Goal: Task Accomplishment & Management: Manage account settings

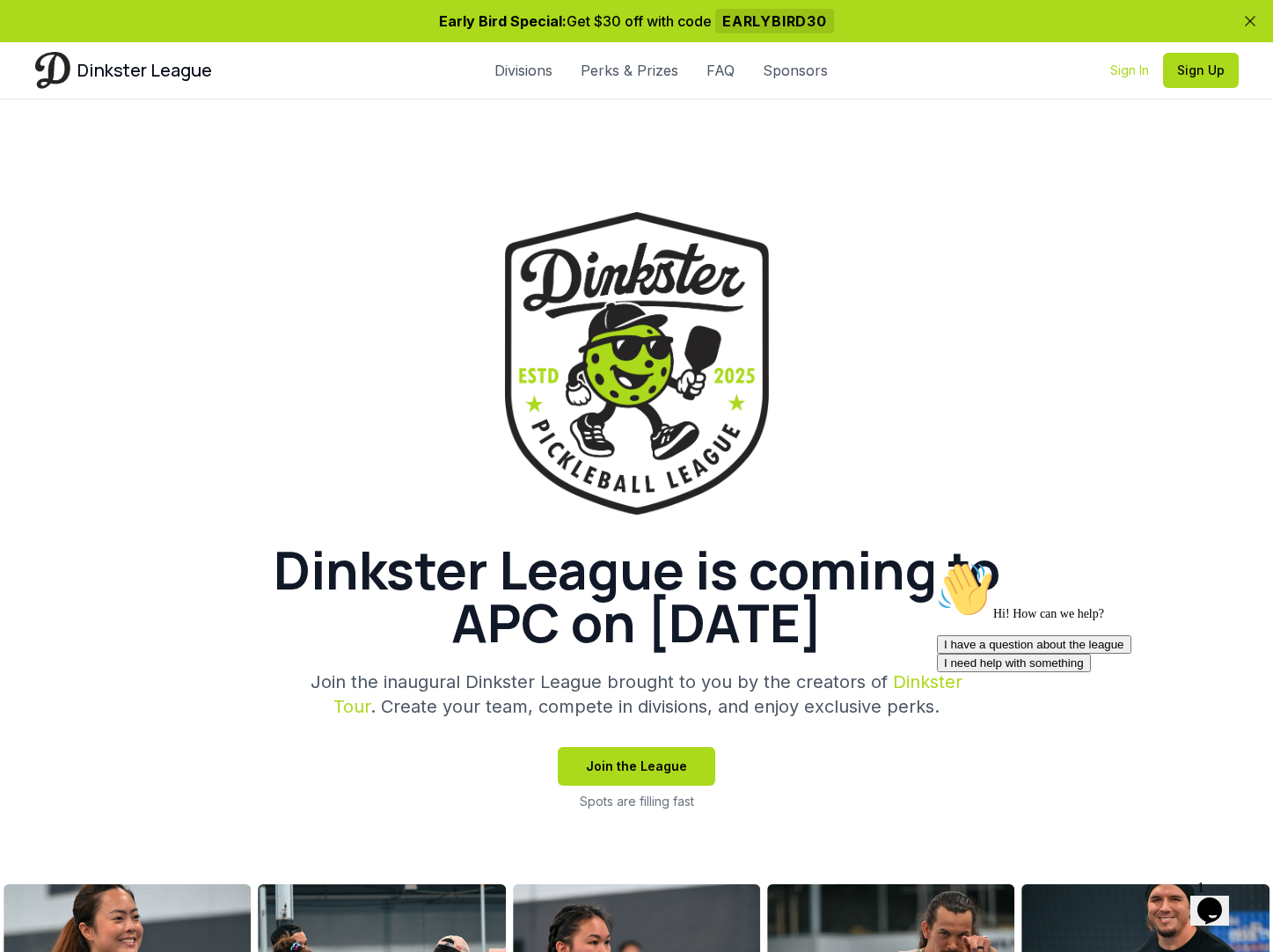
click at [1123, 70] on link "Sign In" at bounding box center [1129, 70] width 38 height 17
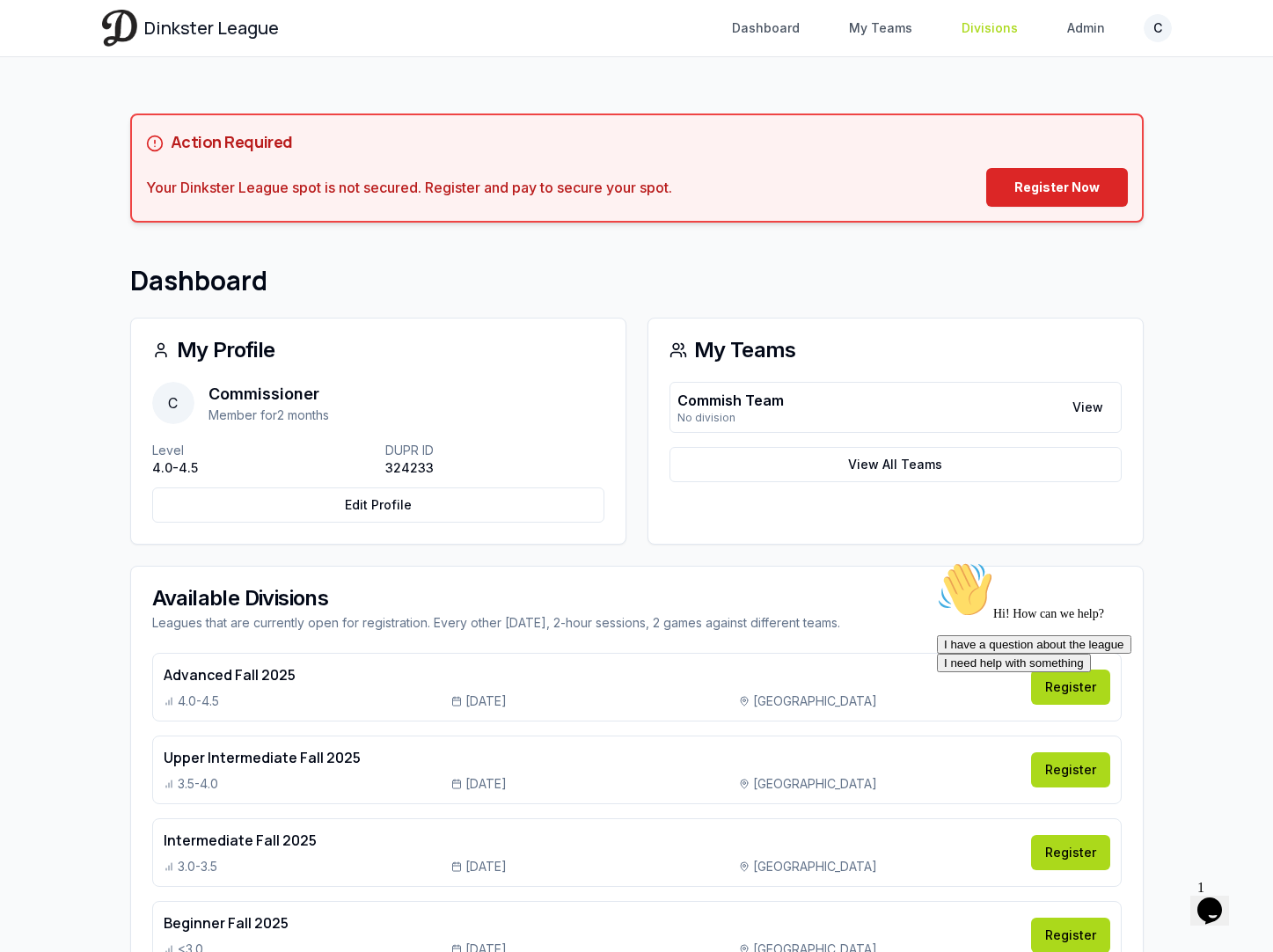
click at [979, 31] on link "Divisions" at bounding box center [990, 27] width 78 height 32
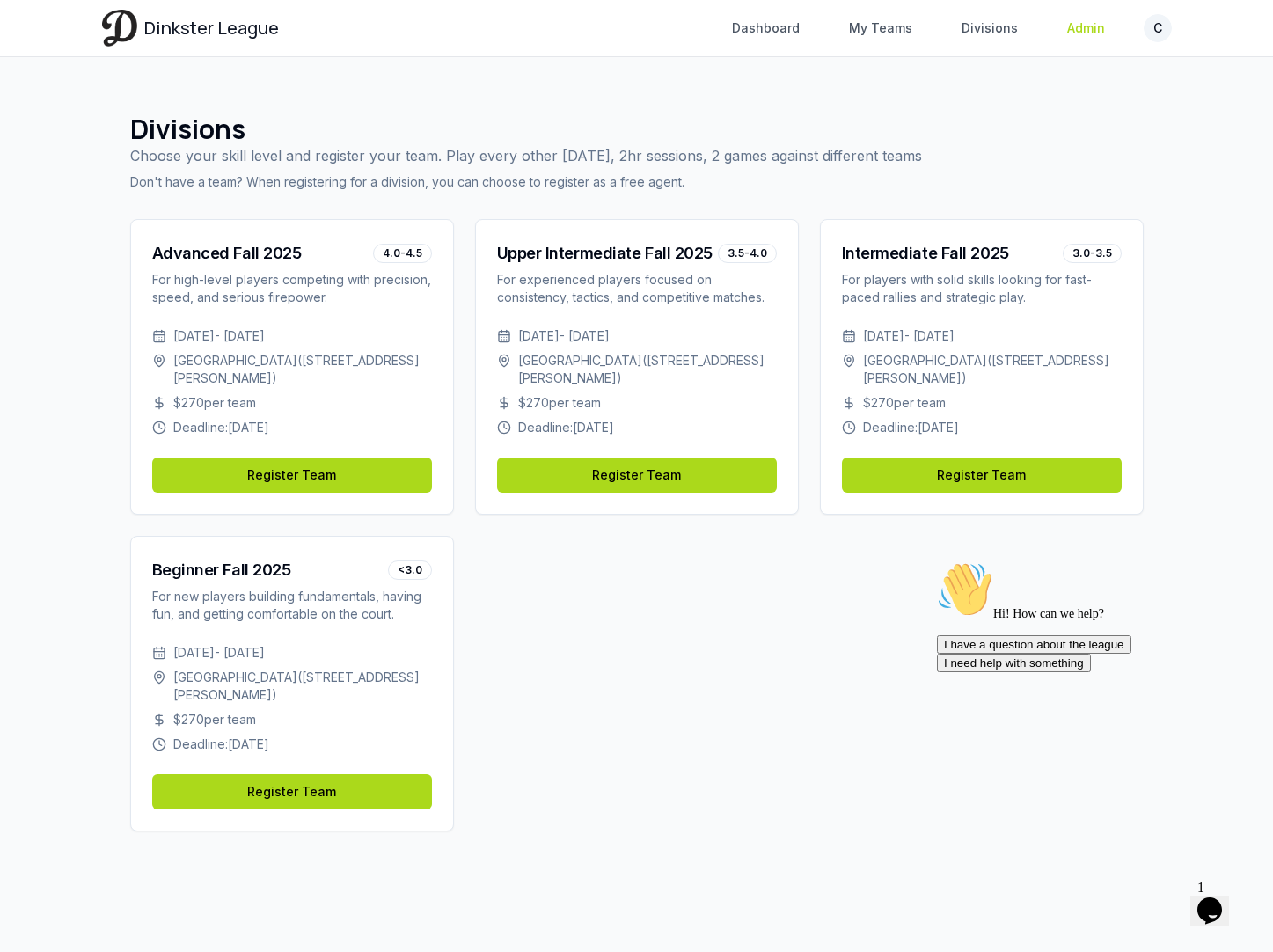
click at [1091, 22] on link "Admin" at bounding box center [1086, 27] width 59 height 32
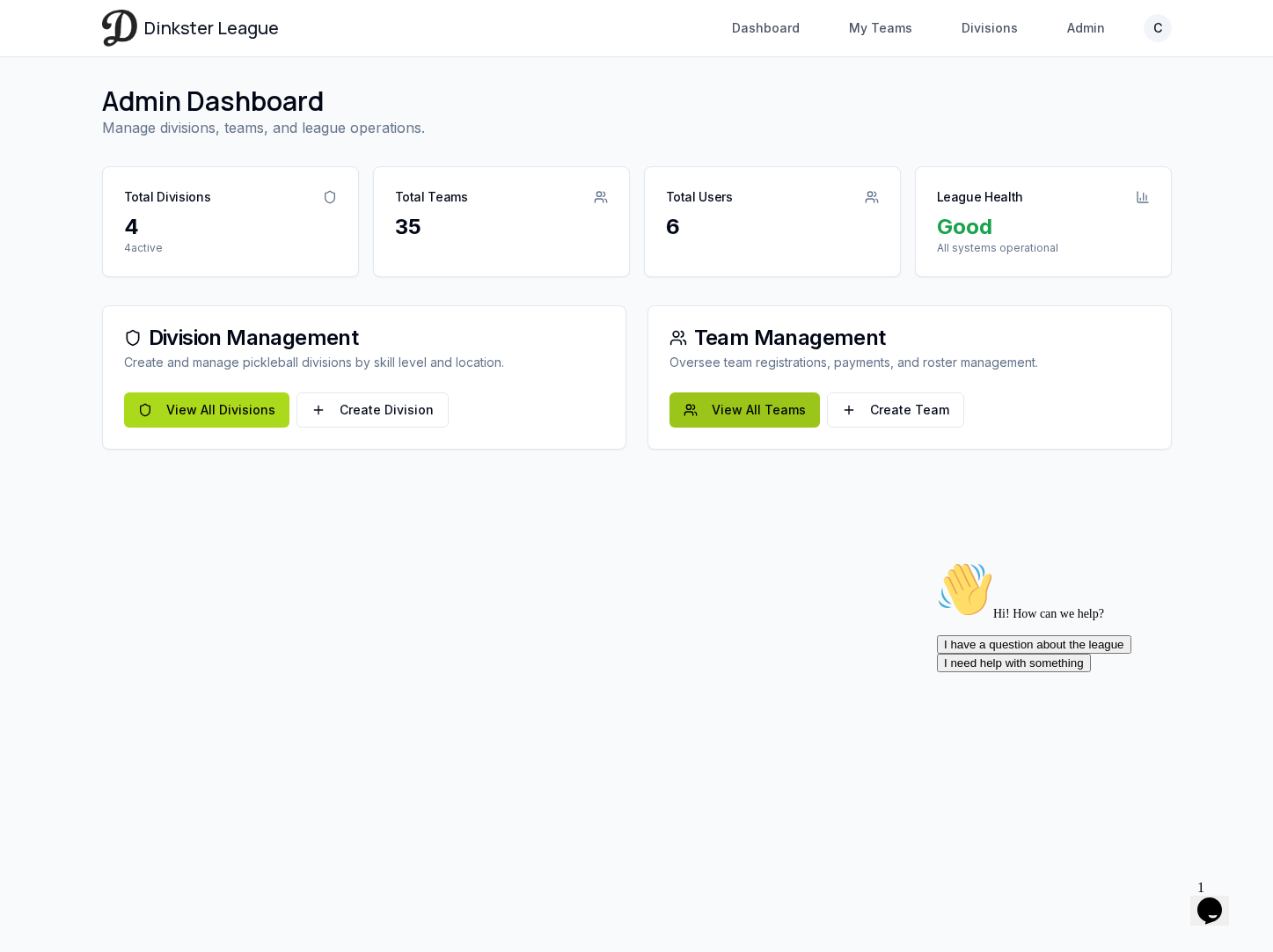
click at [716, 406] on link "View All Teams" at bounding box center [744, 410] width 150 height 35
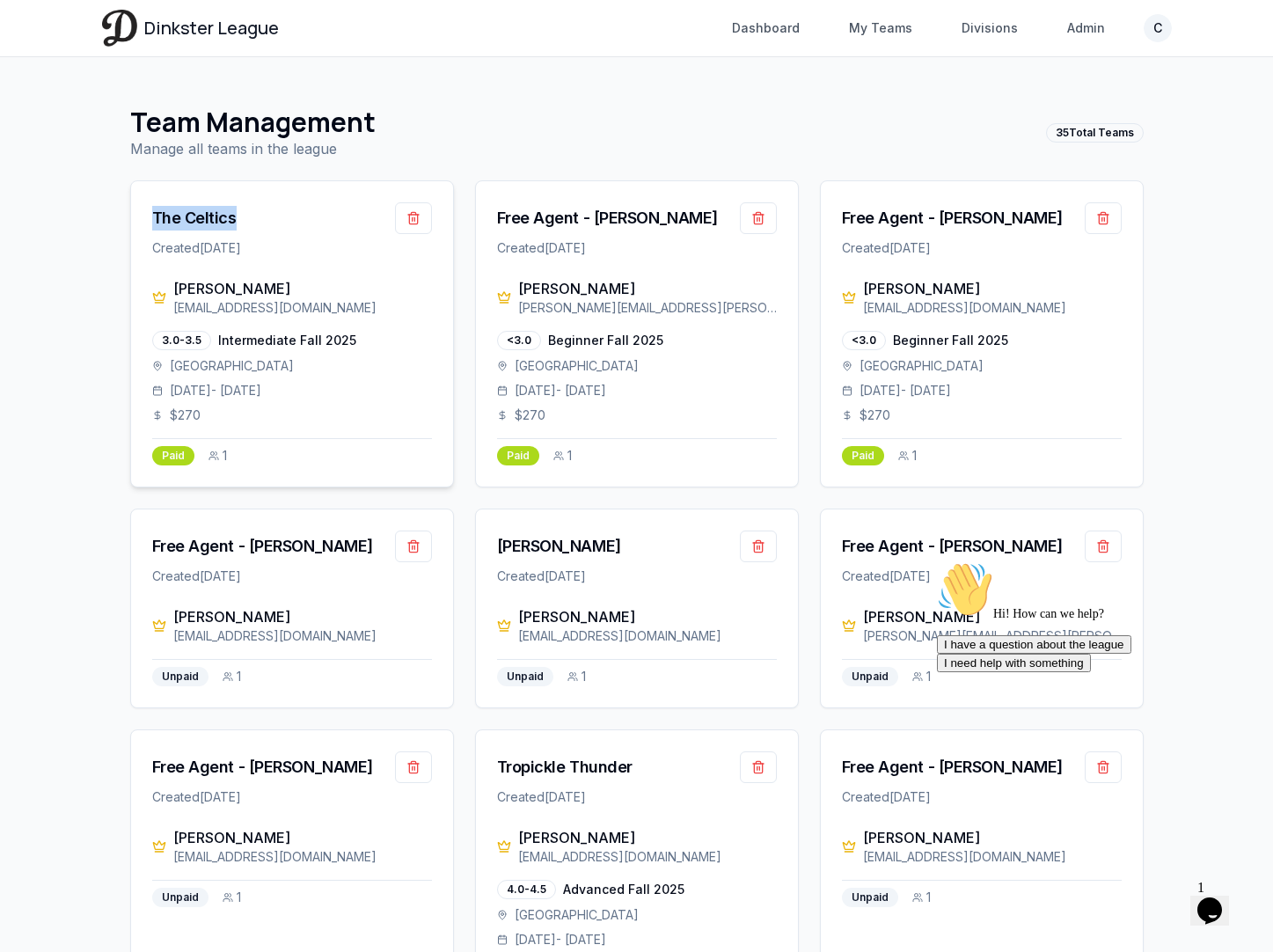
drag, startPoint x: 237, startPoint y: 221, endPoint x: 146, endPoint y: 221, distance: 91.0
click at [146, 221] on div "The Celtics Created [DATE]" at bounding box center [292, 230] width 322 height 97
drag, startPoint x: 294, startPoint y: 308, endPoint x: 177, endPoint y: 288, distance: 118.7
click at [177, 288] on div "[PERSON_NAME] [EMAIL_ADDRESS][DOMAIN_NAME]" at bounding box center [302, 297] width 259 height 38
drag, startPoint x: 246, startPoint y: 213, endPoint x: 112, endPoint y: 214, distance: 134.0
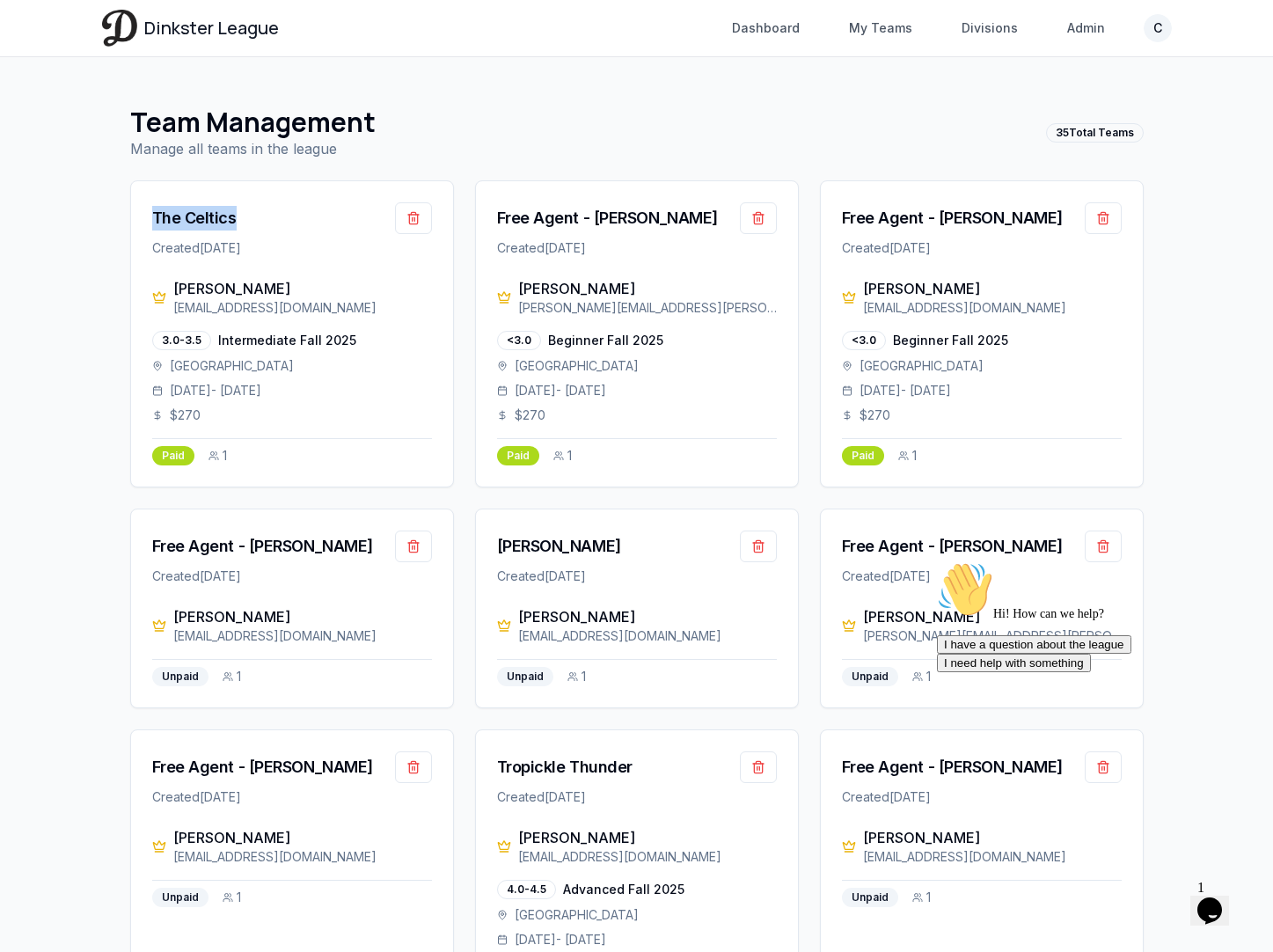
copy div "The Celtics"
drag, startPoint x: 198, startPoint y: 341, endPoint x: 166, endPoint y: 341, distance: 32.0
click at [166, 341] on div "3.0-3.5" at bounding box center [181, 340] width 59 height 19
copy div ".0-3.5"
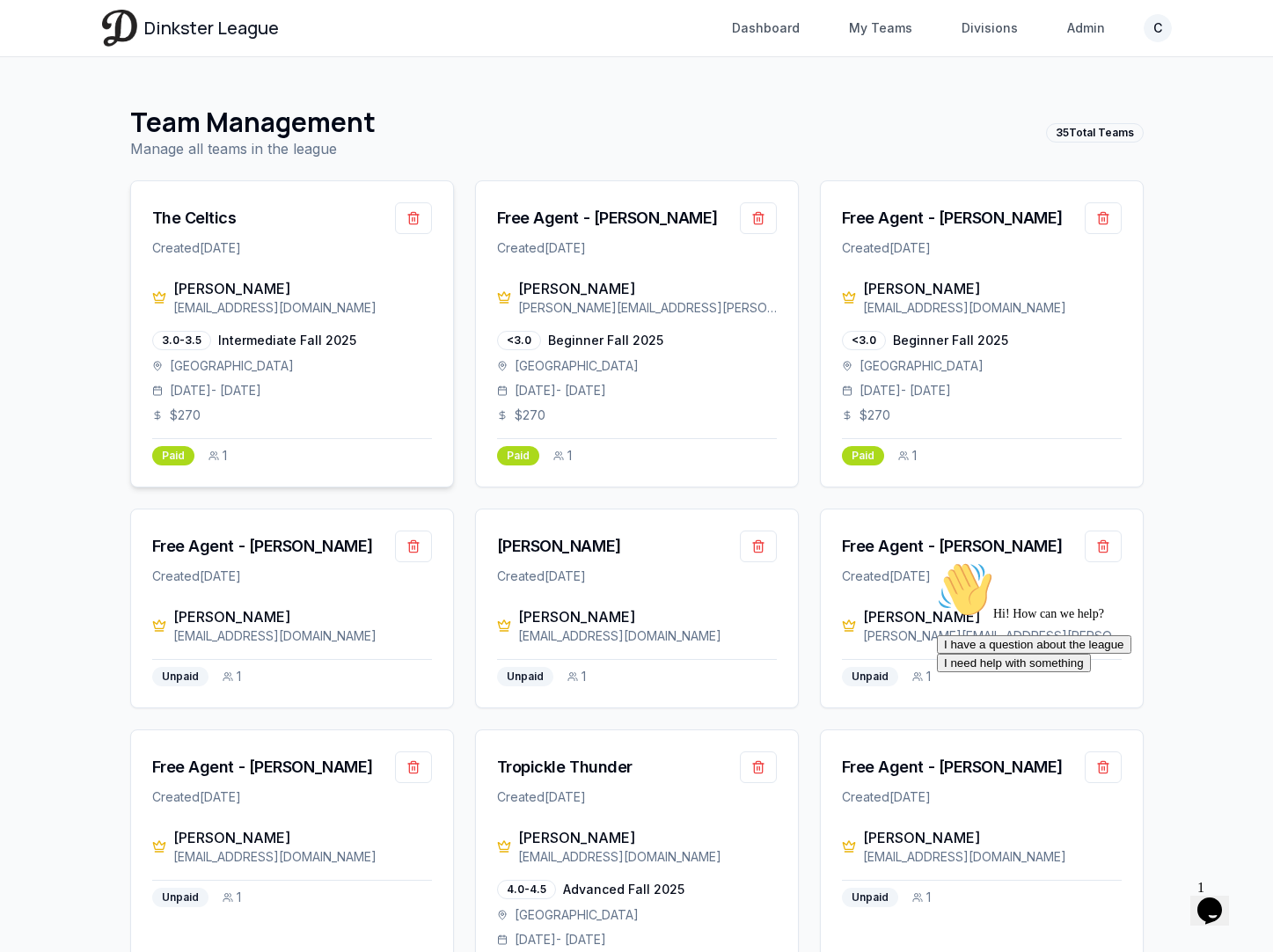
click at [318, 380] on div "3.0-3.5 Intermediate Fall 2025 [GEOGRAPHIC_DATA] [GEOGRAPHIC_DATA] [DATE] - [DA…" at bounding box center [292, 378] width 280 height 93
drag, startPoint x: 280, startPoint y: 309, endPoint x: 170, endPoint y: 310, distance: 110.0
click at [170, 310] on div "[PERSON_NAME] [EMAIL_ADDRESS][DOMAIN_NAME]" at bounding box center [292, 297] width 280 height 38
copy div "[EMAIL_ADDRESS][DOMAIN_NAME]"
drag, startPoint x: 682, startPoint y: 307, endPoint x: 530, endPoint y: 326, distance: 153.2
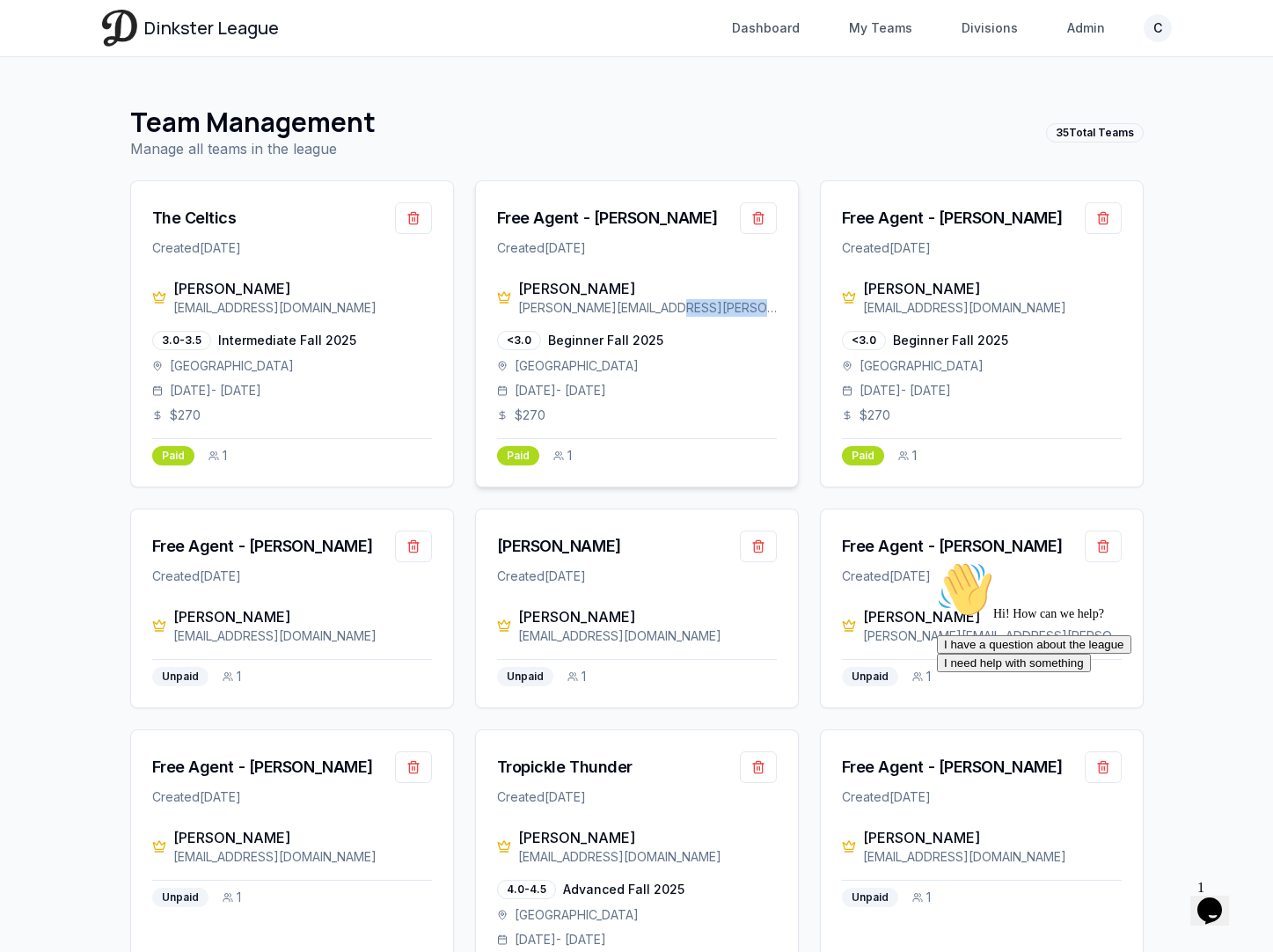
click at [530, 326] on div "Joe Mackey [EMAIL_ADDRESS][PERSON_NAME][DOMAIN_NAME] <3.0 Beginner Fall 2025 [G…" at bounding box center [636, 382] width 322 height 209
drag, startPoint x: 683, startPoint y: 310, endPoint x: 520, endPoint y: 287, distance: 164.6
click at [520, 287] on div "Joe Mackey [EMAIL_ADDRESS][PERSON_NAME][DOMAIN_NAME]" at bounding box center [647, 297] width 259 height 38
copy div "Joe Mackey [EMAIL_ADDRESS][PERSON_NAME][DOMAIN_NAME]"
click at [644, 324] on div "Joe Mackey [EMAIL_ADDRESS][PERSON_NAME][DOMAIN_NAME] <3.0 Beginner Fall 2025 [G…" at bounding box center [636, 382] width 322 height 209
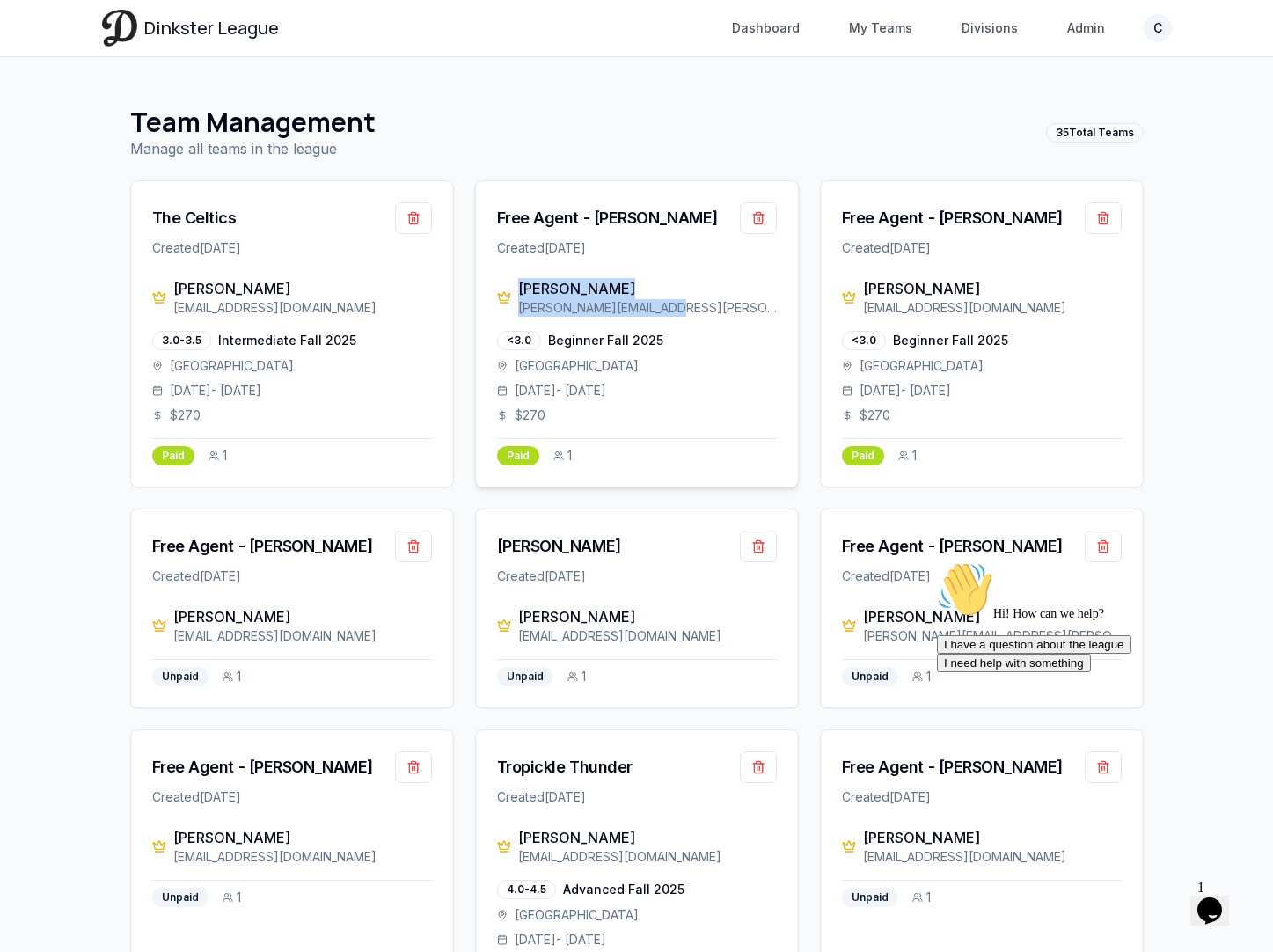
drag, startPoint x: 682, startPoint y: 304, endPoint x: 521, endPoint y: 289, distance: 161.7
click at [521, 289] on div "Joe Mackey [EMAIL_ADDRESS][PERSON_NAME][DOMAIN_NAME]" at bounding box center [647, 297] width 259 height 38
copy div "Joe Mackey [EMAIL_ADDRESS][PERSON_NAME][DOMAIN_NAME]"
click at [687, 305] on div "[PERSON_NAME][EMAIL_ADDRESS][PERSON_NAME][DOMAIN_NAME]" at bounding box center [647, 307] width 259 height 17
drag, startPoint x: 687, startPoint y: 305, endPoint x: 517, endPoint y: 310, distance: 170.1
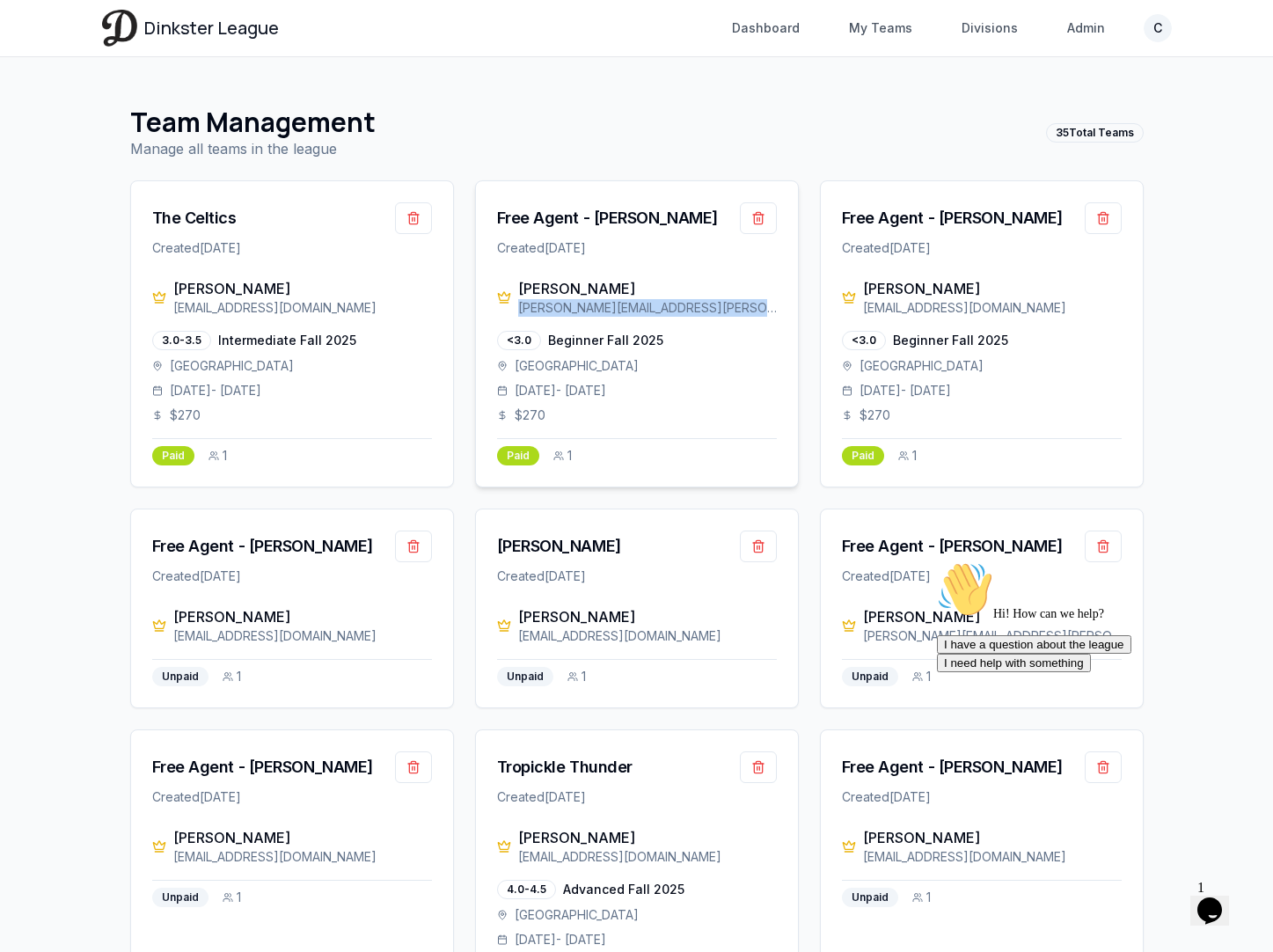
click at [518, 310] on div "[PERSON_NAME][EMAIL_ADDRESS][PERSON_NAME][DOMAIN_NAME]" at bounding box center [647, 307] width 259 height 17
copy div "[PERSON_NAME][EMAIL_ADDRESS][PERSON_NAME][DOMAIN_NAME]"
drag, startPoint x: 604, startPoint y: 292, endPoint x: 510, endPoint y: 292, distance: 94.0
click at [510, 292] on div "Joe Mackey [EMAIL_ADDRESS][PERSON_NAME][DOMAIN_NAME]" at bounding box center [636, 297] width 280 height 38
copy div "[PERSON_NAME]"
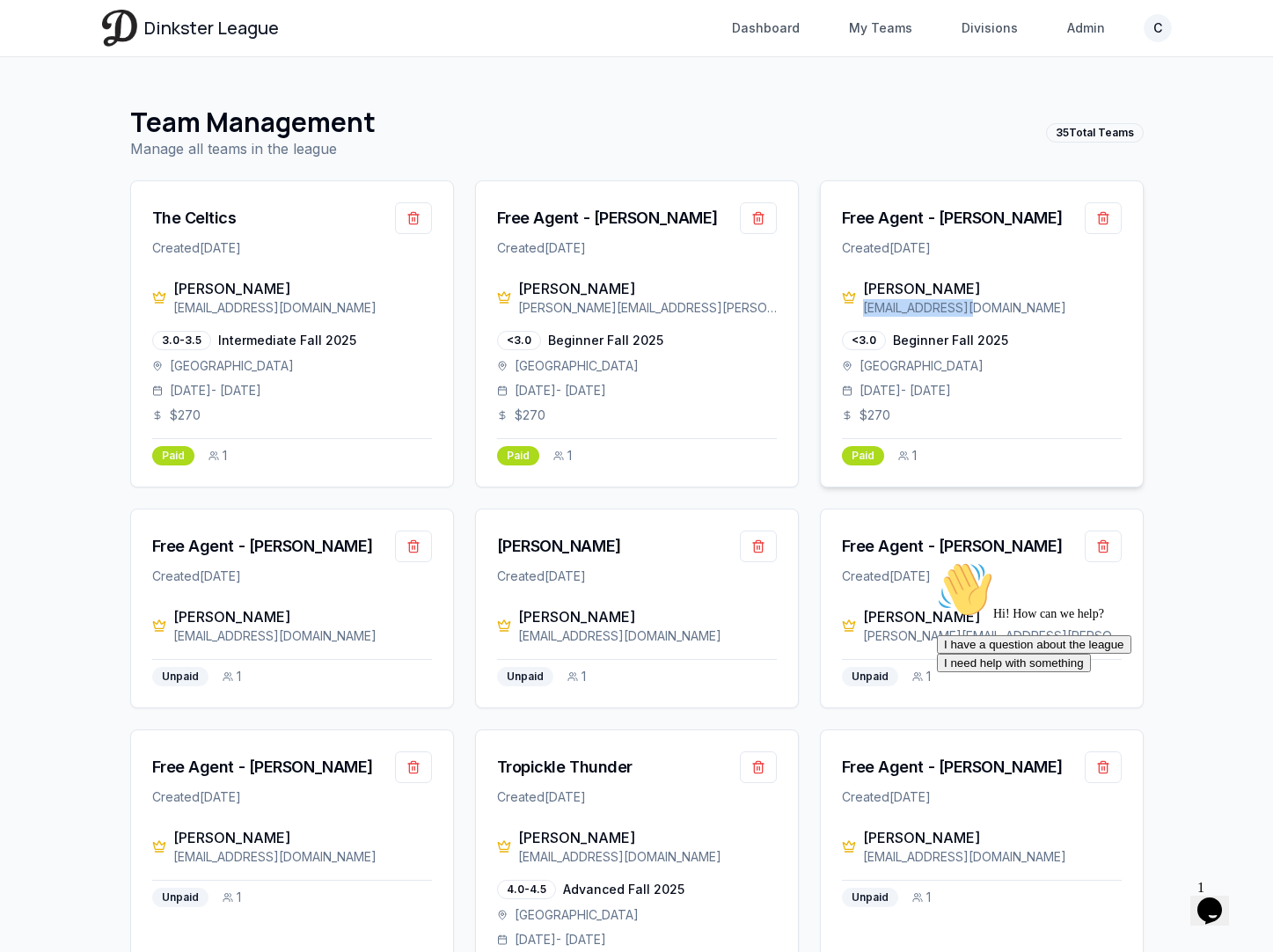
drag, startPoint x: 983, startPoint y: 311, endPoint x: 861, endPoint y: 314, distance: 122.0
click at [861, 314] on div "[PERSON_NAME] [EMAIL_ADDRESS][DOMAIN_NAME]" at bounding box center [981, 297] width 280 height 38
copy div "[EMAIL_ADDRESS][DOMAIN_NAME]"
drag, startPoint x: 347, startPoint y: 638, endPoint x: 172, endPoint y: 626, distance: 175.4
click at [172, 626] on div "[PERSON_NAME] [EMAIL_ADDRESS][DOMAIN_NAME]" at bounding box center [292, 626] width 280 height 38
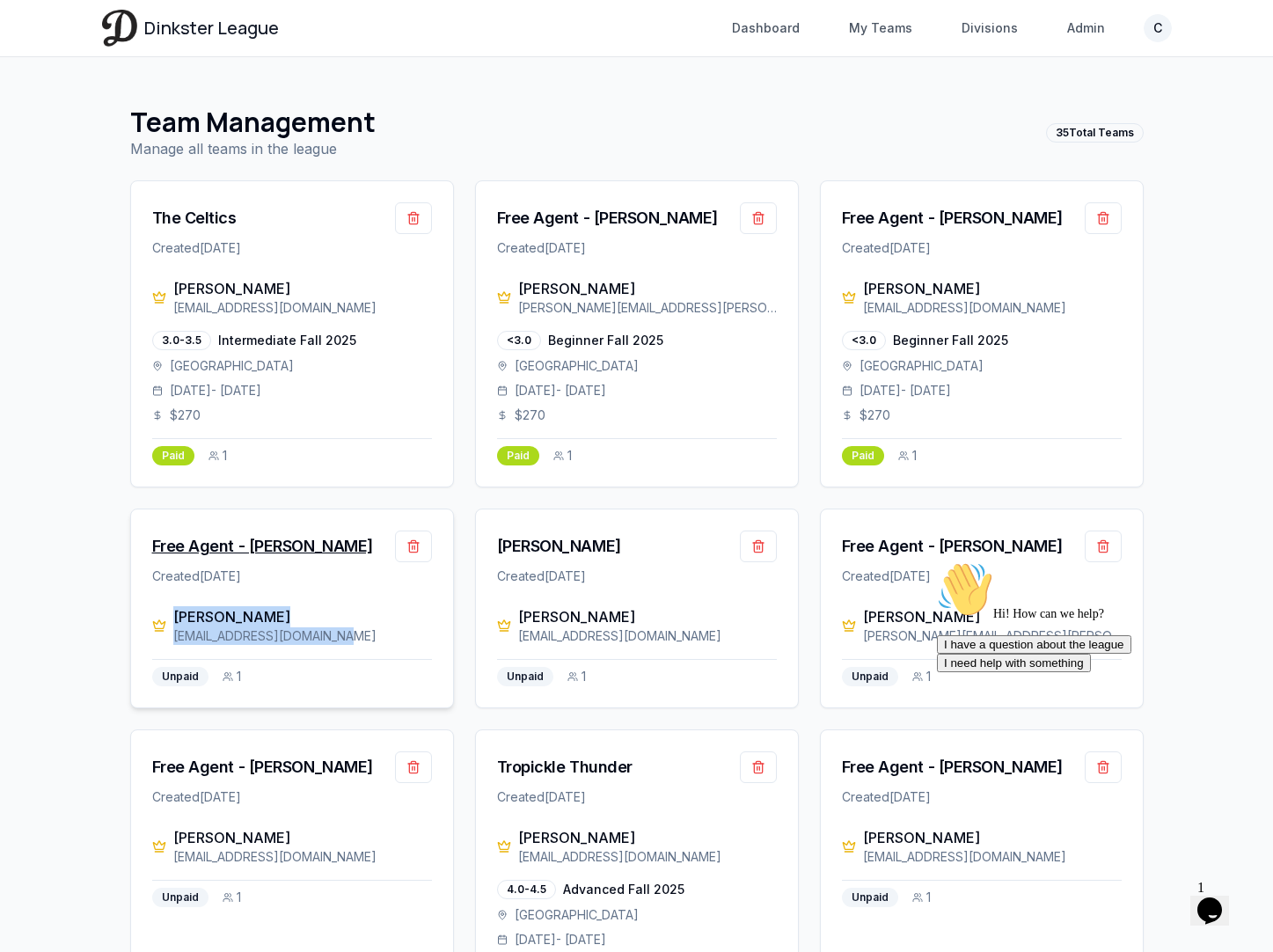
click at [289, 537] on div "Free Agent - [PERSON_NAME]" at bounding box center [262, 546] width 220 height 25
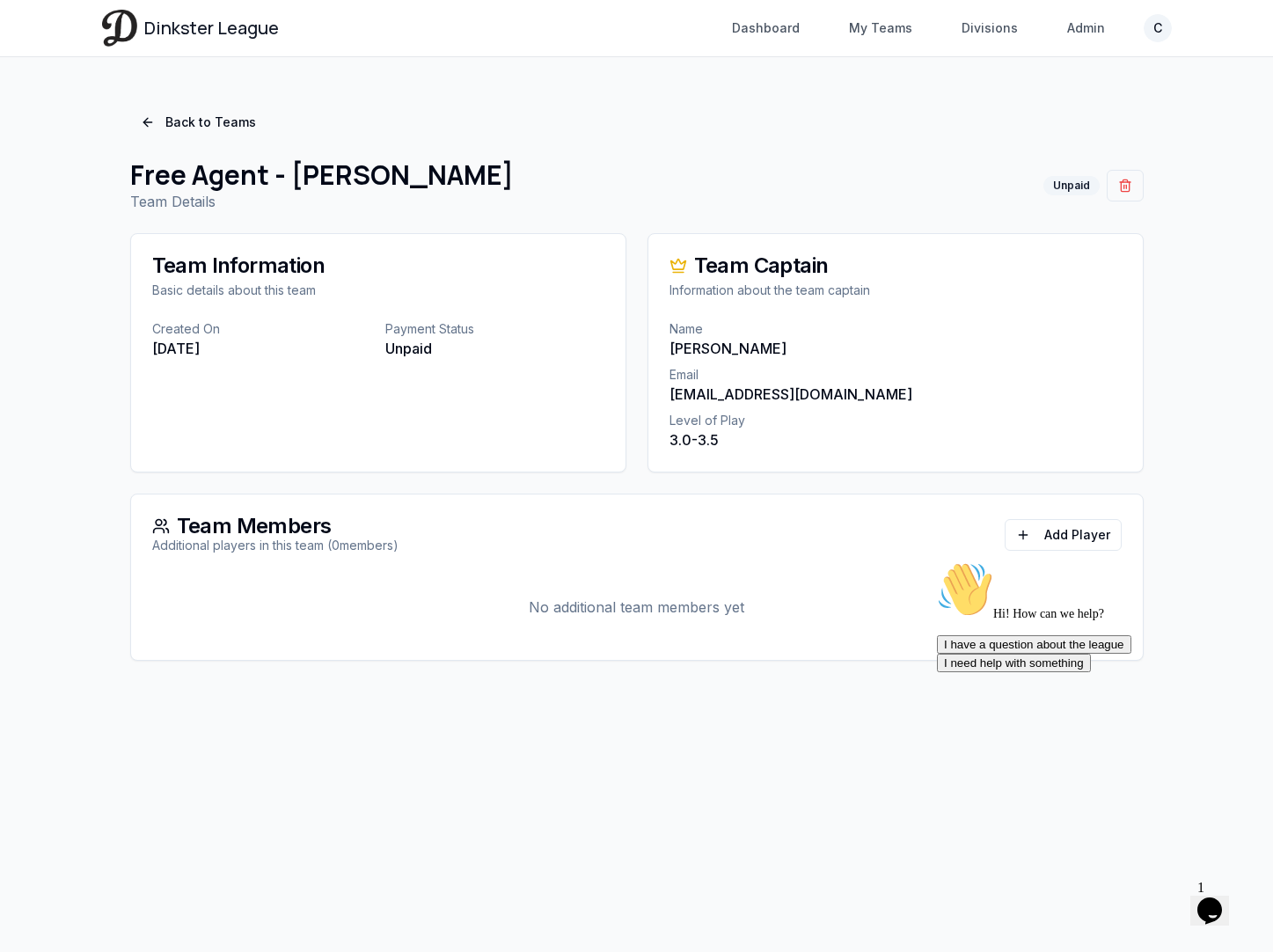
click at [732, 343] on p "[PERSON_NAME]" at bounding box center [895, 348] width 452 height 21
drag, startPoint x: 790, startPoint y: 350, endPoint x: 667, endPoint y: 350, distance: 123.0
click at [667, 350] on div "Name [PERSON_NAME] Email [EMAIL_ADDRESS][DOMAIN_NAME] Level of Play 3.0-3.5" at bounding box center [895, 395] width 494 height 151
copy p "[PERSON_NAME]"
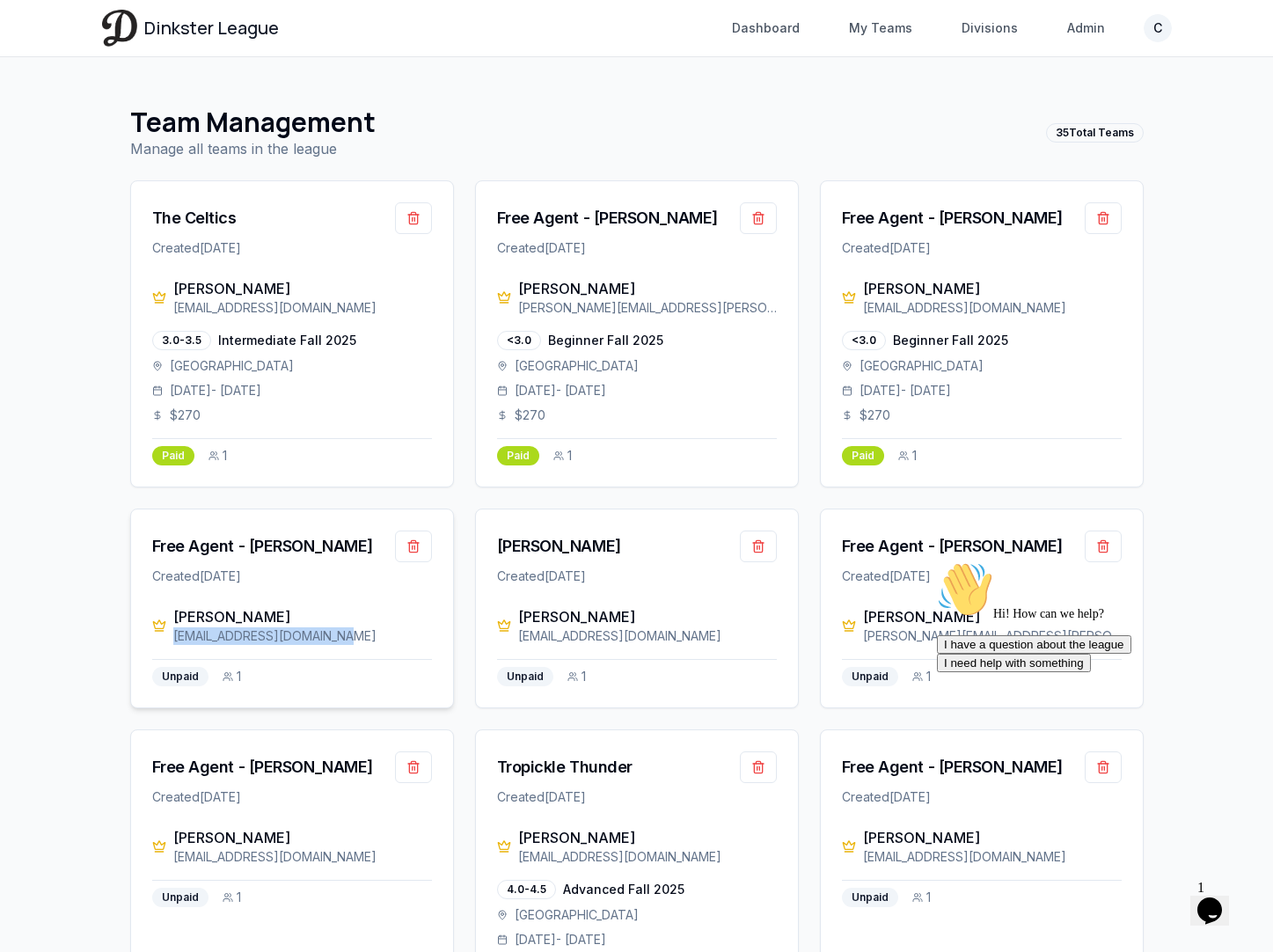
drag, startPoint x: 356, startPoint y: 633, endPoint x: 171, endPoint y: 636, distance: 185.0
click at [171, 636] on div "[PERSON_NAME] [EMAIL_ADDRESS][DOMAIN_NAME]" at bounding box center [292, 626] width 280 height 38
copy div "[EMAIL_ADDRESS][DOMAIN_NAME]"
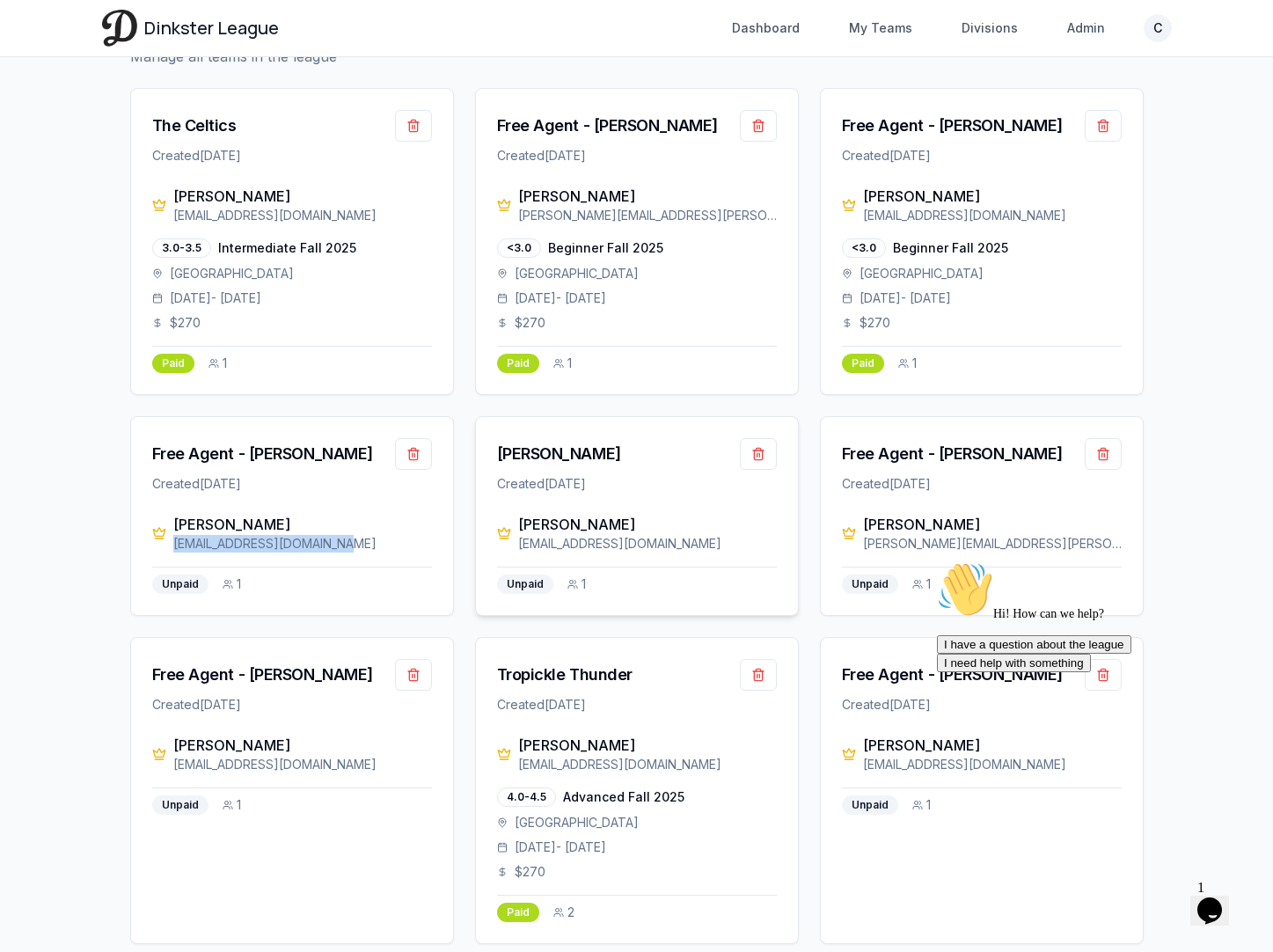
scroll to position [93, 0]
drag, startPoint x: 1007, startPoint y: 542, endPoint x: 862, endPoint y: 544, distance: 145.0
click at [862, 544] on div "[PERSON_NAME][EMAIL_ADDRESS][PERSON_NAME][DOMAIN_NAME]" at bounding box center [991, 542] width 259 height 17
click at [907, 525] on div "[PERSON_NAME]" at bounding box center [991, 523] width 259 height 21
click at [935, 444] on div "Free Agent - [PERSON_NAME]" at bounding box center [951, 453] width 220 height 25
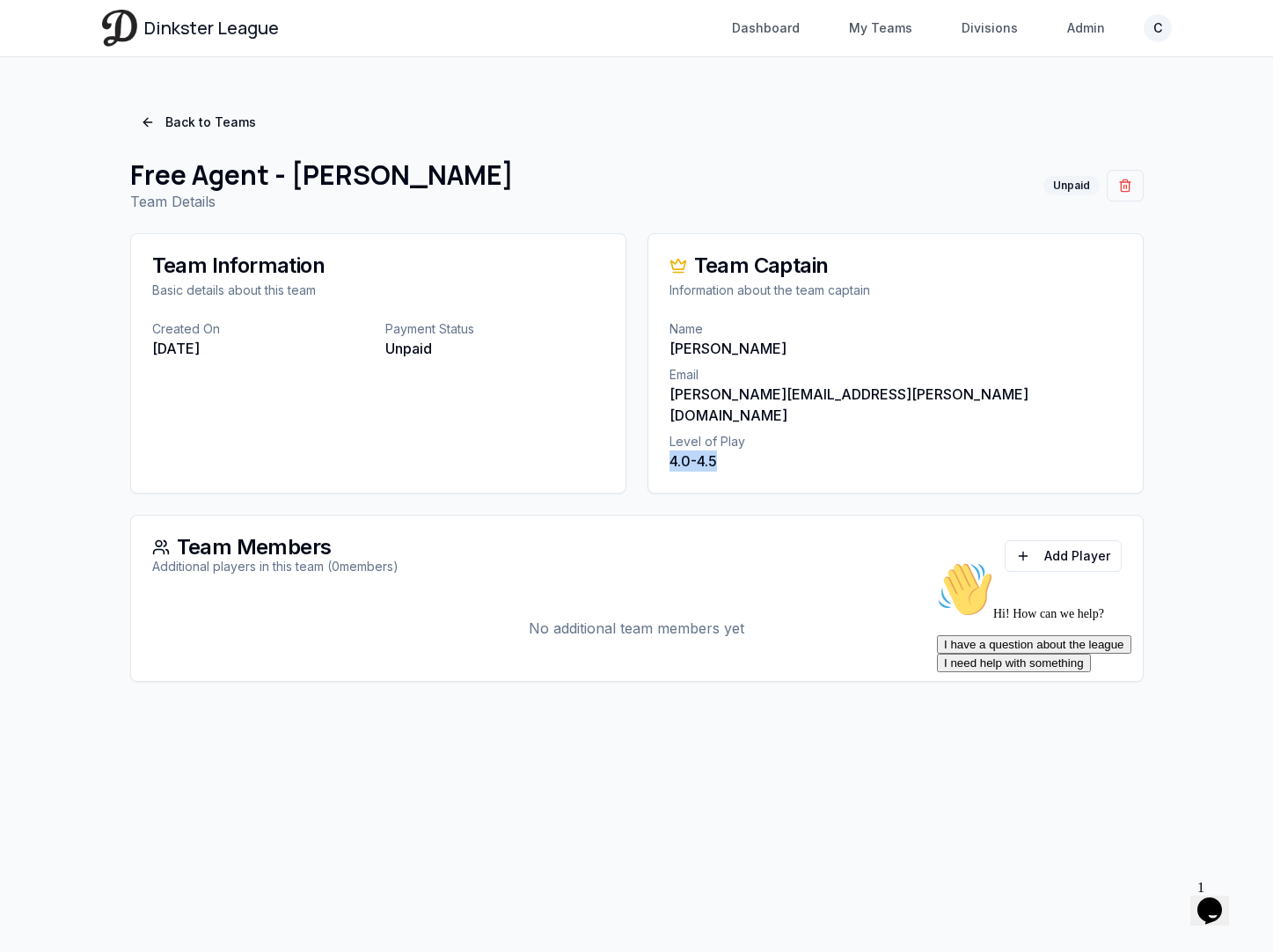
drag, startPoint x: 720, startPoint y: 442, endPoint x: 669, endPoint y: 442, distance: 51.0
click at [669, 450] on p "4.0-4.5" at bounding box center [895, 460] width 452 height 21
click at [717, 450] on p "4.0-4.5" at bounding box center [895, 460] width 452 height 21
click at [705, 348] on p "[PERSON_NAME]" at bounding box center [895, 348] width 452 height 21
click at [1077, 32] on link "Admin" at bounding box center [1086, 27] width 59 height 32
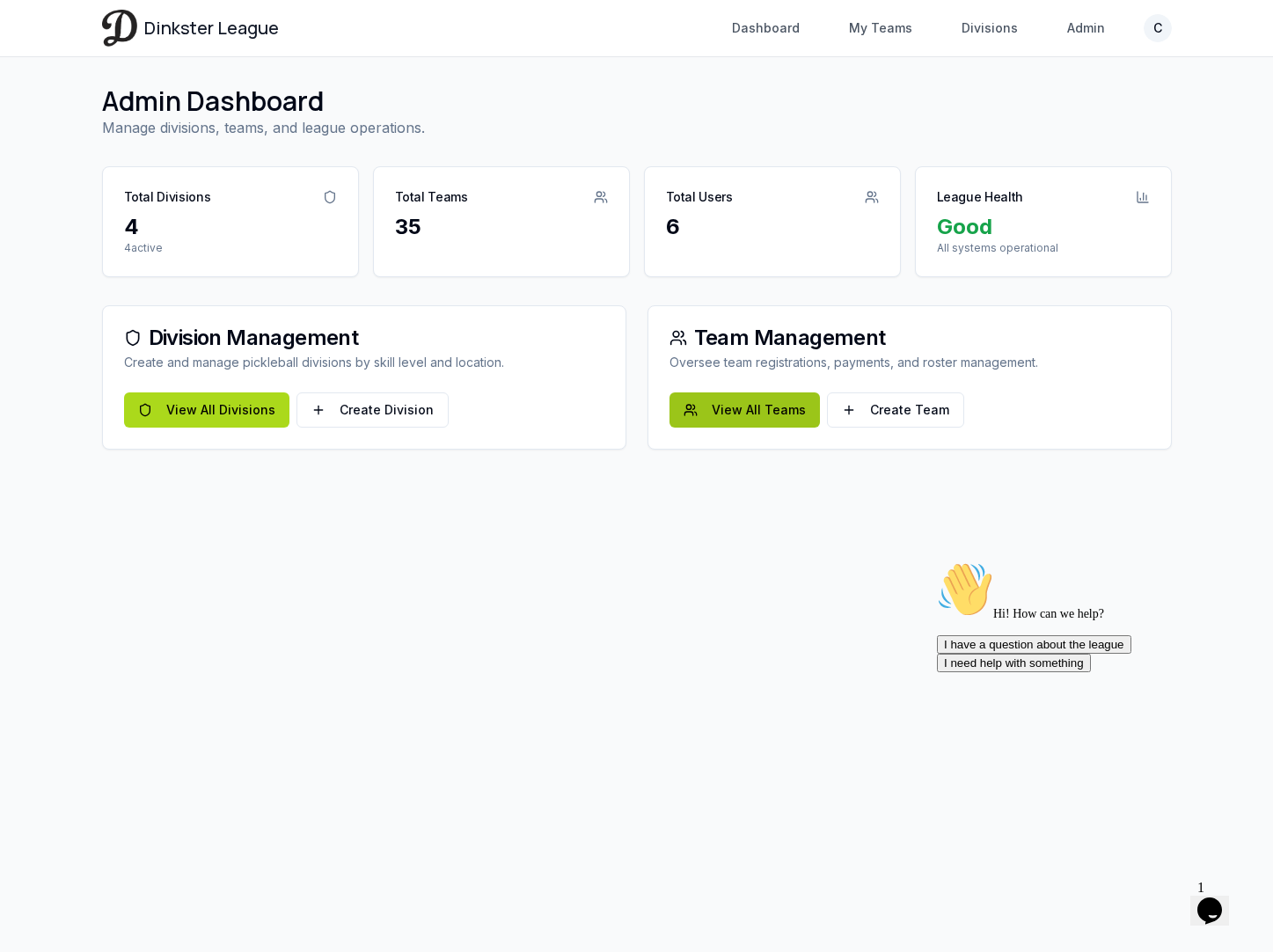
click at [758, 423] on link "View All Teams" at bounding box center [744, 410] width 150 height 35
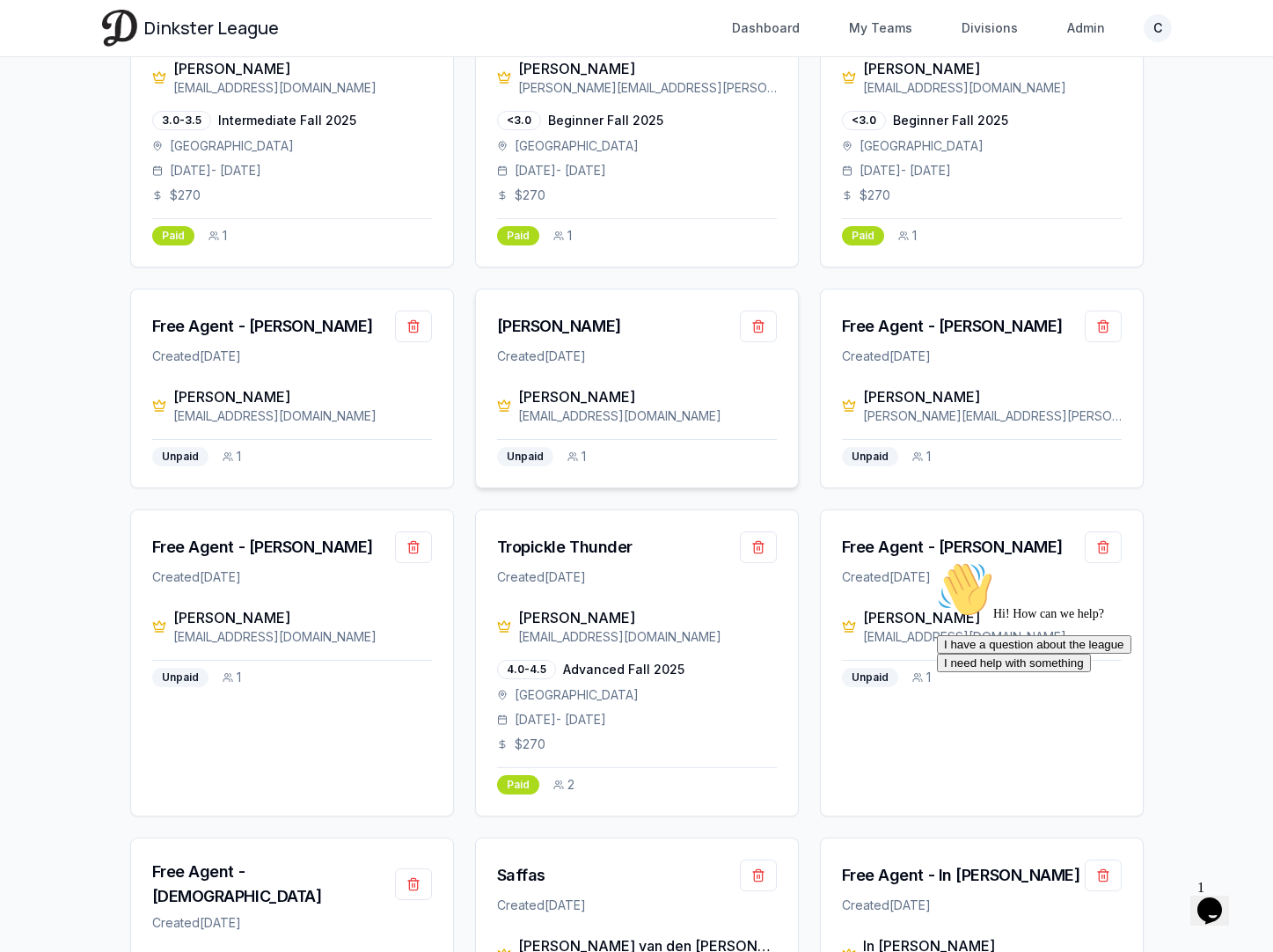
scroll to position [224, 0]
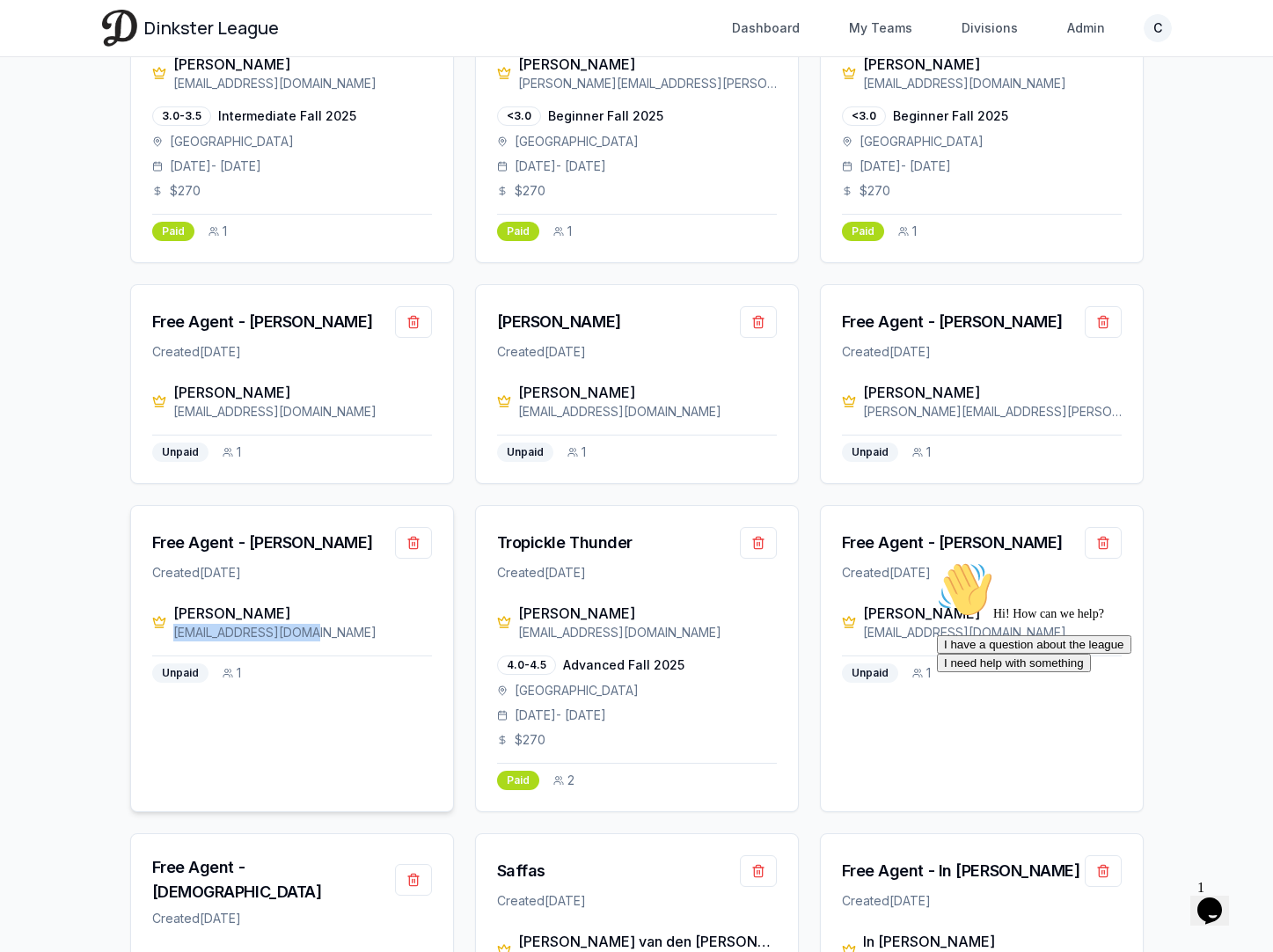
drag, startPoint x: 323, startPoint y: 635, endPoint x: 169, endPoint y: 636, distance: 154.0
click at [169, 636] on div "[PERSON_NAME] [EMAIL_ADDRESS][DOMAIN_NAME]" at bounding box center [292, 622] width 280 height 38
drag, startPoint x: 646, startPoint y: 542, endPoint x: 463, endPoint y: 542, distance: 183.0
click at [683, 552] on div "Tropickle Thunder" at bounding box center [636, 542] width 280 height 32
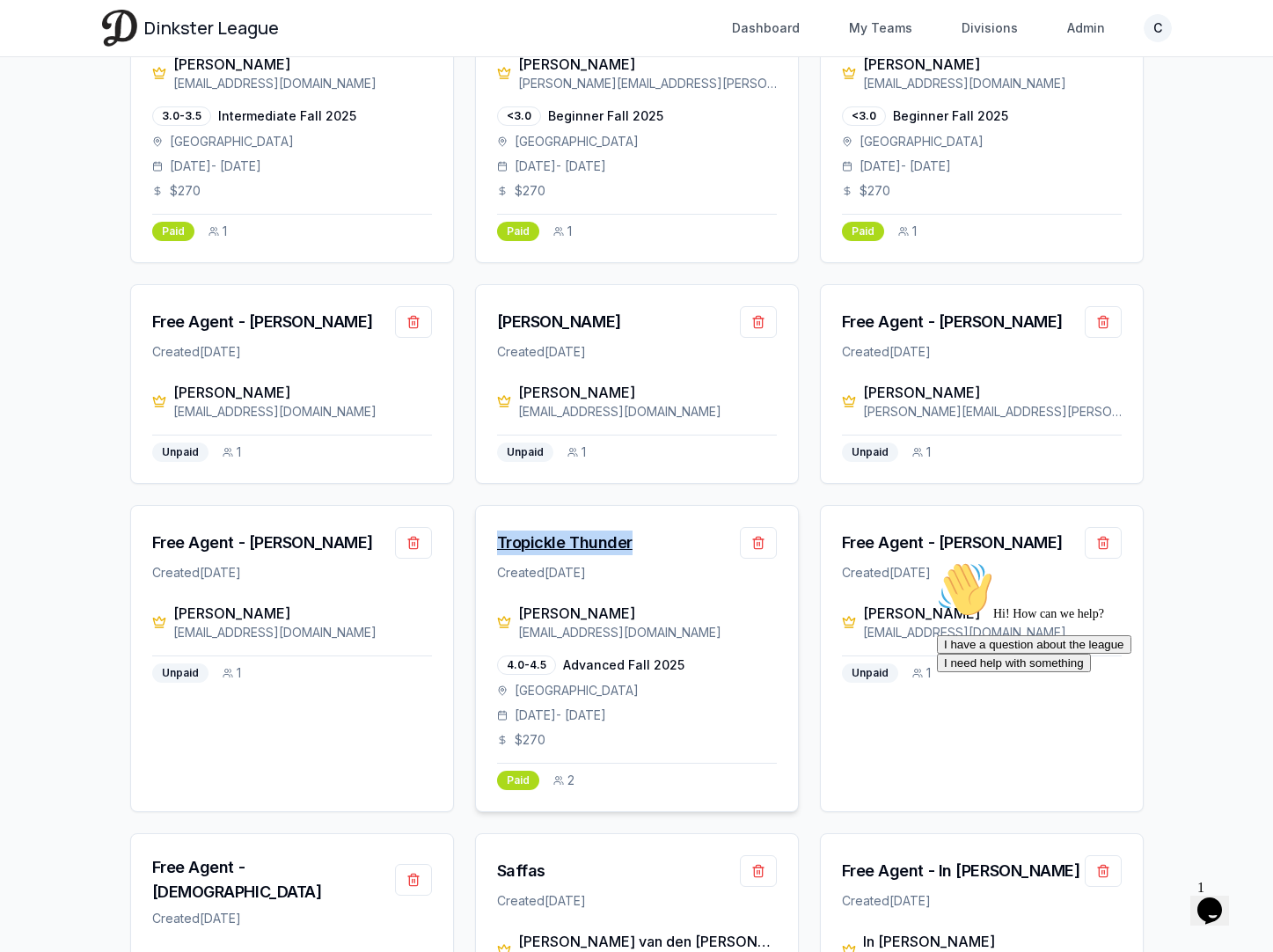
drag, startPoint x: 675, startPoint y: 544, endPoint x: 496, endPoint y: 544, distance: 179.0
click at [497, 544] on div "Tropickle Thunder" at bounding box center [636, 542] width 280 height 32
click at [559, 617] on div "[PERSON_NAME]" at bounding box center [647, 613] width 259 height 21
click at [561, 551] on div "Tropickle Thunder" at bounding box center [564, 542] width 135 height 25
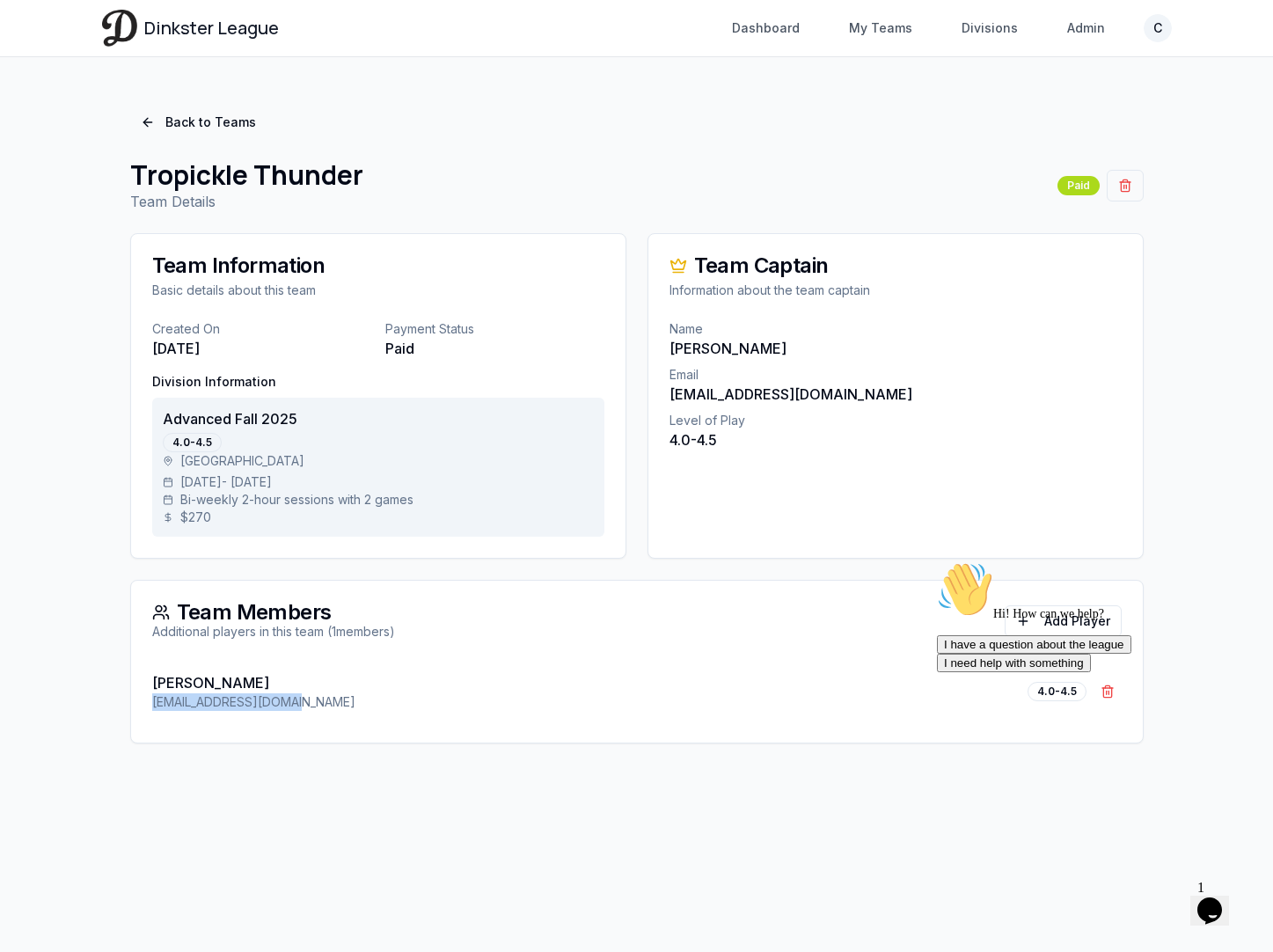
drag, startPoint x: 296, startPoint y: 701, endPoint x: 112, endPoint y: 701, distance: 184.0
click at [112, 701] on div "Back to Teams Tropickle Thunder Team Details Paid Team Information Basic detail…" at bounding box center [636, 424] width 1069 height 679
drag, startPoint x: 840, startPoint y: 391, endPoint x: 667, endPoint y: 396, distance: 173.1
click at [667, 396] on div "Name [PERSON_NAME] Email [EMAIL_ADDRESS][DOMAIN_NAME] Level of Play 4.0-4.5" at bounding box center [895, 395] width 494 height 151
click at [205, 123] on link "Back to Teams" at bounding box center [198, 122] width 136 height 32
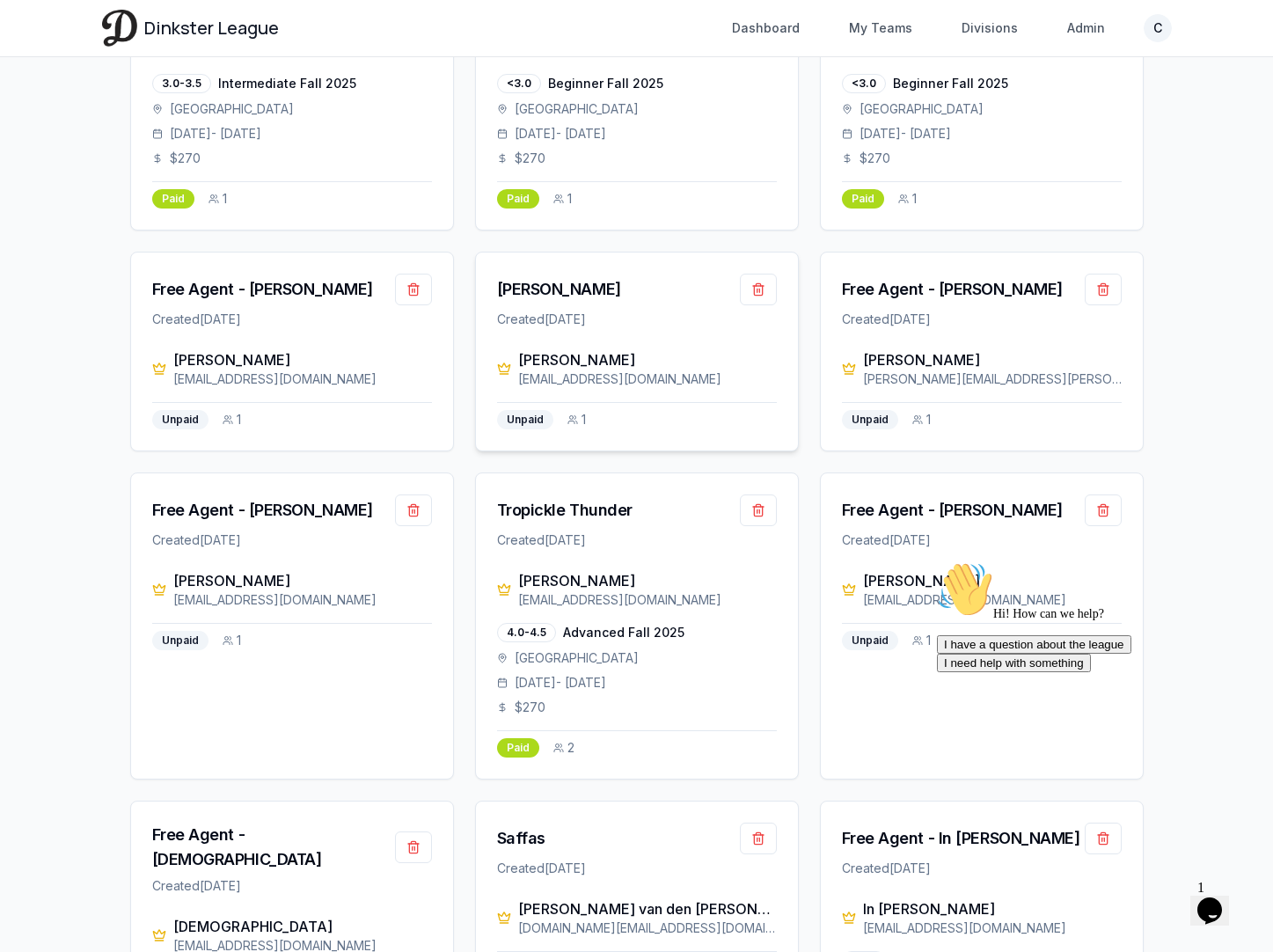
scroll to position [264, 0]
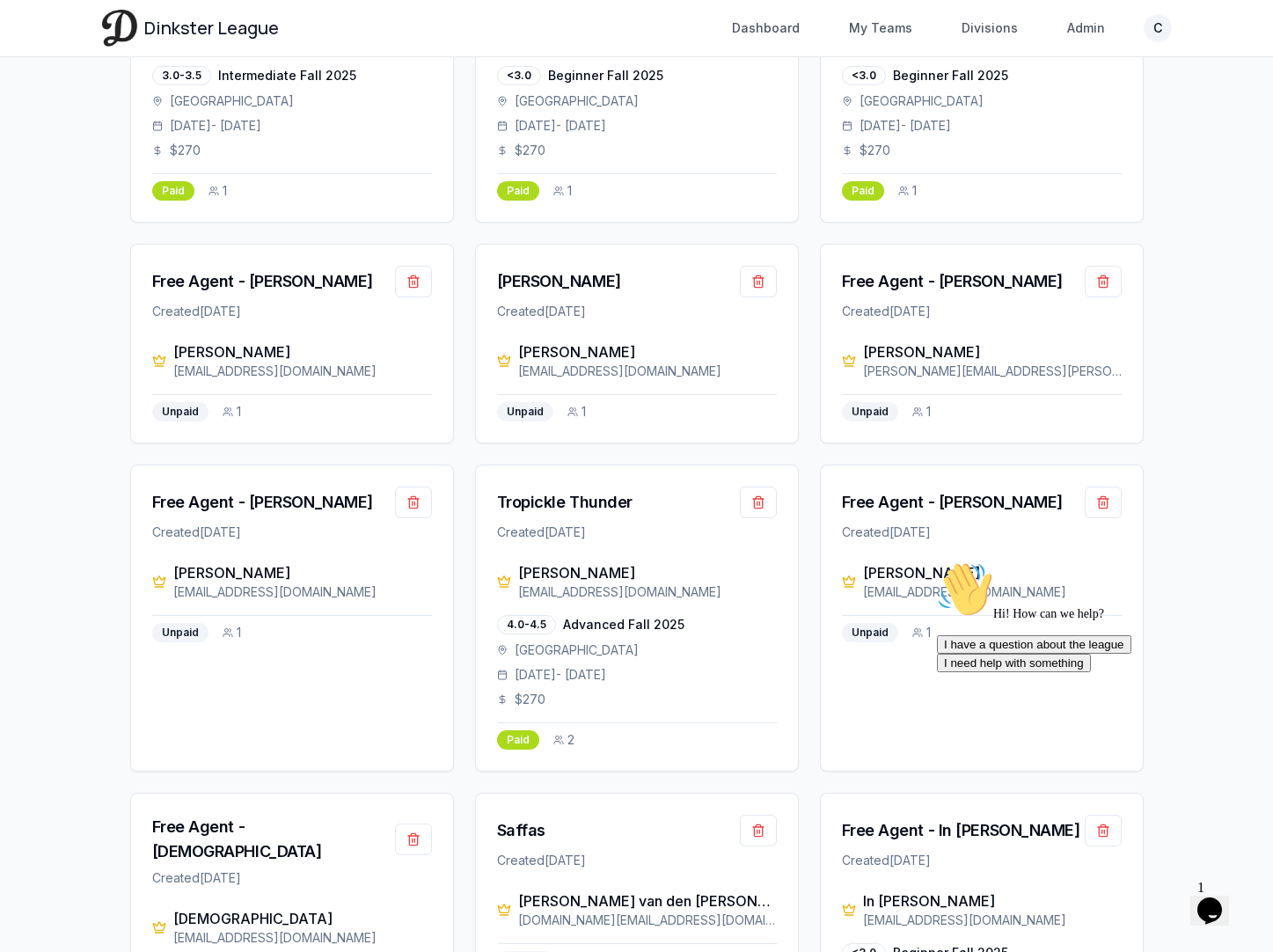
drag, startPoint x: 1046, startPoint y: 592, endPoint x: 1000, endPoint y: 621, distance: 54.4
click at [1000, 621] on div "Hi! How can we help? I have a question about the league I need help with someth…" at bounding box center [1095, 616] width 316 height 111
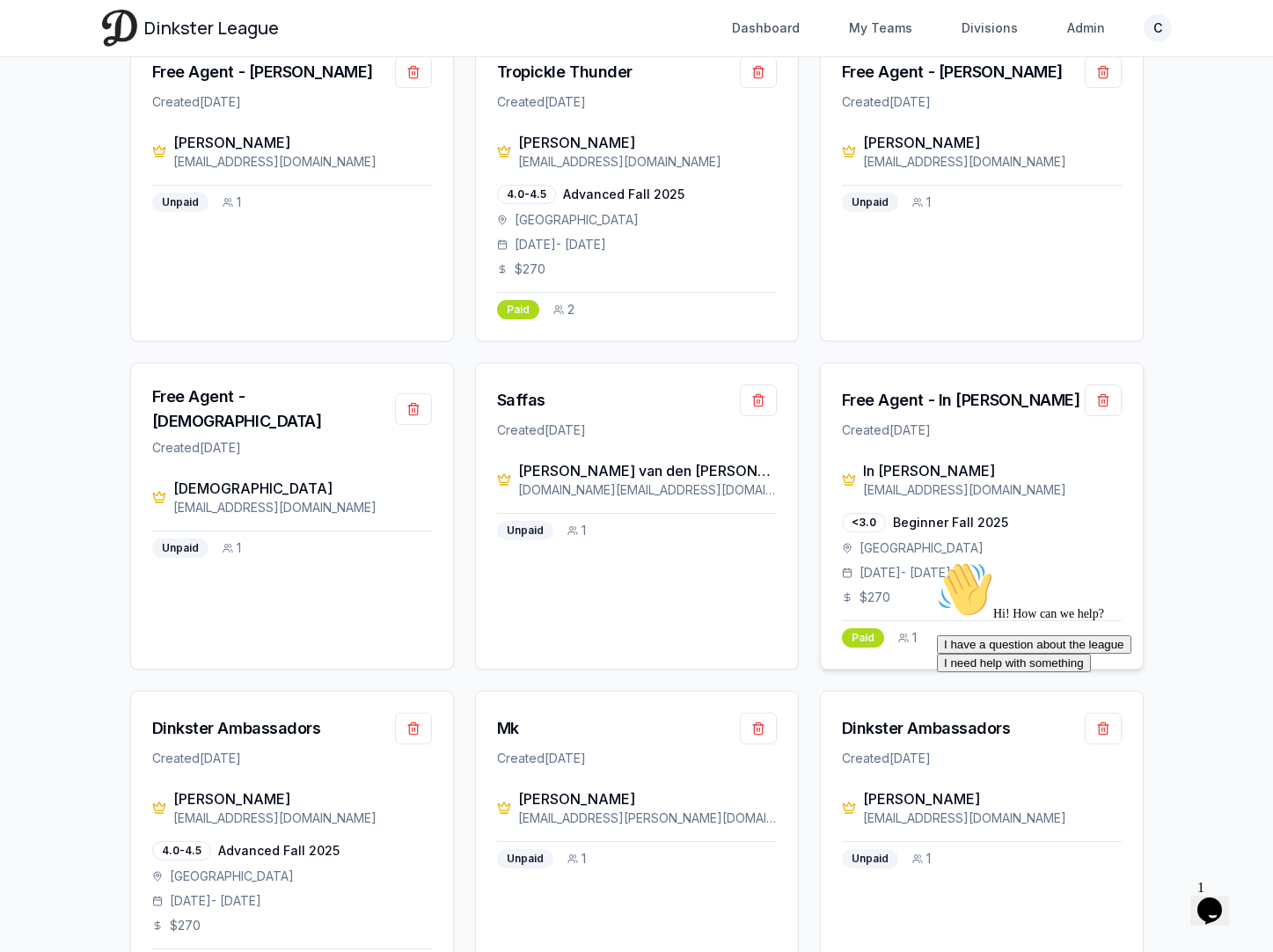
scroll to position [699, 0]
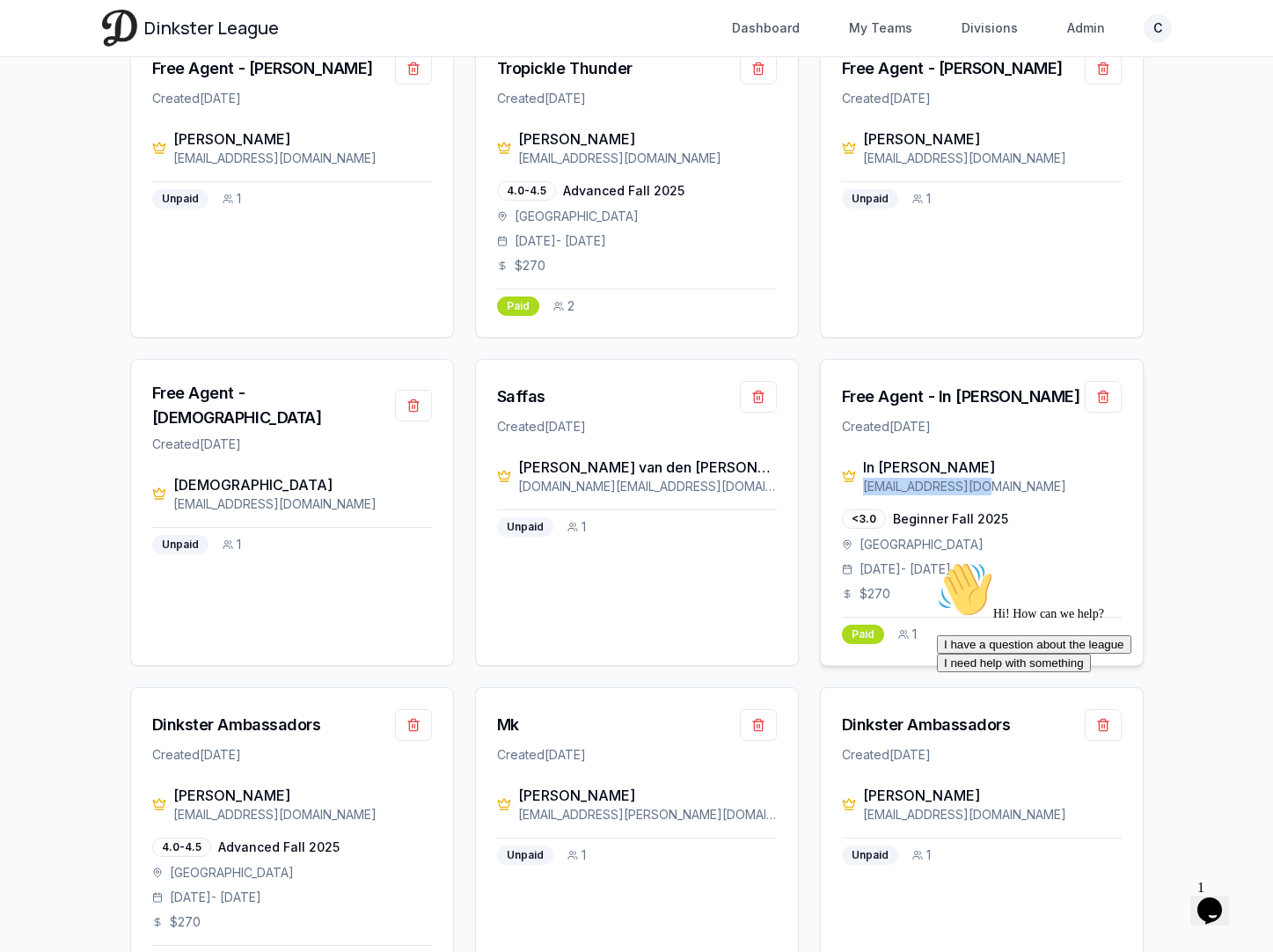
drag, startPoint x: 971, startPoint y: 489, endPoint x: 861, endPoint y: 490, distance: 110.0
click at [862, 490] on div "[EMAIL_ADDRESS][DOMAIN_NAME]" at bounding box center [991, 486] width 259 height 17
drag, startPoint x: 693, startPoint y: 482, endPoint x: 522, endPoint y: 483, distance: 171.0
click at [522, 483] on div "[DOMAIN_NAME][EMAIL_ADDRESS][DOMAIN_NAME]" at bounding box center [647, 486] width 259 height 17
click at [563, 465] on div "[PERSON_NAME] van den [PERSON_NAME]" at bounding box center [647, 466] width 259 height 21
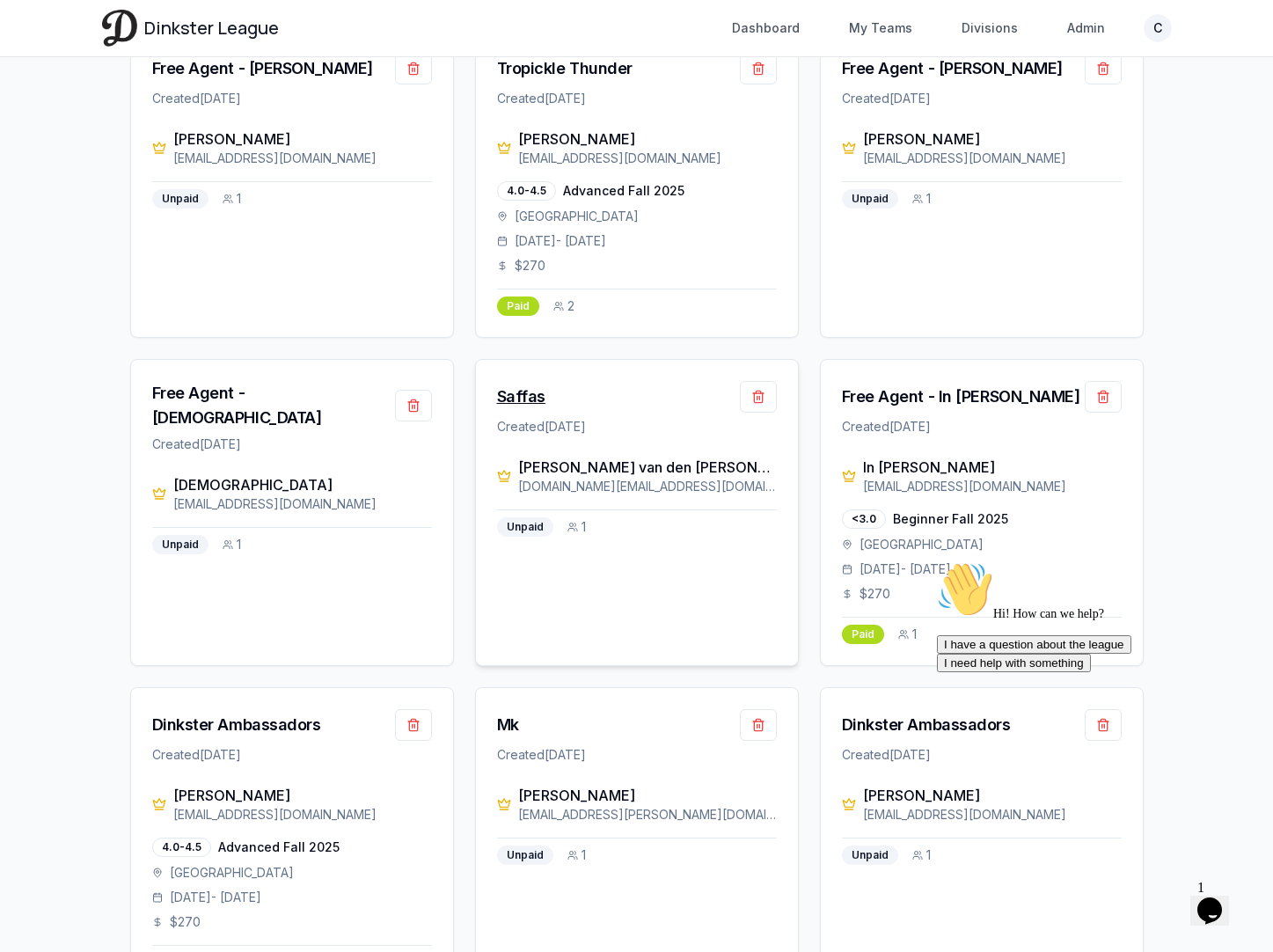
click at [531, 401] on div "Saffas" at bounding box center [520, 396] width 48 height 25
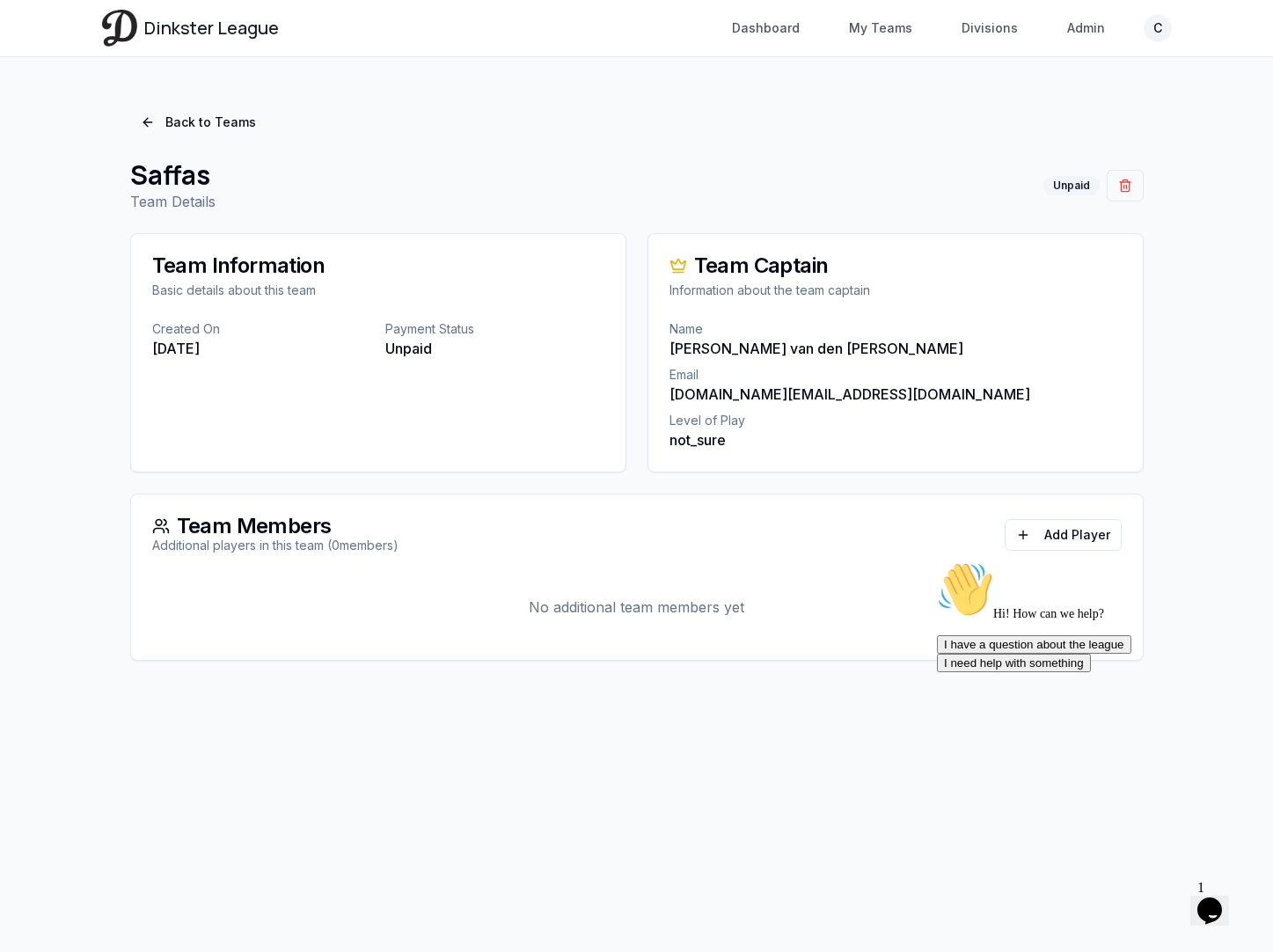
click at [822, 392] on p "[DOMAIN_NAME][EMAIL_ADDRESS][DOMAIN_NAME]" at bounding box center [895, 393] width 452 height 21
drag, startPoint x: 836, startPoint y: 351, endPoint x: 639, endPoint y: 351, distance: 197.0
click at [639, 351] on div "Team Information Basic details about this team Created On [DATE] Payment Status…" at bounding box center [636, 446] width 1013 height 427
drag, startPoint x: 887, startPoint y: 387, endPoint x: 655, endPoint y: 388, distance: 232.0
click at [655, 388] on div "Name [PERSON_NAME] van den [PERSON_NAME] Email [DOMAIN_NAME][EMAIL_ADDRESS][DOM…" at bounding box center [895, 395] width 494 height 151
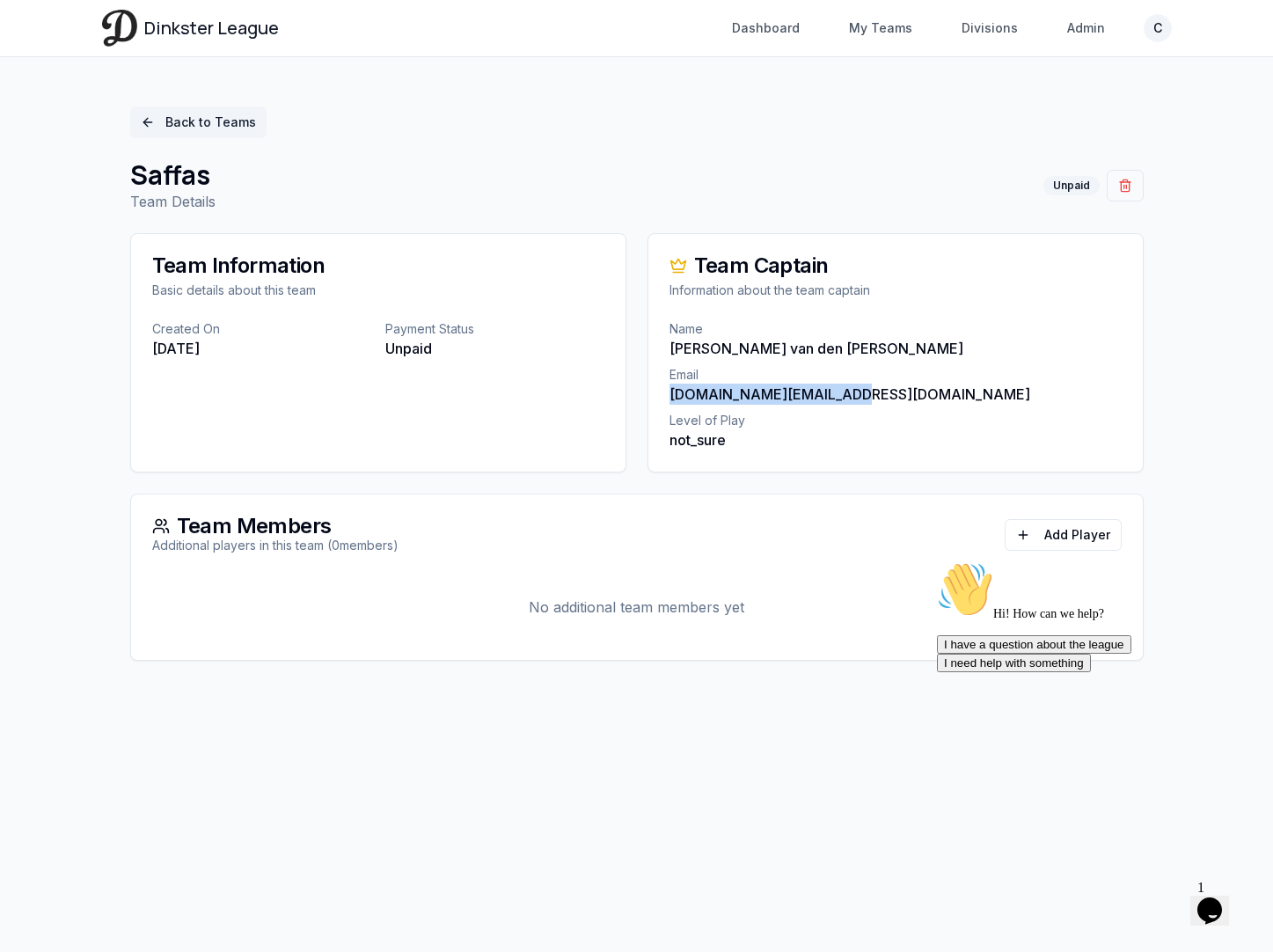
click at [173, 109] on link "Back to Teams" at bounding box center [198, 122] width 136 height 32
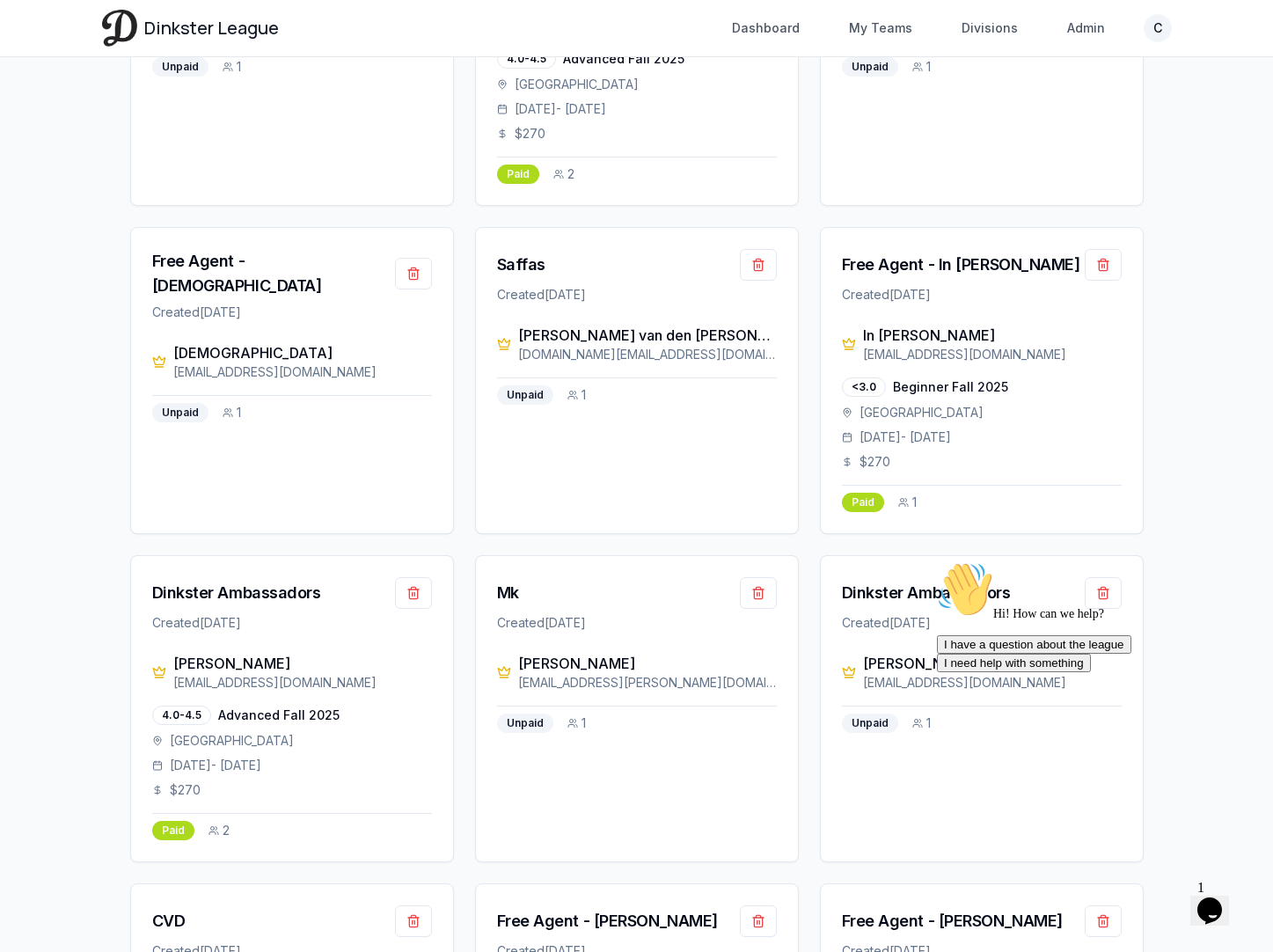
scroll to position [1024, 0]
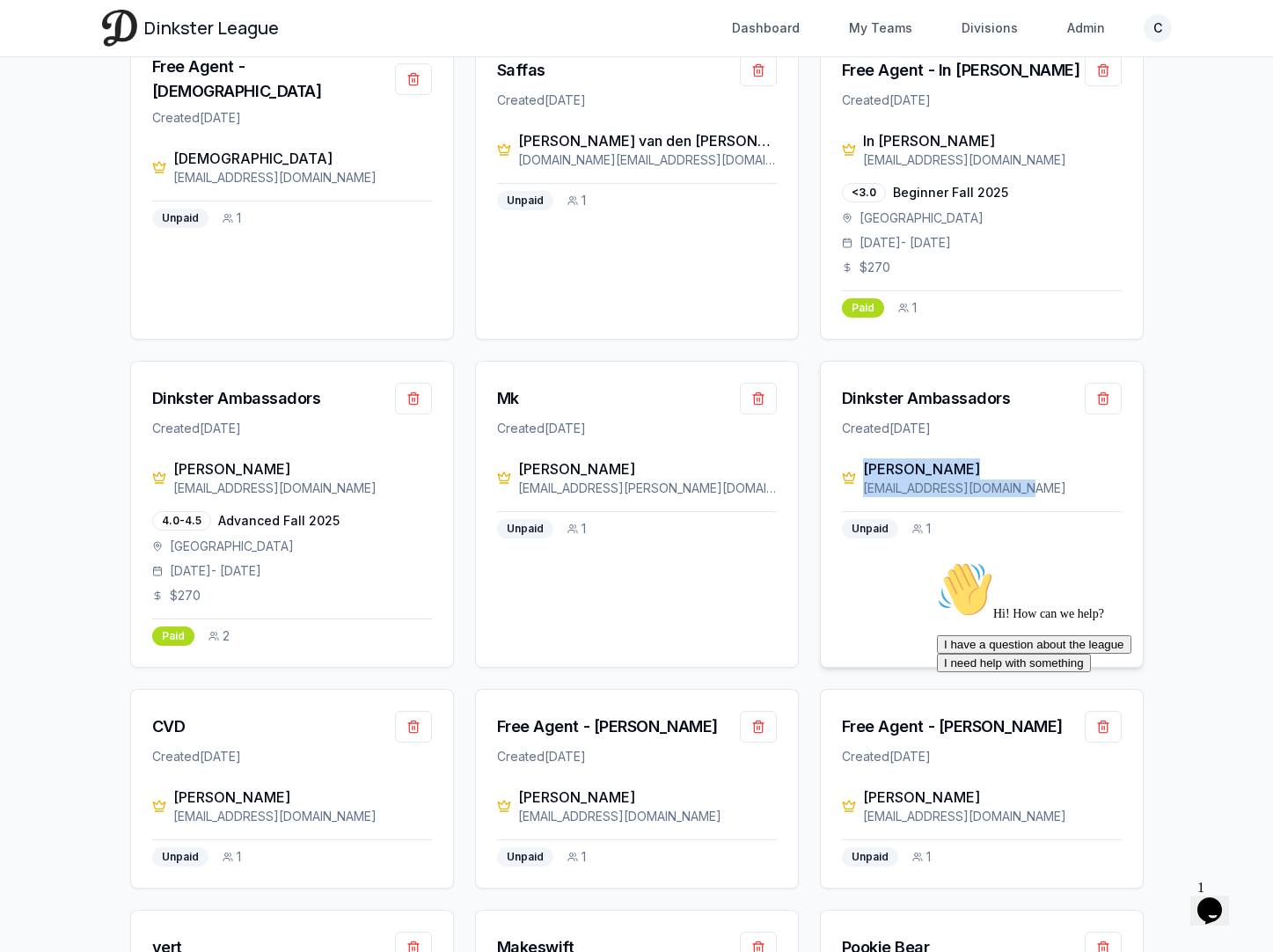
drag, startPoint x: 1035, startPoint y: 491, endPoint x: 864, endPoint y: 476, distance: 171.7
click at [864, 476] on div "[PERSON_NAME] [PERSON_NAME][EMAIL_ADDRESS][DOMAIN_NAME]" at bounding box center [991, 477] width 259 height 38
drag, startPoint x: 318, startPoint y: 492, endPoint x: 172, endPoint y: 476, distance: 146.9
click at [173, 476] on div "[PERSON_NAME] [PERSON_NAME][EMAIL_ADDRESS][DOMAIN_NAME]" at bounding box center [302, 477] width 259 height 38
click at [253, 403] on div "Dinkster Ambassadors" at bounding box center [236, 398] width 169 height 25
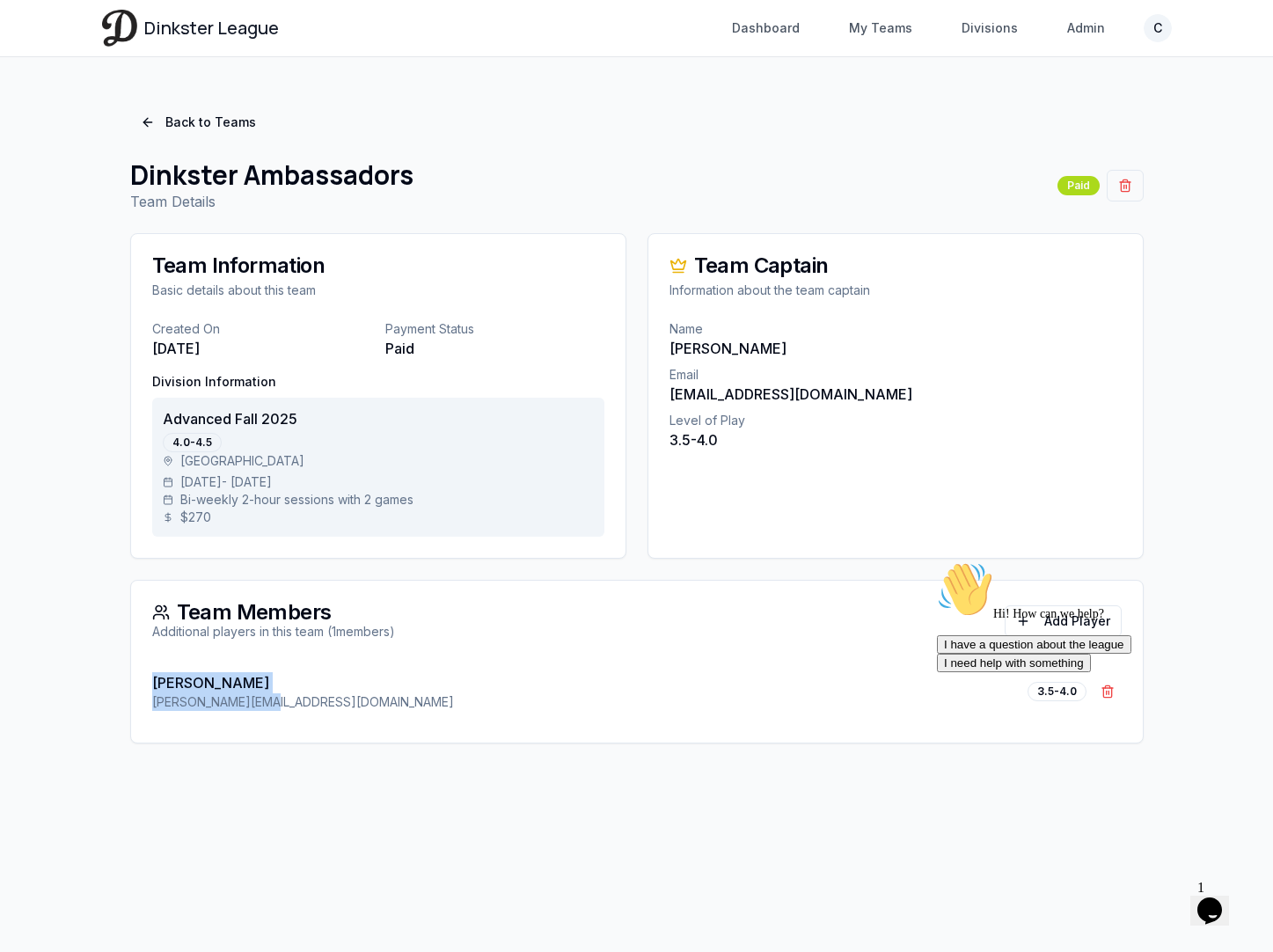
drag, startPoint x: 286, startPoint y: 705, endPoint x: 152, endPoint y: 688, distance: 135.1
click at [152, 688] on div "[PERSON_NAME] Sonawala [EMAIL_ADDRESS][DOMAIN_NAME] 3.5-4.0 Remove [PERSON_NAME]" at bounding box center [636, 690] width 969 height 59
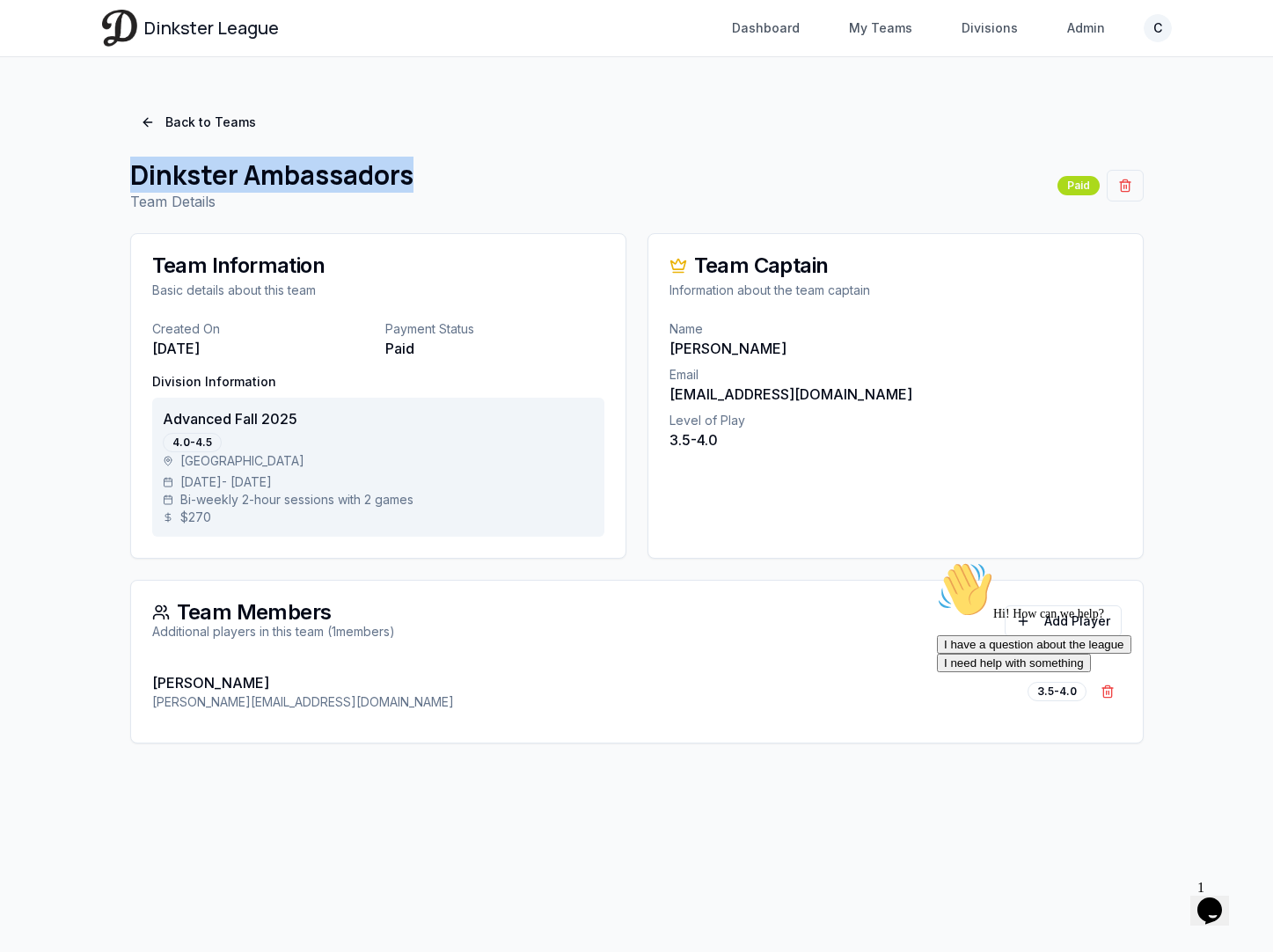
drag, startPoint x: 414, startPoint y: 182, endPoint x: 121, endPoint y: 171, distance: 293.2
click at [122, 171] on div "Back to Teams Dinkster Ambassadors Team Details Paid Team Information Basic det…" at bounding box center [636, 424] width 1069 height 679
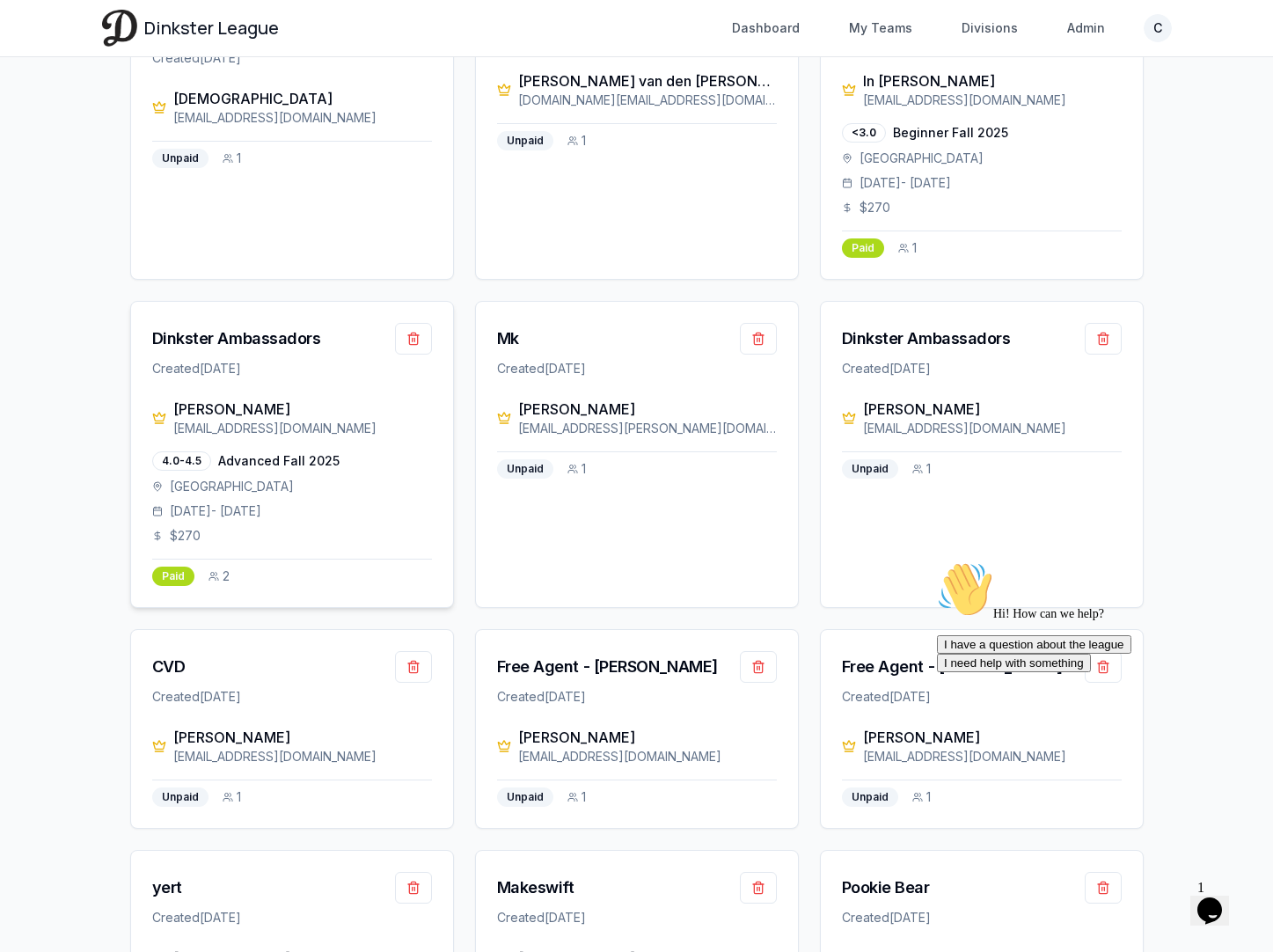
scroll to position [1092, 0]
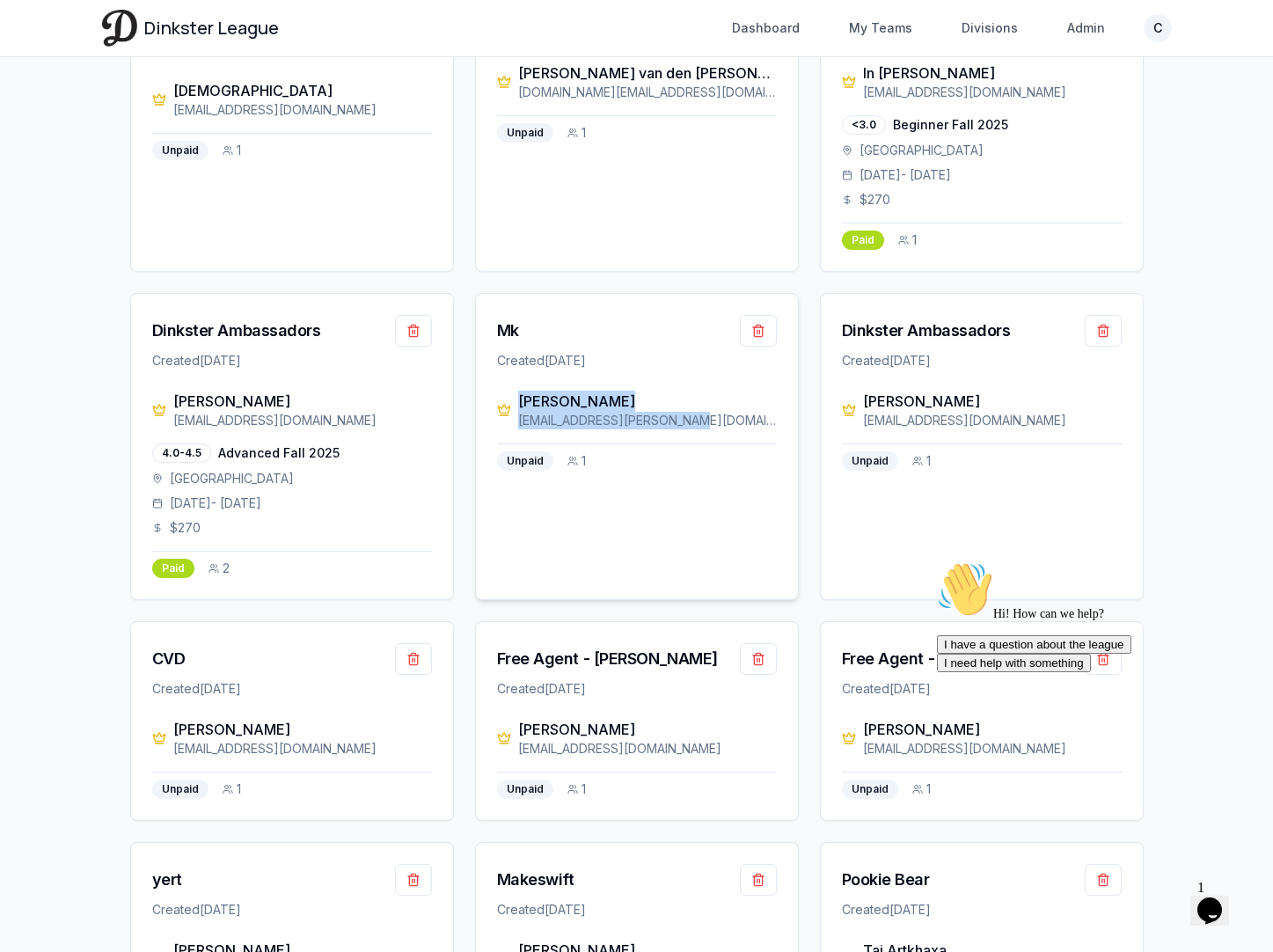
drag, startPoint x: 743, startPoint y: 419, endPoint x: 518, endPoint y: 404, distance: 225.5
click at [518, 404] on div "[PERSON_NAME] [EMAIL_ADDRESS][PERSON_NAME][DOMAIN_NAME]" at bounding box center [647, 410] width 259 height 38
click at [545, 398] on div "[PERSON_NAME]" at bounding box center [647, 401] width 259 height 21
click at [499, 322] on div "Mk" at bounding box center [508, 330] width 22 height 25
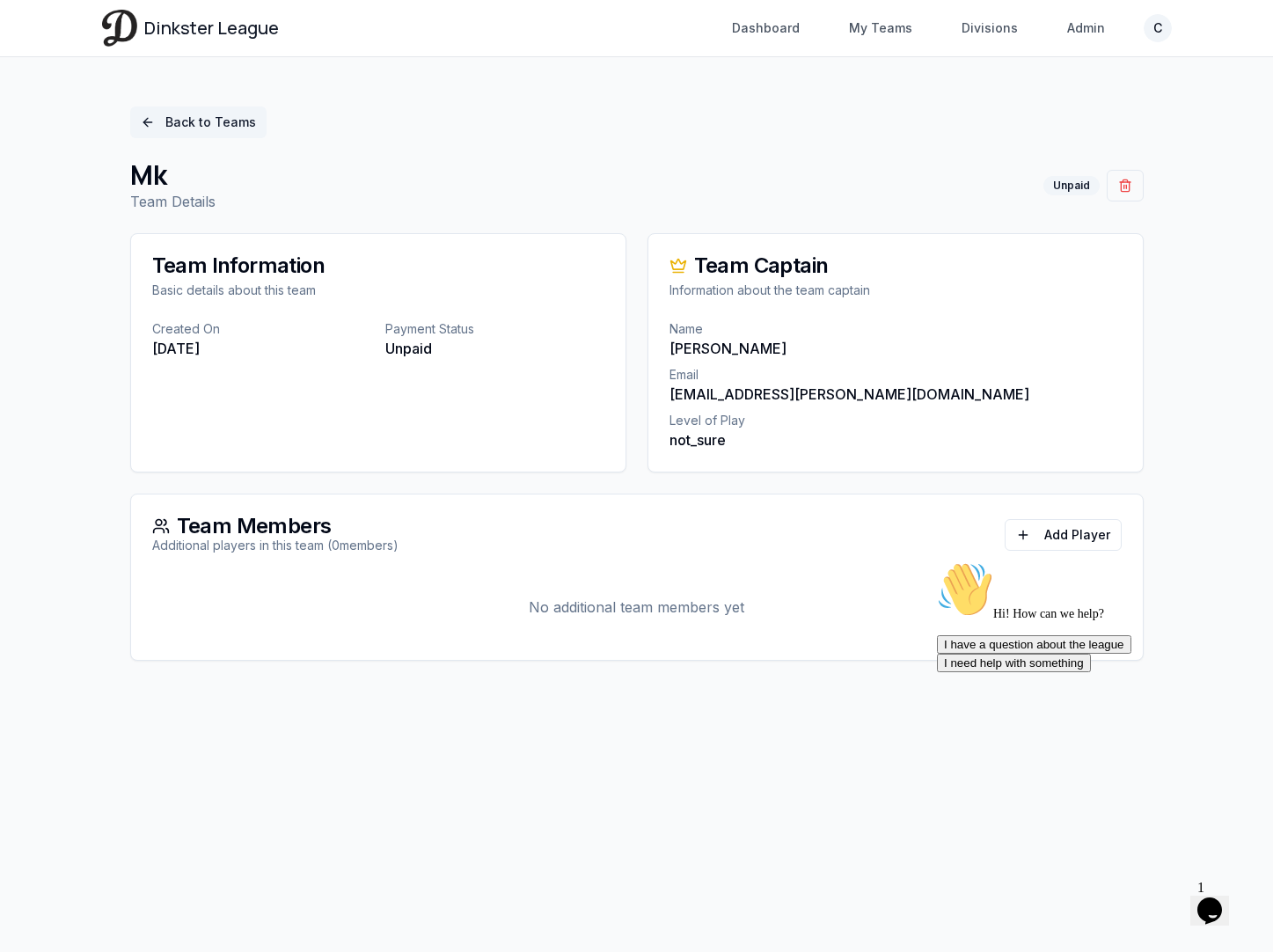
click at [207, 126] on link "Back to Teams" at bounding box center [198, 122] width 136 height 32
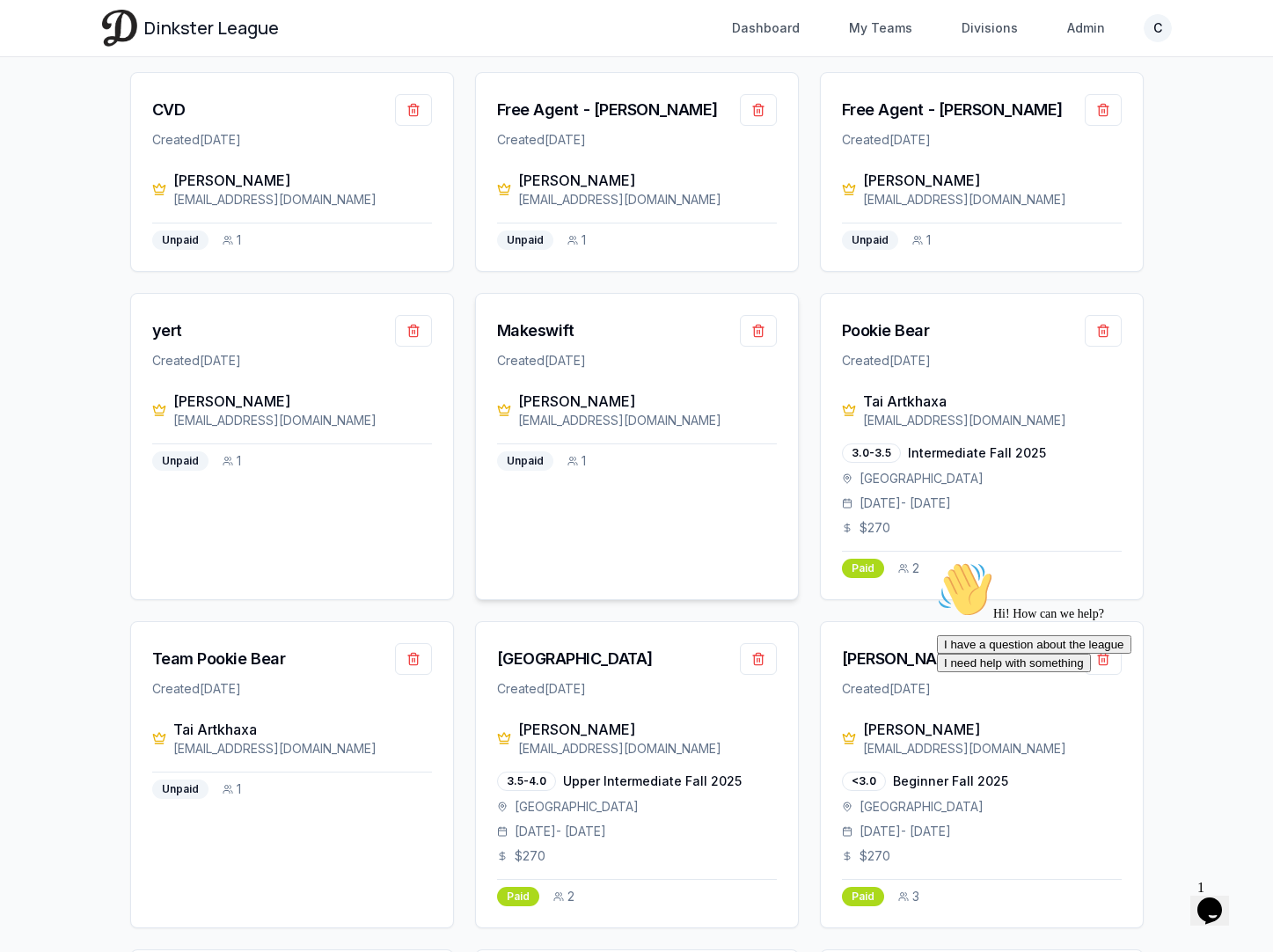
scroll to position [1669, 0]
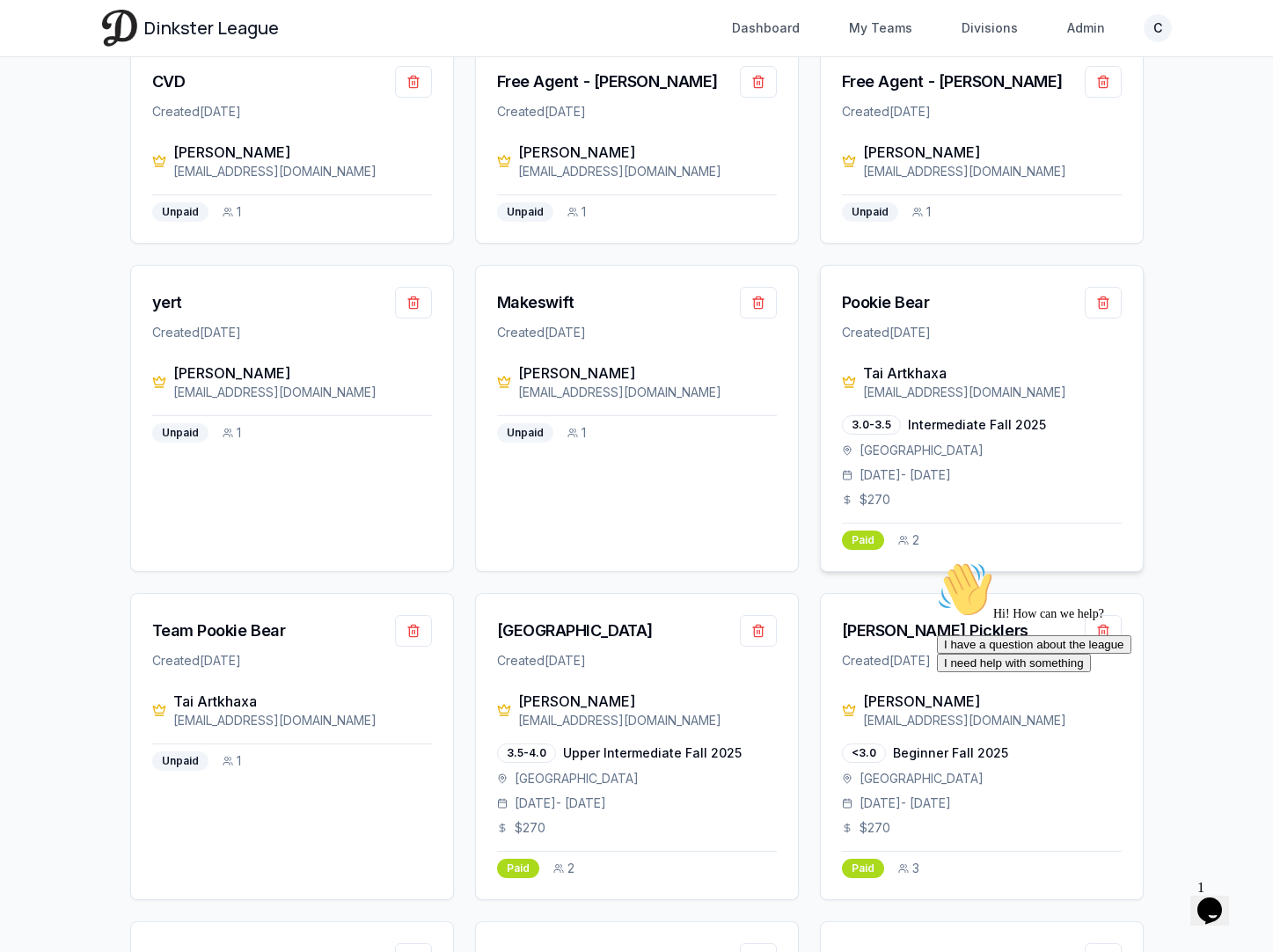
click at [1031, 403] on div "Tai Artkhaxa [EMAIL_ADDRESS][DOMAIN_NAME] 3.0-3.5 Intermediate Fall 2025 [GEOGR…" at bounding box center [981, 466] width 322 height 209
drag, startPoint x: 940, startPoint y: 303, endPoint x: 829, endPoint y: 303, distance: 111.0
click at [829, 303] on div "Pookie Bear Created [DATE]" at bounding box center [981, 314] width 322 height 97
drag, startPoint x: 1017, startPoint y: 390, endPoint x: 863, endPoint y: 370, distance: 155.3
click at [863, 369] on div "Tai Artkhaxa [EMAIL_ADDRESS][DOMAIN_NAME]" at bounding box center [991, 381] width 259 height 38
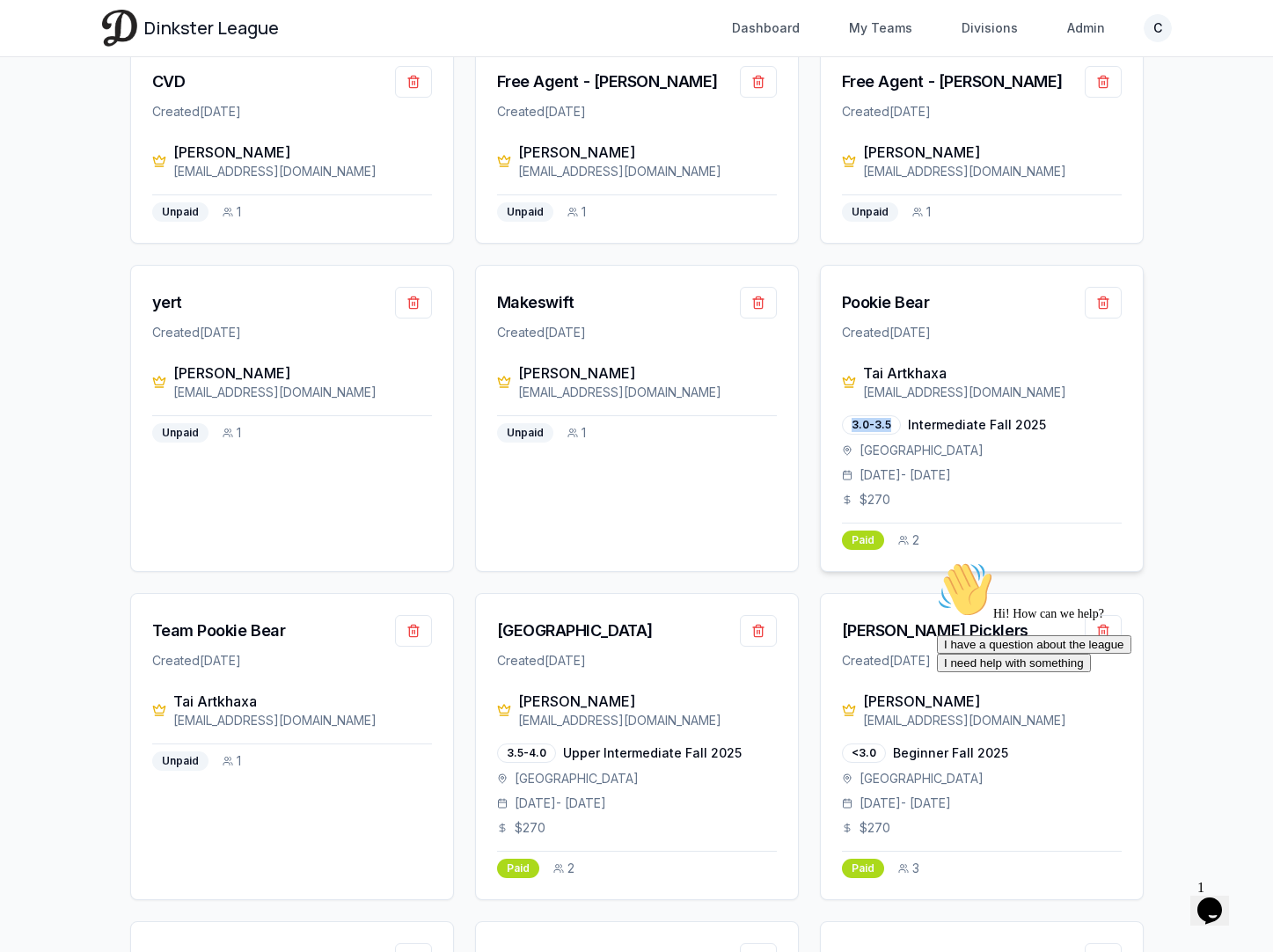
drag, startPoint x: 886, startPoint y: 421, endPoint x: 840, endPoint y: 421, distance: 46.0
click at [840, 421] on div "Tai Artkhaxa [EMAIL_ADDRESS][DOMAIN_NAME] 3.0-3.5 Intermediate Fall 2025 [GEOGR…" at bounding box center [981, 466] width 322 height 209
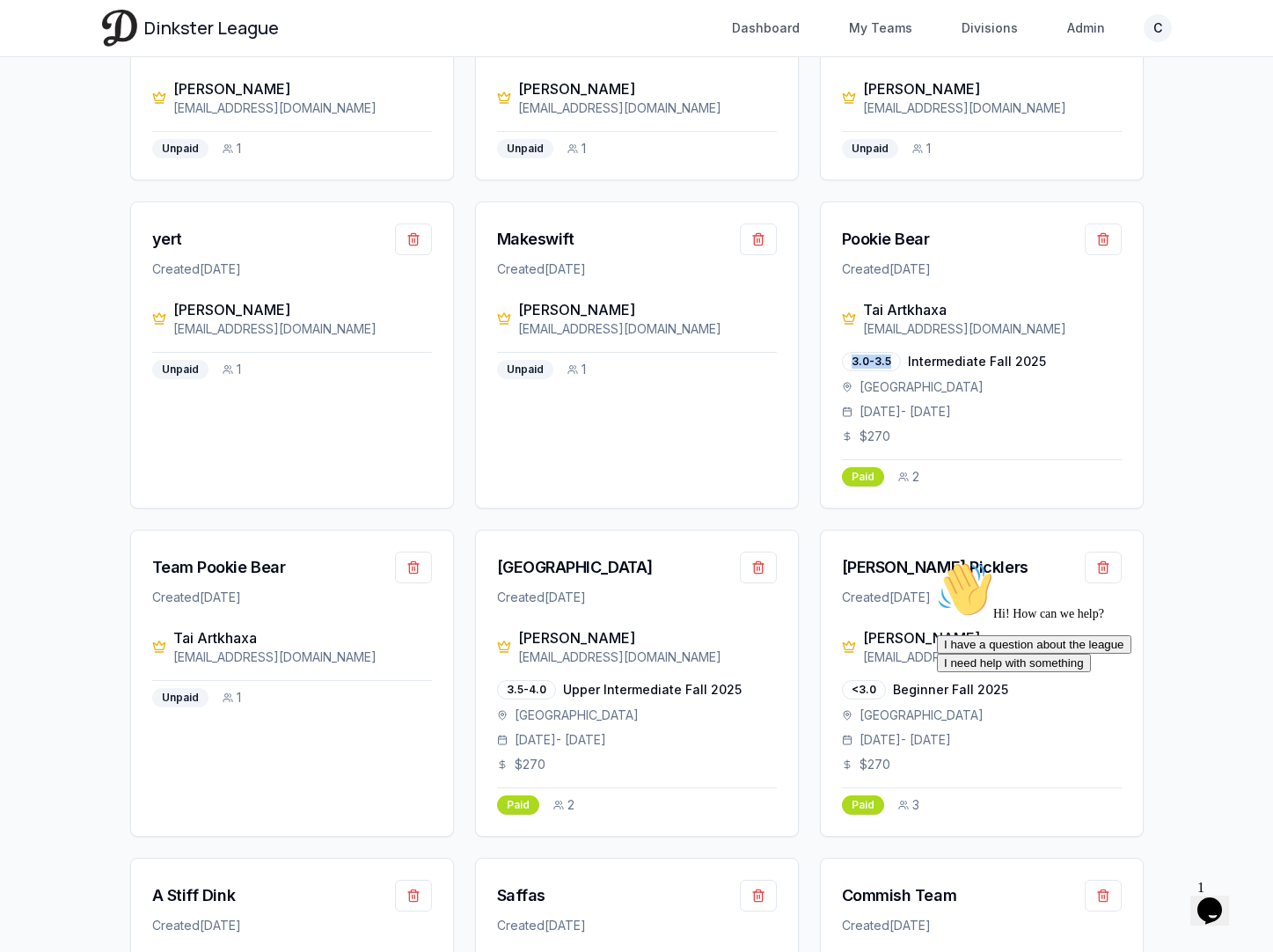
scroll to position [1738, 0]
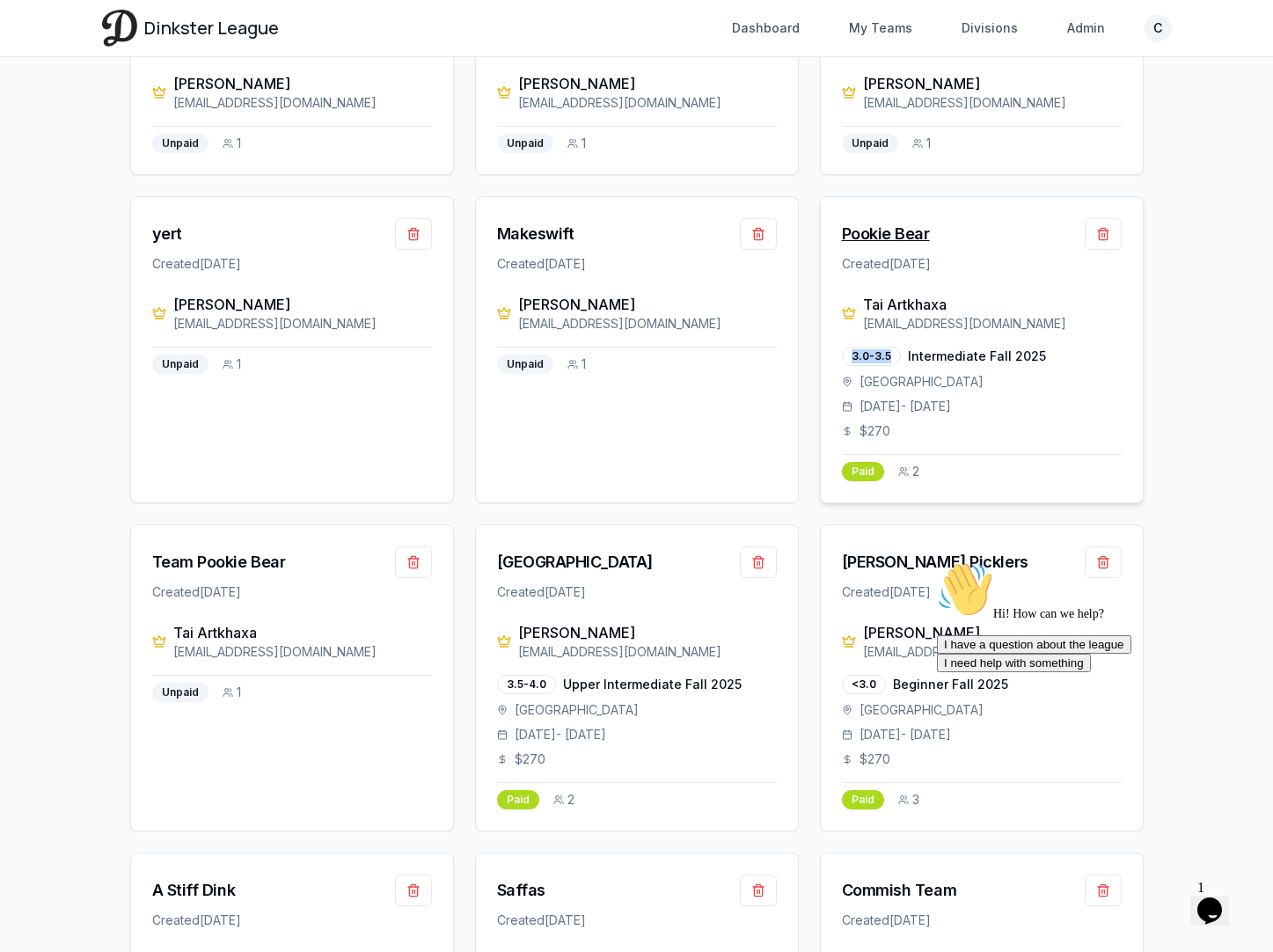
click at [888, 234] on div "Pookie Bear" at bounding box center [885, 233] width 88 height 25
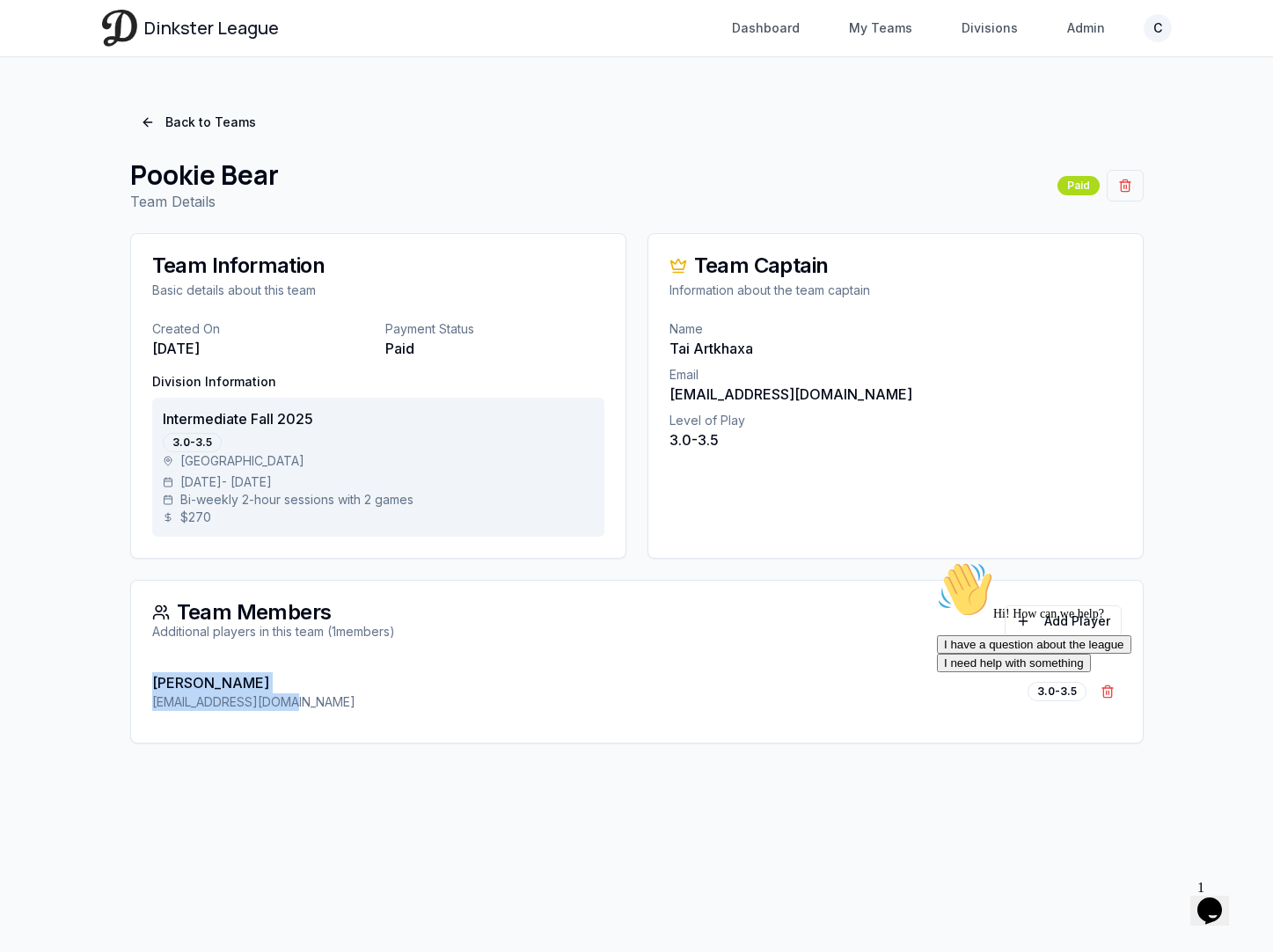
drag, startPoint x: 301, startPoint y: 705, endPoint x: 134, endPoint y: 690, distance: 167.7
click at [134, 690] on div "[PERSON_NAME] [EMAIL_ADDRESS][DOMAIN_NAME] 3.0-3.5 Remove [PERSON_NAME]" at bounding box center [636, 701] width 1011 height 80
click at [230, 124] on link "Back to Teams" at bounding box center [198, 122] width 136 height 32
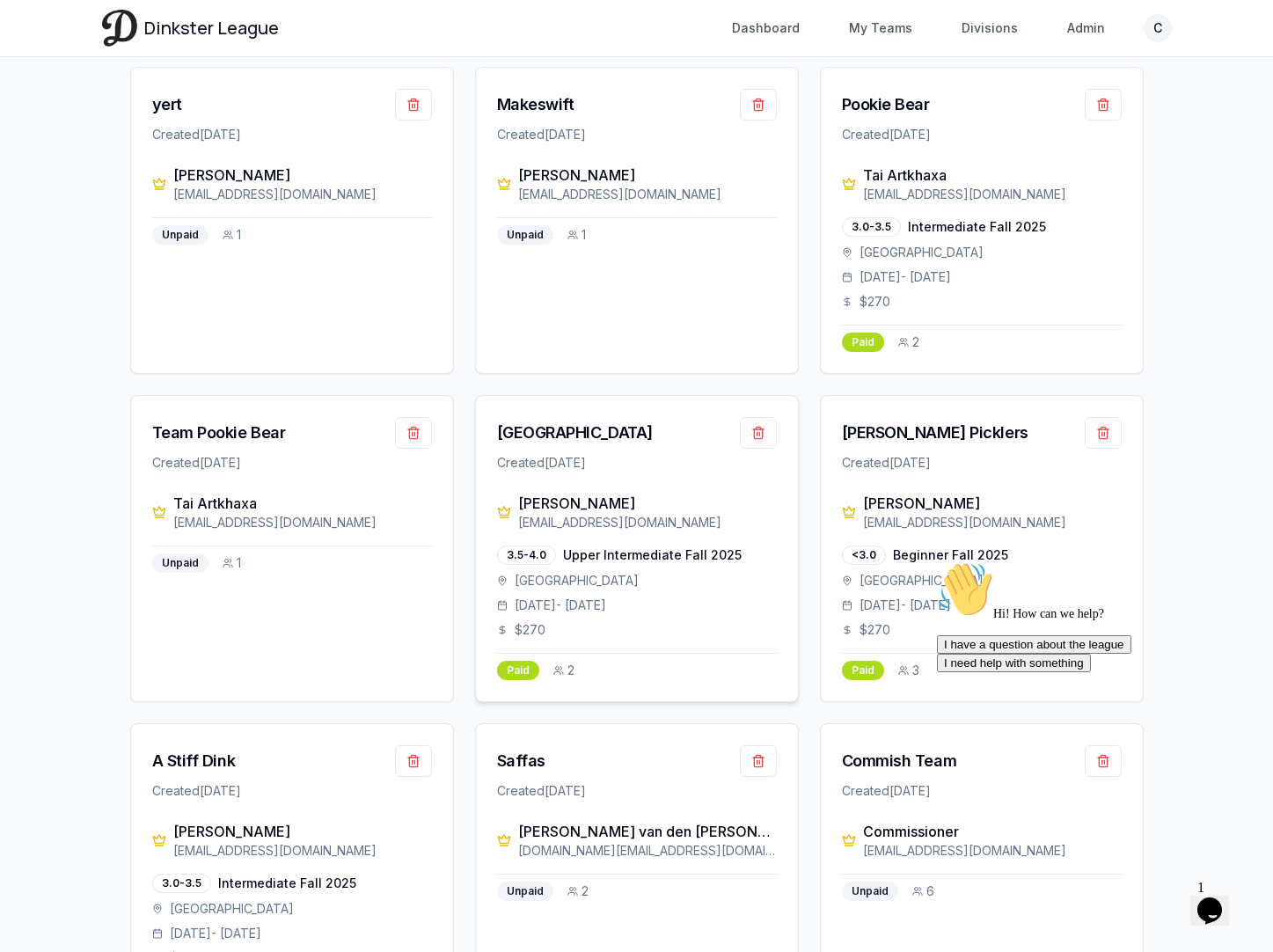
scroll to position [1871, 0]
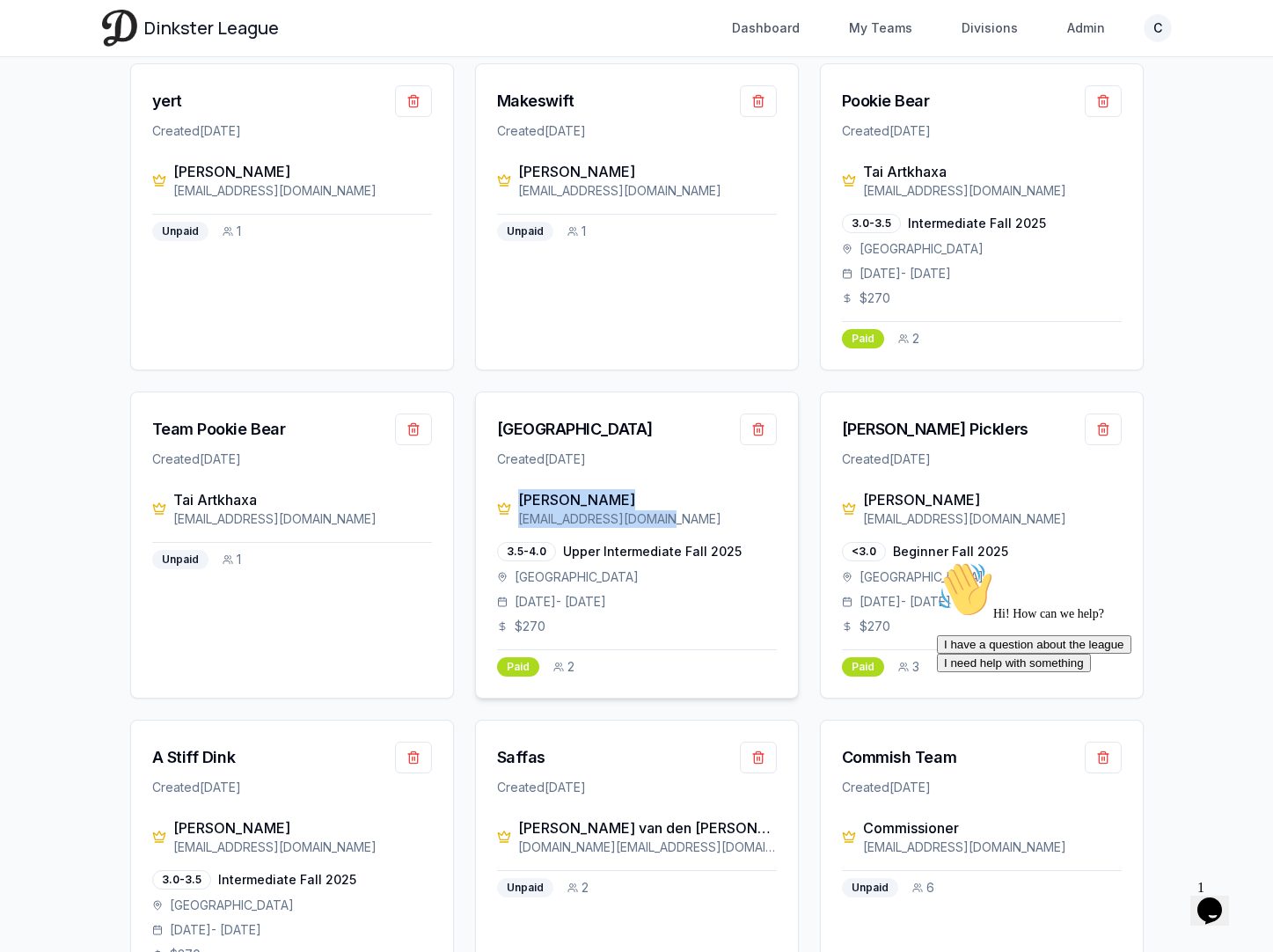
drag, startPoint x: 662, startPoint y: 519, endPoint x: 519, endPoint y: 498, distance: 144.5
click at [519, 499] on div "[PERSON_NAME] [EMAIL_ADDRESS][DOMAIN_NAME]" at bounding box center [647, 508] width 259 height 38
click at [546, 424] on div "[GEOGRAPHIC_DATA]" at bounding box center [574, 429] width 155 height 25
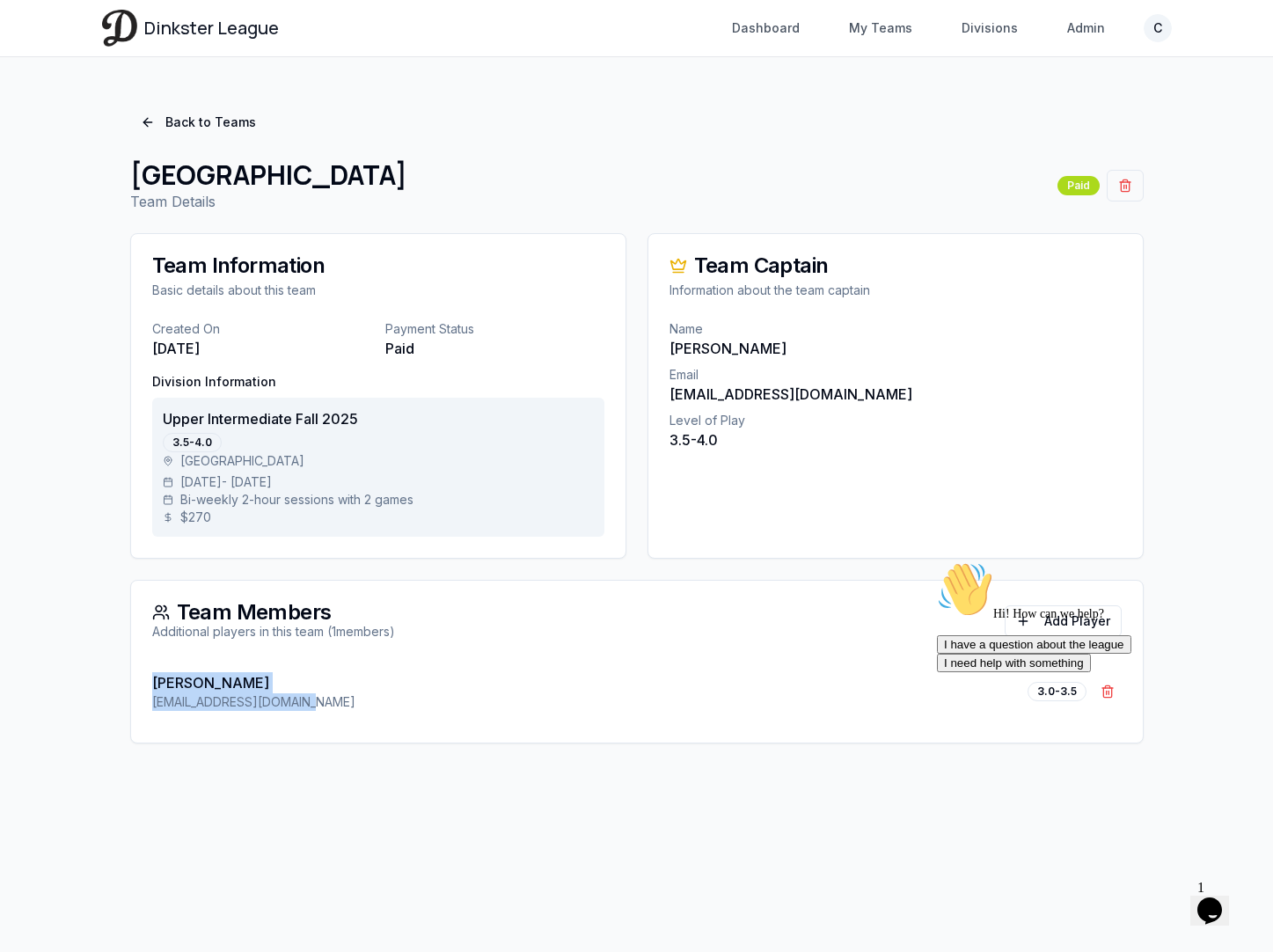
drag, startPoint x: 333, startPoint y: 698, endPoint x: 126, endPoint y: 688, distance: 207.2
click at [126, 688] on div "Back to Teams Lake Ave Team Details Paid Team Information Basic details about t…" at bounding box center [636, 424] width 1069 height 679
drag, startPoint x: 727, startPoint y: 438, endPoint x: 659, endPoint y: 438, distance: 68.0
click at [659, 438] on div "Name [PERSON_NAME] Email [EMAIL_ADDRESS][DOMAIN_NAME] Level of Play 3.5-4.0" at bounding box center [895, 395] width 494 height 151
click at [180, 114] on link "Back to Teams" at bounding box center [198, 122] width 136 height 32
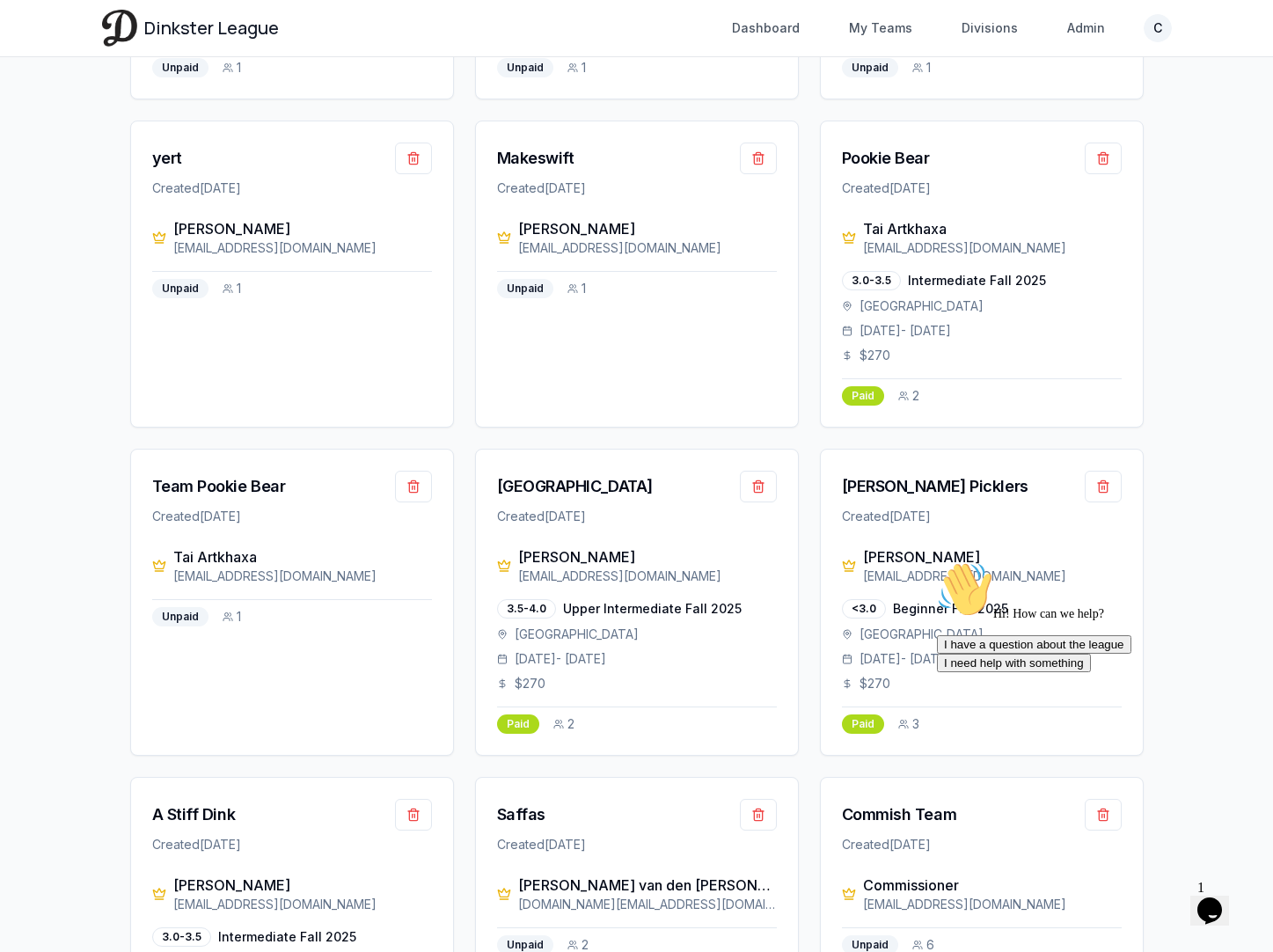
scroll to position [1850, 0]
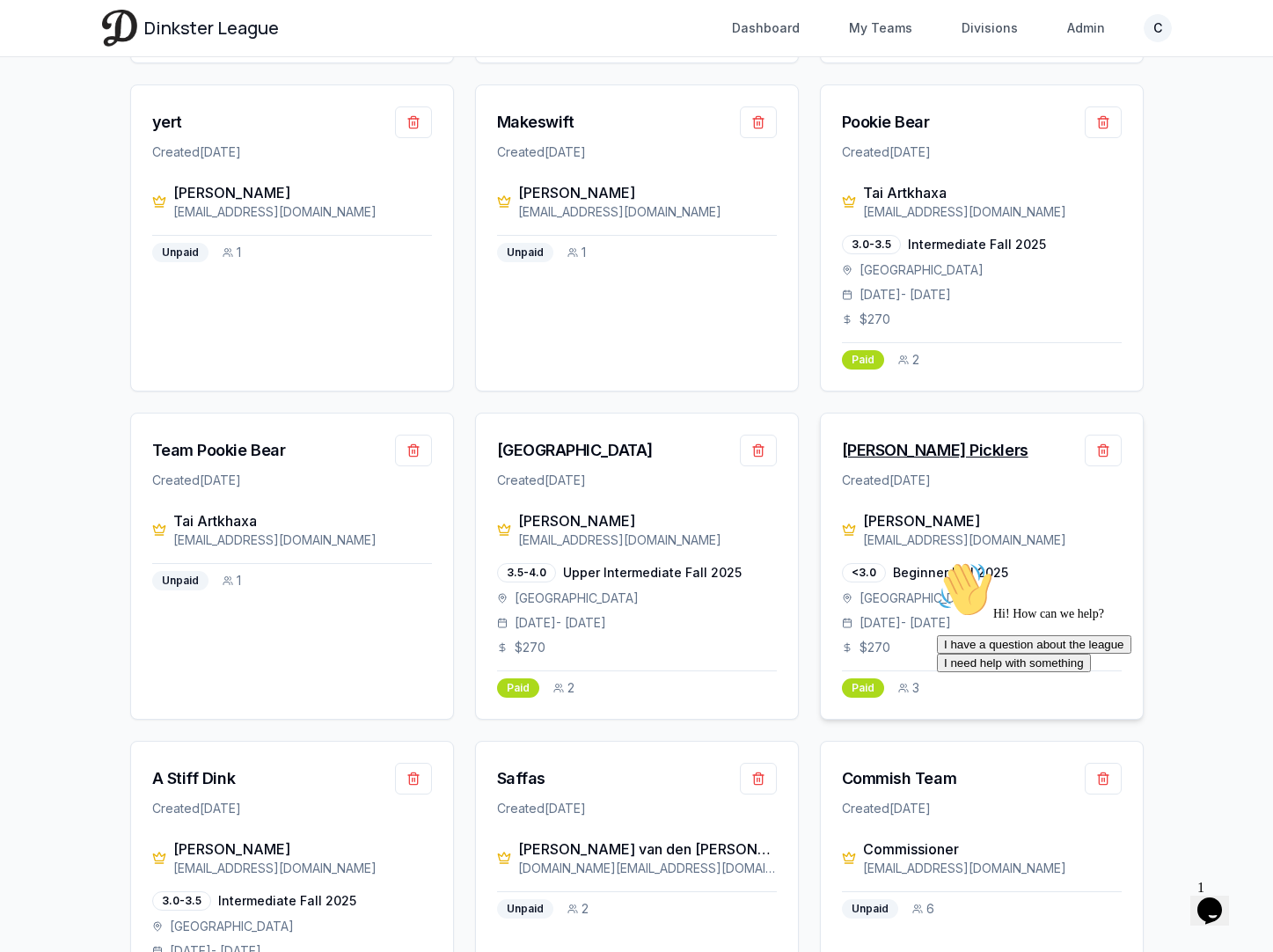
click at [916, 457] on div "[PERSON_NAME] Picklers" at bounding box center [935, 450] width 187 height 25
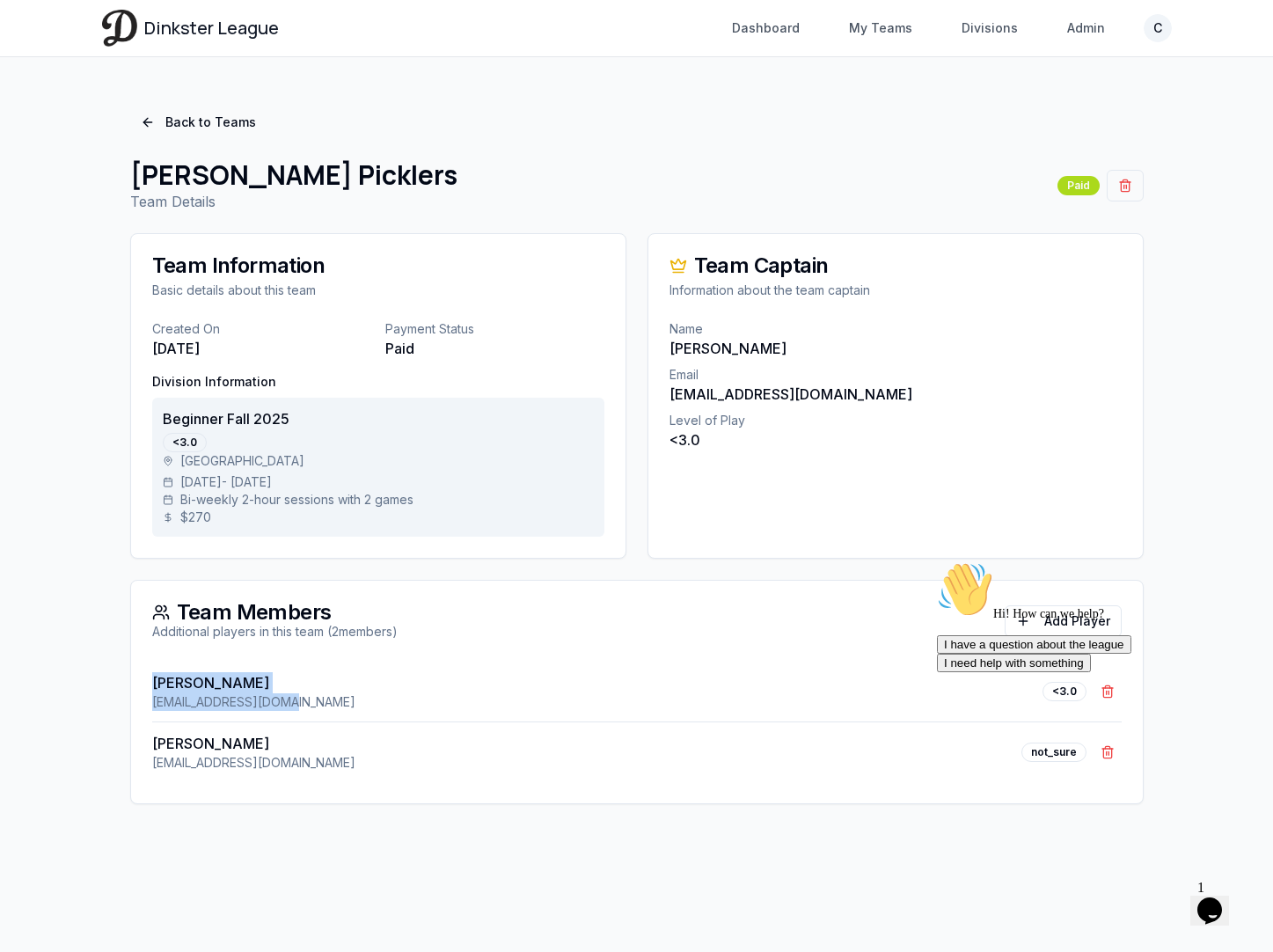
drag, startPoint x: 303, startPoint y: 700, endPoint x: 134, endPoint y: 677, distance: 170.6
click at [134, 677] on div "[PERSON_NAME] [EMAIL_ADDRESS][DOMAIN_NAME] <3.0 Remove [PERSON_NAME] [PERSON_NA…" at bounding box center [636, 732] width 1011 height 142
drag, startPoint x: 301, startPoint y: 768, endPoint x: 147, endPoint y: 746, distance: 155.6
click at [147, 746] on div "[PERSON_NAME] [EMAIL_ADDRESS][DOMAIN_NAME] <3.0 Remove [PERSON_NAME] [PERSON_NA…" at bounding box center [636, 732] width 1011 height 142
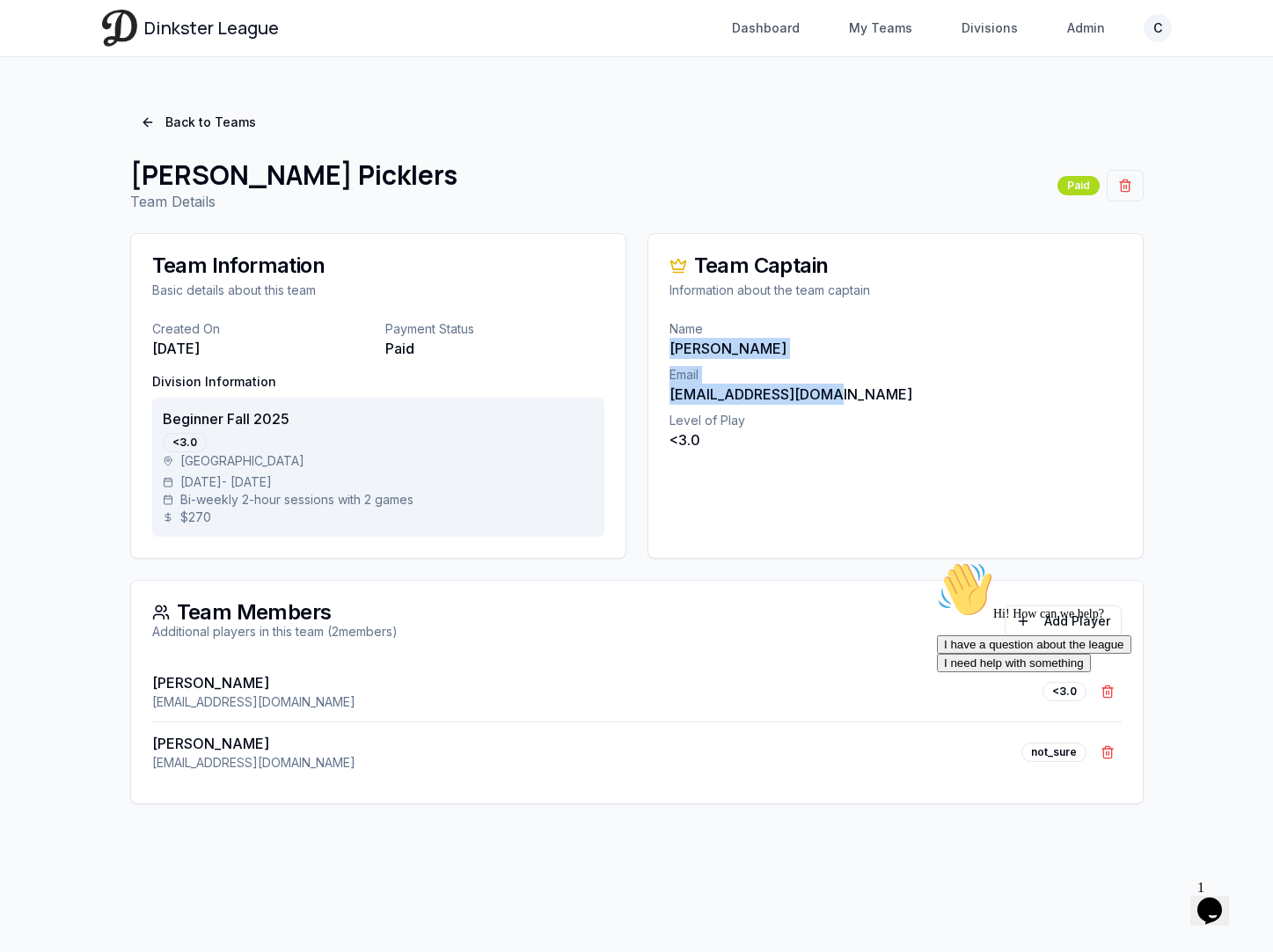
drag, startPoint x: 834, startPoint y: 400, endPoint x: 665, endPoint y: 355, distance: 174.9
click at [665, 355] on div "Name [PERSON_NAME] Email [EMAIL_ADDRESS][DOMAIN_NAME] Level of Play <3.0" at bounding box center [895, 395] width 494 height 151
click at [850, 383] on p "[EMAIL_ADDRESS][DOMAIN_NAME]" at bounding box center [895, 393] width 452 height 21
drag, startPoint x: 845, startPoint y: 394, endPoint x: 658, endPoint y: 349, distance: 192.3
click at [658, 349] on div "Name [PERSON_NAME] Email [EMAIL_ADDRESS][DOMAIN_NAME] Level of Play <3.0" at bounding box center [895, 395] width 494 height 151
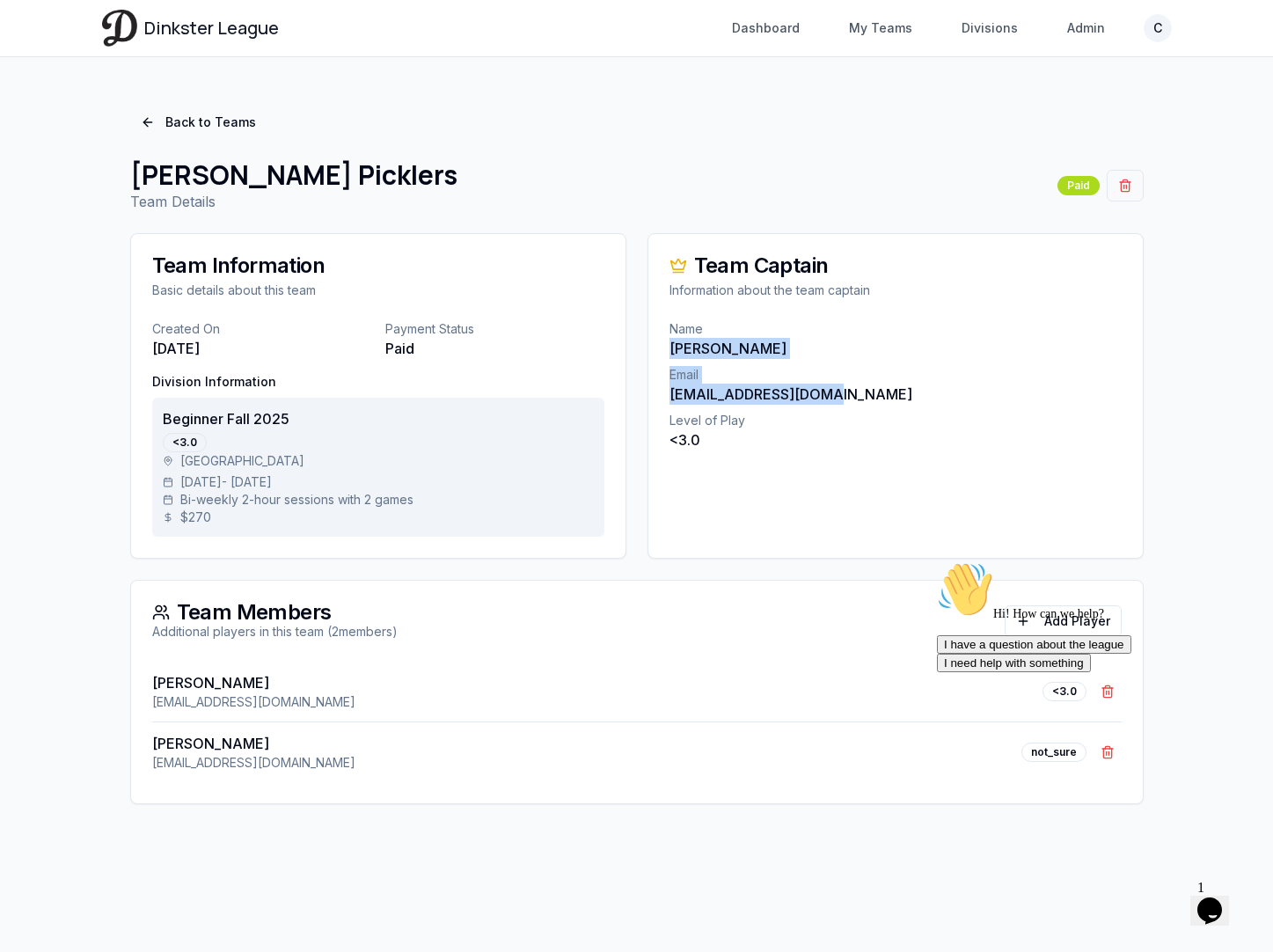
click at [832, 390] on p "[EMAIL_ADDRESS][DOMAIN_NAME]" at bounding box center [895, 393] width 452 height 21
drag, startPoint x: 832, startPoint y: 390, endPoint x: 678, endPoint y: 390, distance: 154.0
click at [678, 390] on p "[EMAIL_ADDRESS][DOMAIN_NAME]" at bounding box center [895, 393] width 452 height 21
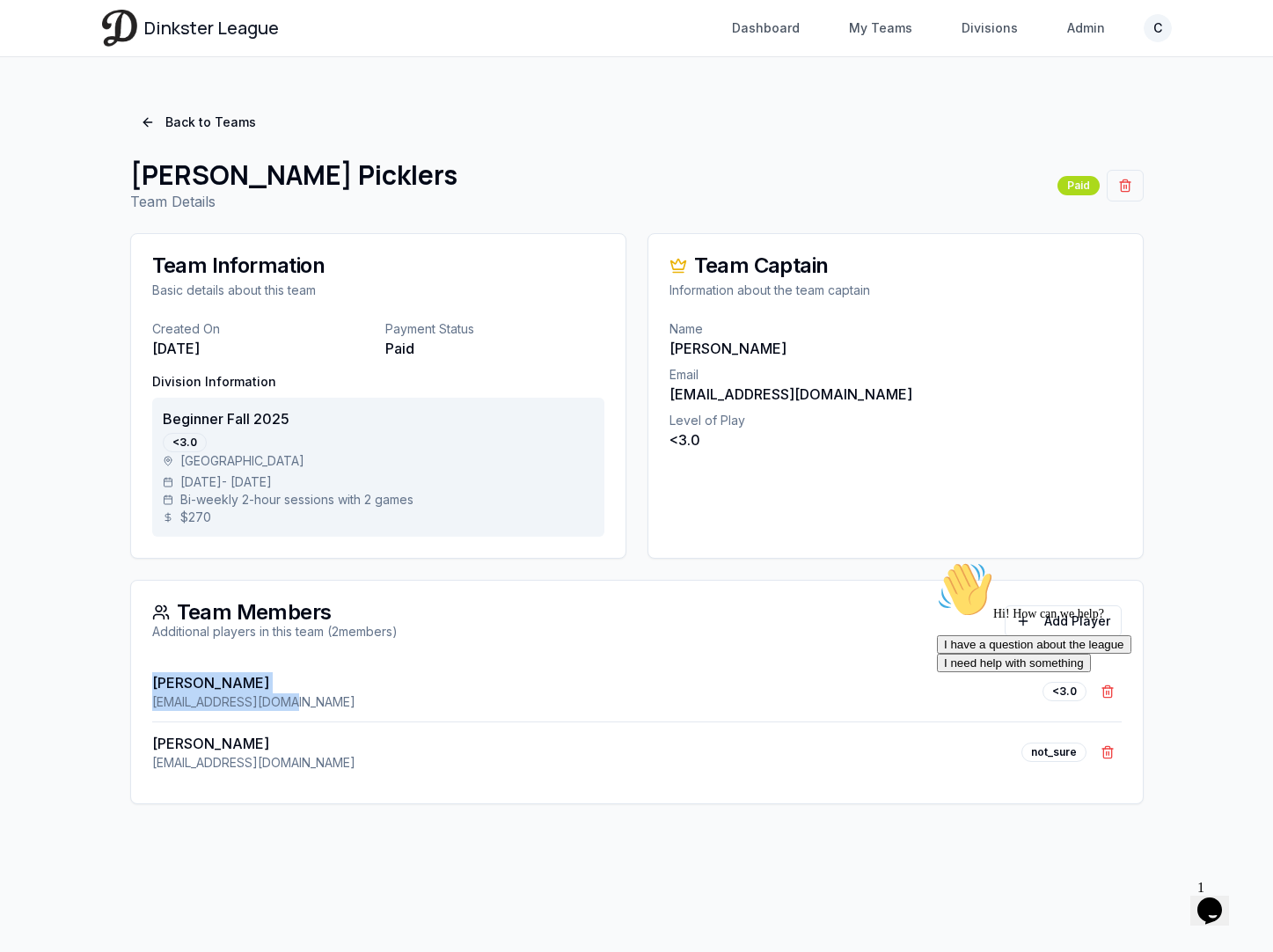
drag, startPoint x: 274, startPoint y: 707, endPoint x: 149, endPoint y: 689, distance: 126.3
click at [149, 689] on div "[PERSON_NAME] [EMAIL_ADDRESS][DOMAIN_NAME] <3.0 Remove [PERSON_NAME] [PERSON_NA…" at bounding box center [636, 732] width 1011 height 142
click at [198, 126] on link "Back to Teams" at bounding box center [198, 122] width 136 height 32
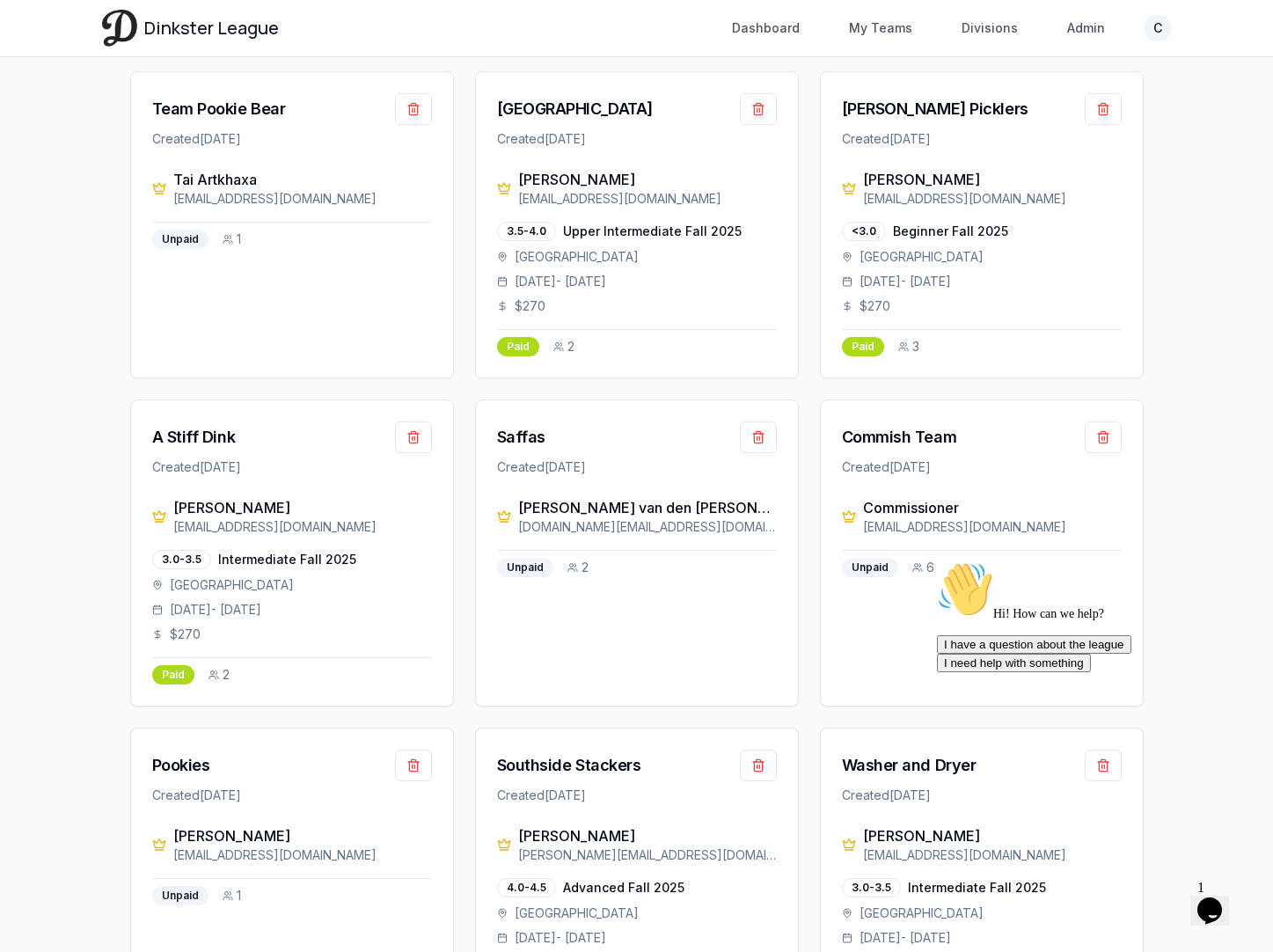
scroll to position [2190, 0]
click at [210, 442] on div "A Stiff Dink" at bounding box center [193, 437] width 83 height 25
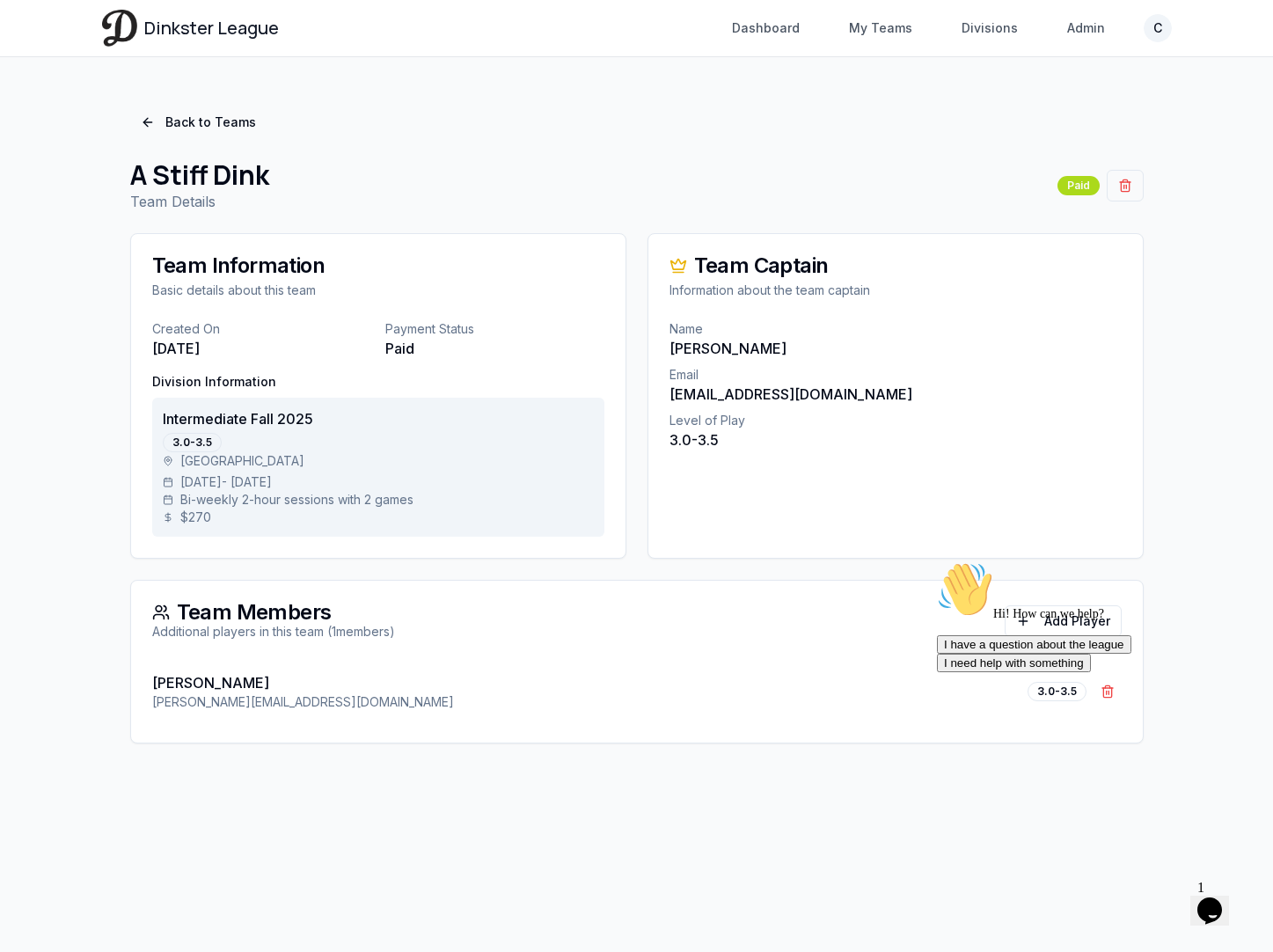
drag, startPoint x: 817, startPoint y: 344, endPoint x: 654, endPoint y: 346, distance: 163.0
click at [612, 344] on div "Team Information Basic details about this team Created On [DATE] Payment Status…" at bounding box center [636, 488] width 1013 height 510
drag, startPoint x: 372, startPoint y: 696, endPoint x: 112, endPoint y: 679, distance: 260.6
click at [112, 679] on div "Back to Teams A Stiff Dink Team Details Paid Team Information Basic details abo…" at bounding box center [636, 424] width 1069 height 679
drag, startPoint x: 892, startPoint y: 386, endPoint x: 658, endPoint y: 397, distance: 234.3
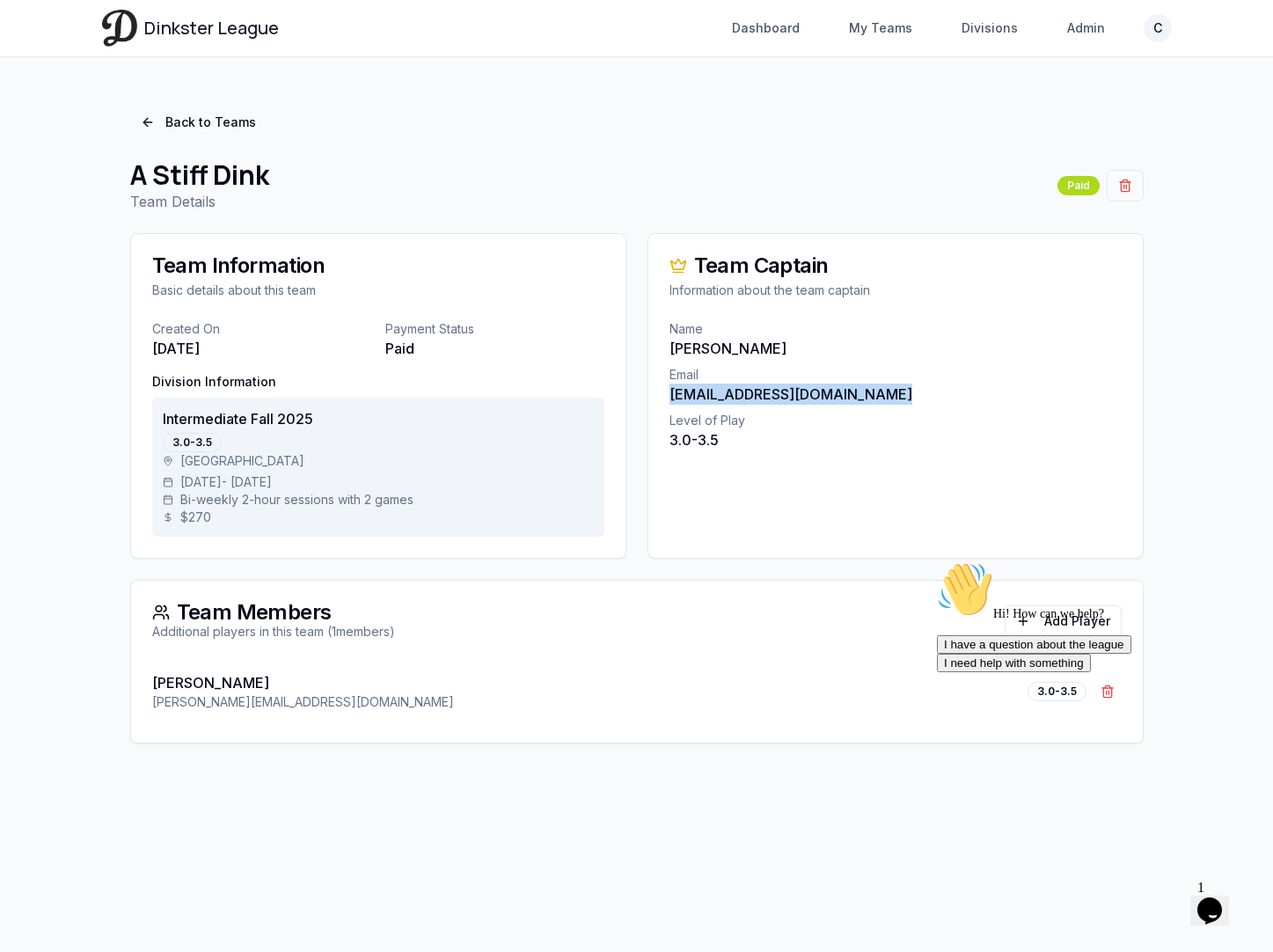
click at [658, 397] on div "Name [PERSON_NAME] Email [EMAIL_ADDRESS][DOMAIN_NAME] Level of Play 3.0-3.5" at bounding box center [895, 395] width 494 height 151
click at [192, 109] on link "Back to Teams" at bounding box center [198, 122] width 136 height 32
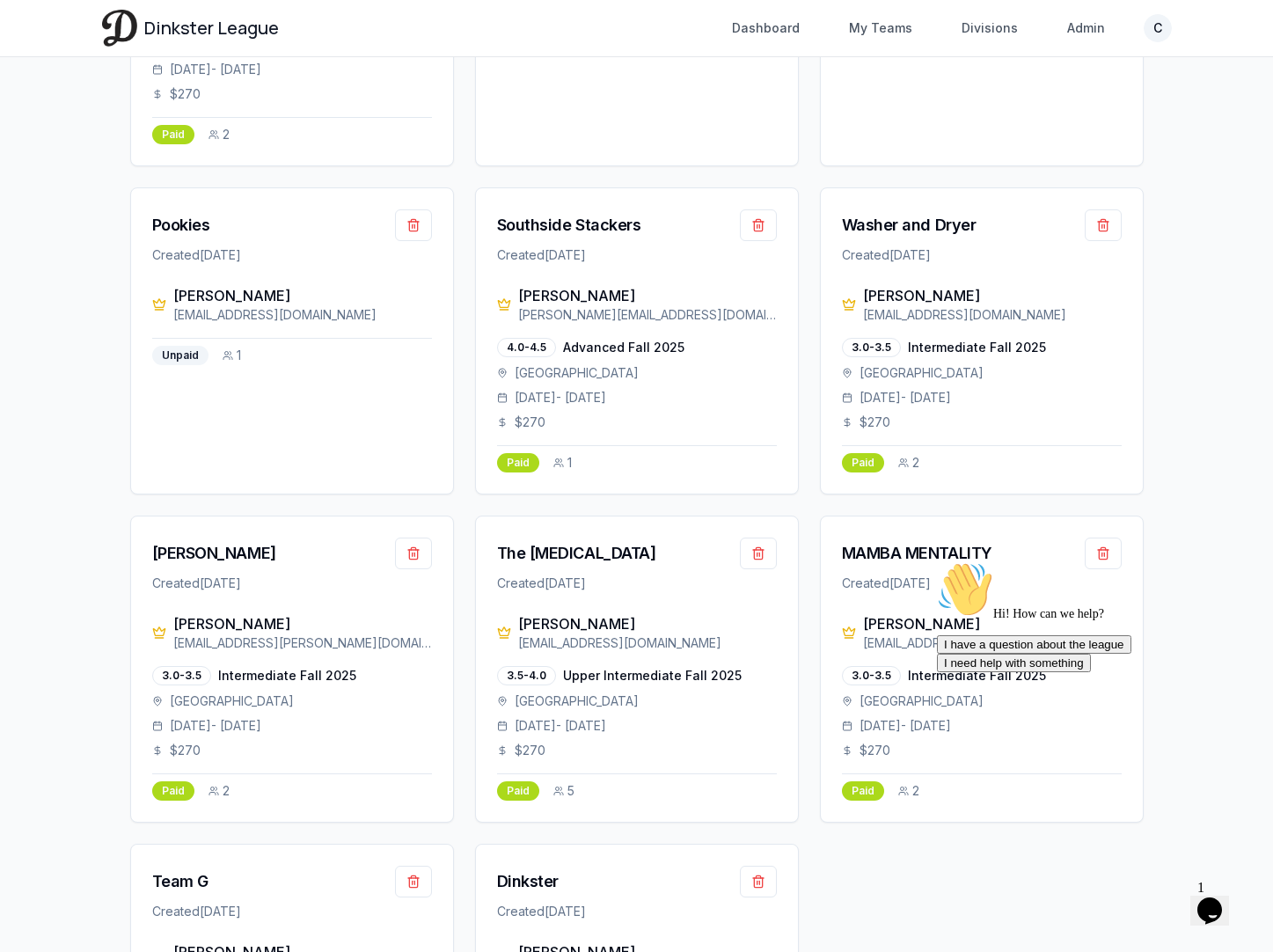
scroll to position [2733, 0]
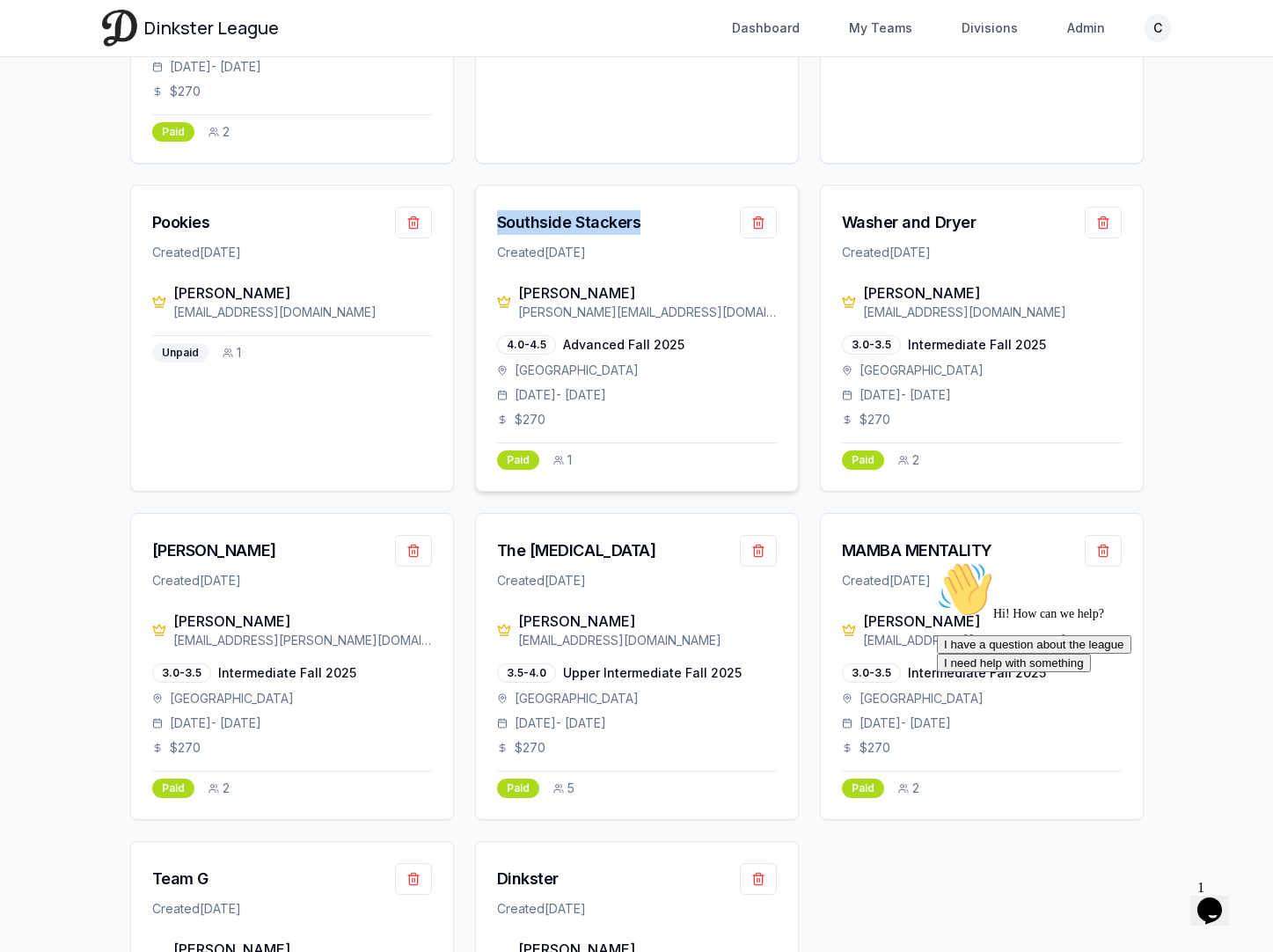
drag, startPoint x: 650, startPoint y: 224, endPoint x: 478, endPoint y: 224, distance: 172.0
click at [478, 224] on div "Southside Stackers Created [DATE]" at bounding box center [636, 234] width 322 height 97
drag, startPoint x: 652, startPoint y: 314, endPoint x: 519, endPoint y: 314, distance: 133.0
click at [519, 314] on div "[PERSON_NAME][EMAIL_ADDRESS][DOMAIN_NAME]" at bounding box center [647, 312] width 259 height 17
drag, startPoint x: 358, startPoint y: 636, endPoint x: 177, endPoint y: 620, distance: 181.7
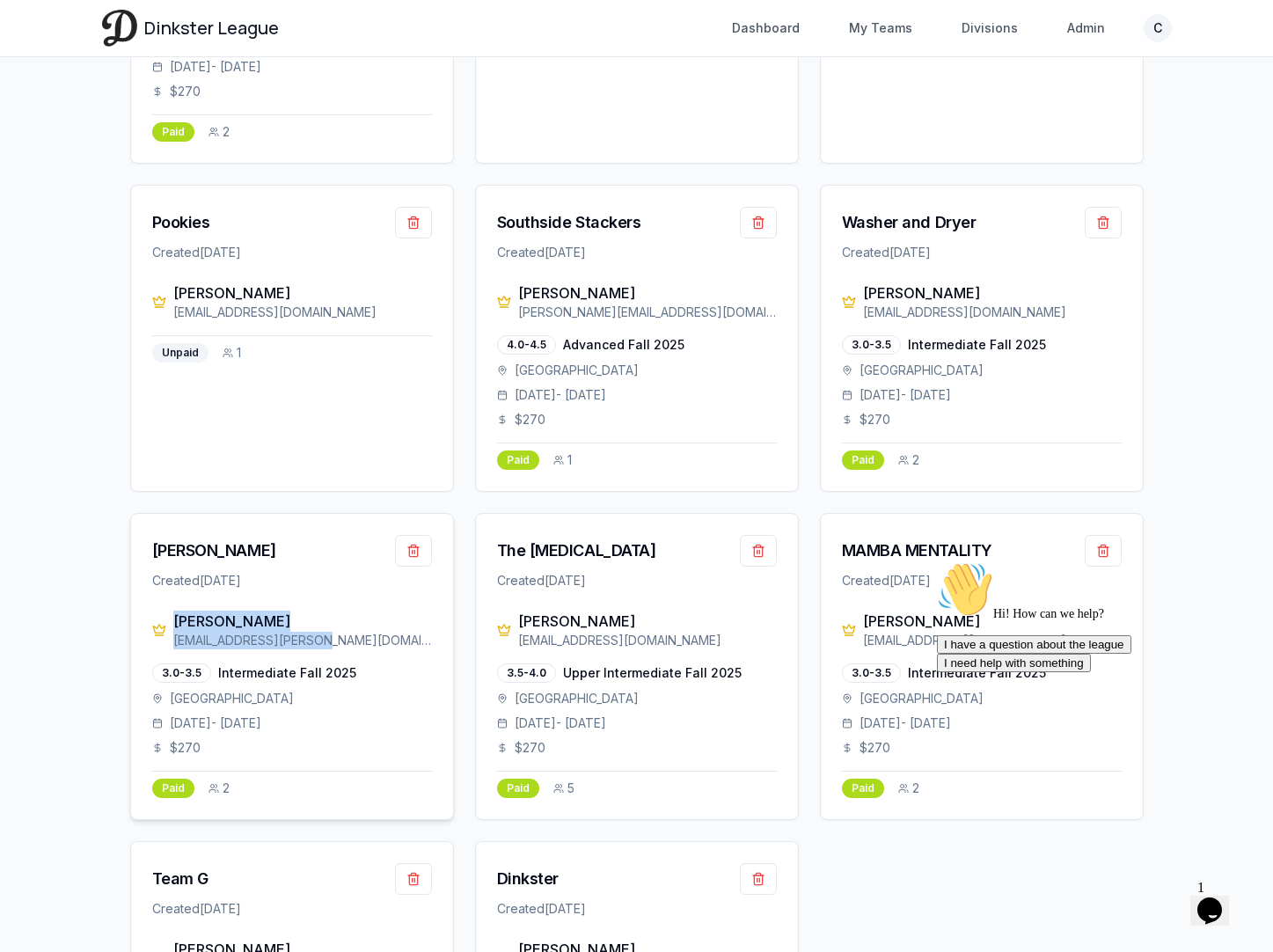
click at [177, 620] on div "[PERSON_NAME] [EMAIL_ADDRESS][PERSON_NAME][DOMAIN_NAME]" at bounding box center [302, 629] width 259 height 38
click at [239, 612] on div "[PERSON_NAME]" at bounding box center [302, 620] width 259 height 21
click at [241, 554] on div "[PERSON_NAME]" at bounding box center [214, 551] width 124 height 25
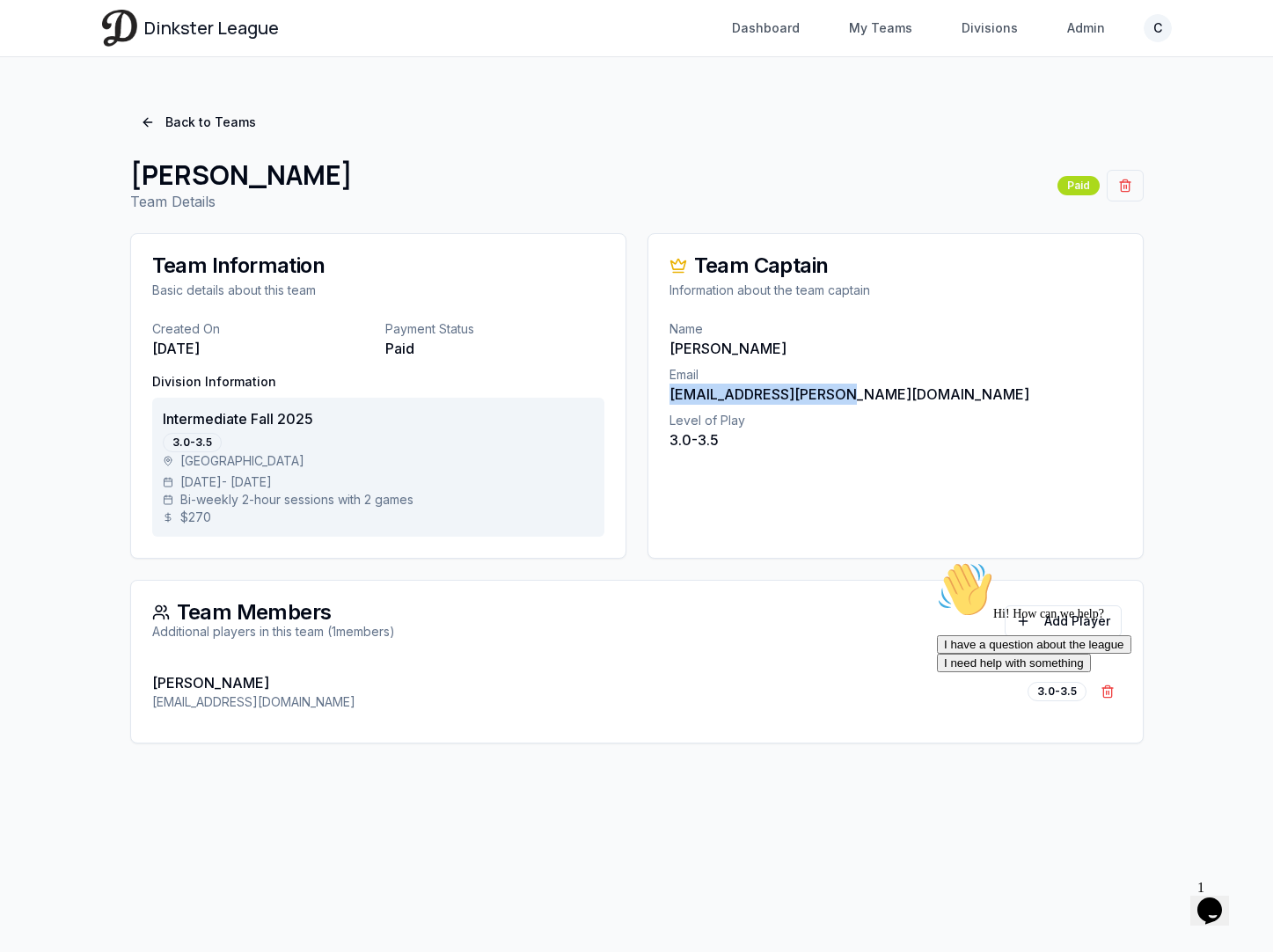
drag, startPoint x: 849, startPoint y: 392, endPoint x: 667, endPoint y: 392, distance: 182.0
click at [667, 392] on div "Name [PERSON_NAME] Email [EMAIL_ADDRESS][PERSON_NAME][DOMAIN_NAME] Level of Pla…" at bounding box center [895, 395] width 494 height 151
drag, startPoint x: 289, startPoint y: 712, endPoint x: 147, endPoint y: 691, distance: 143.5
click at [147, 691] on div "[PERSON_NAME] [EMAIL_ADDRESS][DOMAIN_NAME] 3.0-3.5 Remove [PERSON_NAME]" at bounding box center [636, 701] width 1011 height 80
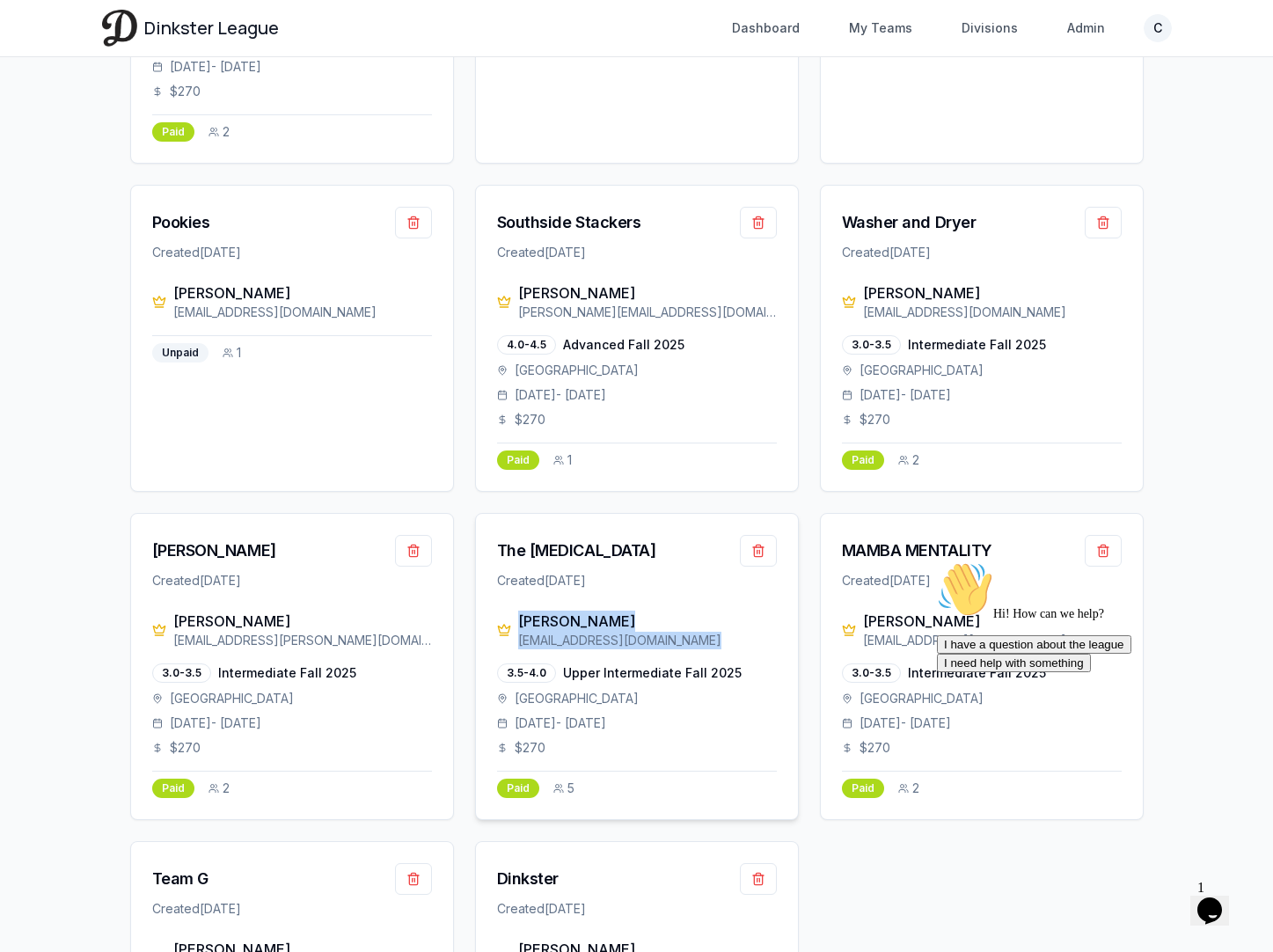
drag, startPoint x: 669, startPoint y: 644, endPoint x: 511, endPoint y: 632, distance: 158.5
click at [511, 632] on div "[PERSON_NAME] [EMAIL_ADDRESS][DOMAIN_NAME]" at bounding box center [636, 629] width 280 height 38
click at [542, 543] on div "The [MEDICAL_DATA]" at bounding box center [576, 551] width 159 height 25
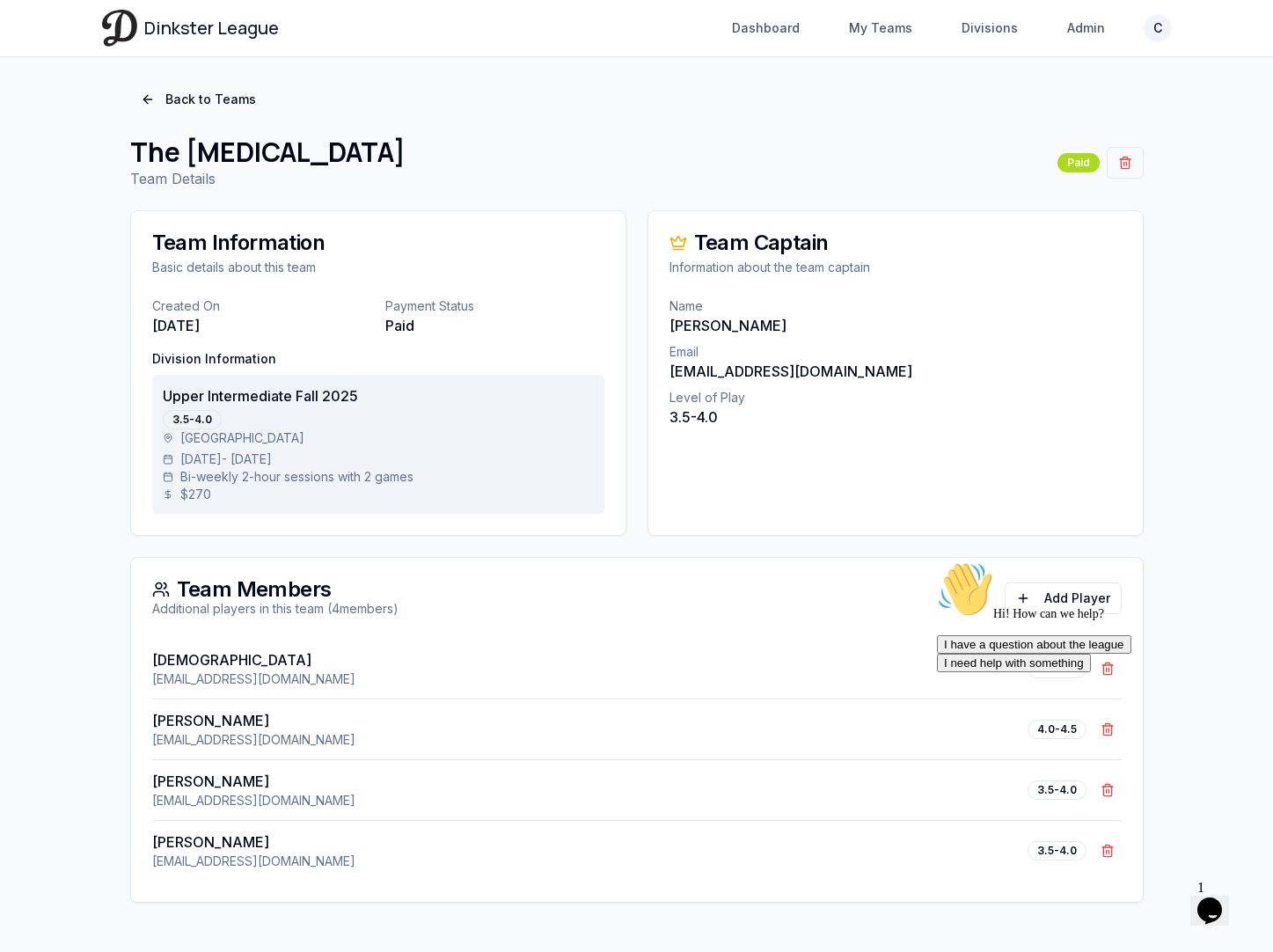
scroll to position [23, 0]
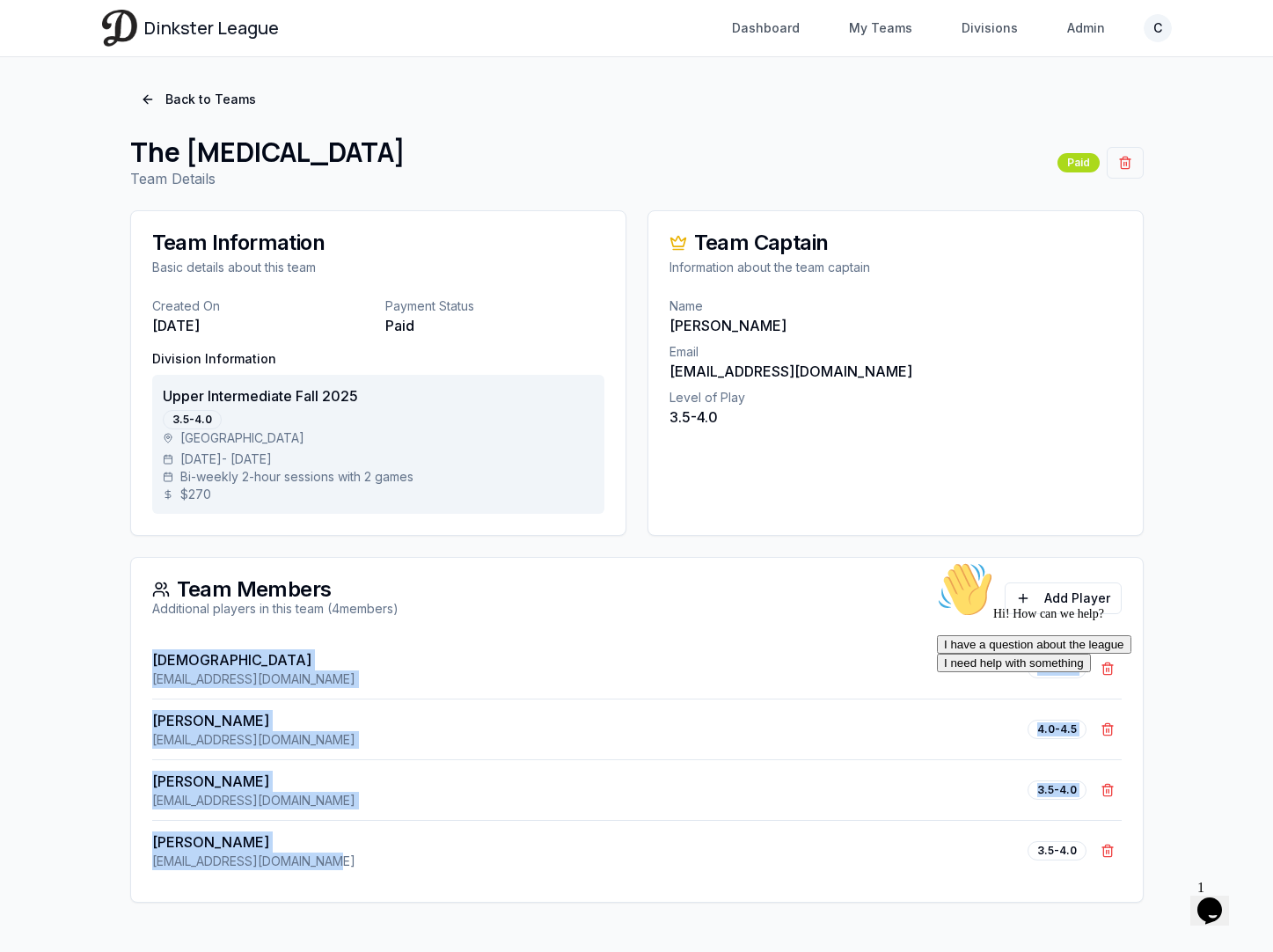
drag, startPoint x: 361, startPoint y: 864, endPoint x: 148, endPoint y: 653, distance: 299.8
click at [146, 653] on div "[PERSON_NAME] [EMAIL_ADDRESS][DOMAIN_NAME] 3.5-4.0 Remove [PERSON_NAME] [PERSON…" at bounding box center [636, 770] width 1011 height 263
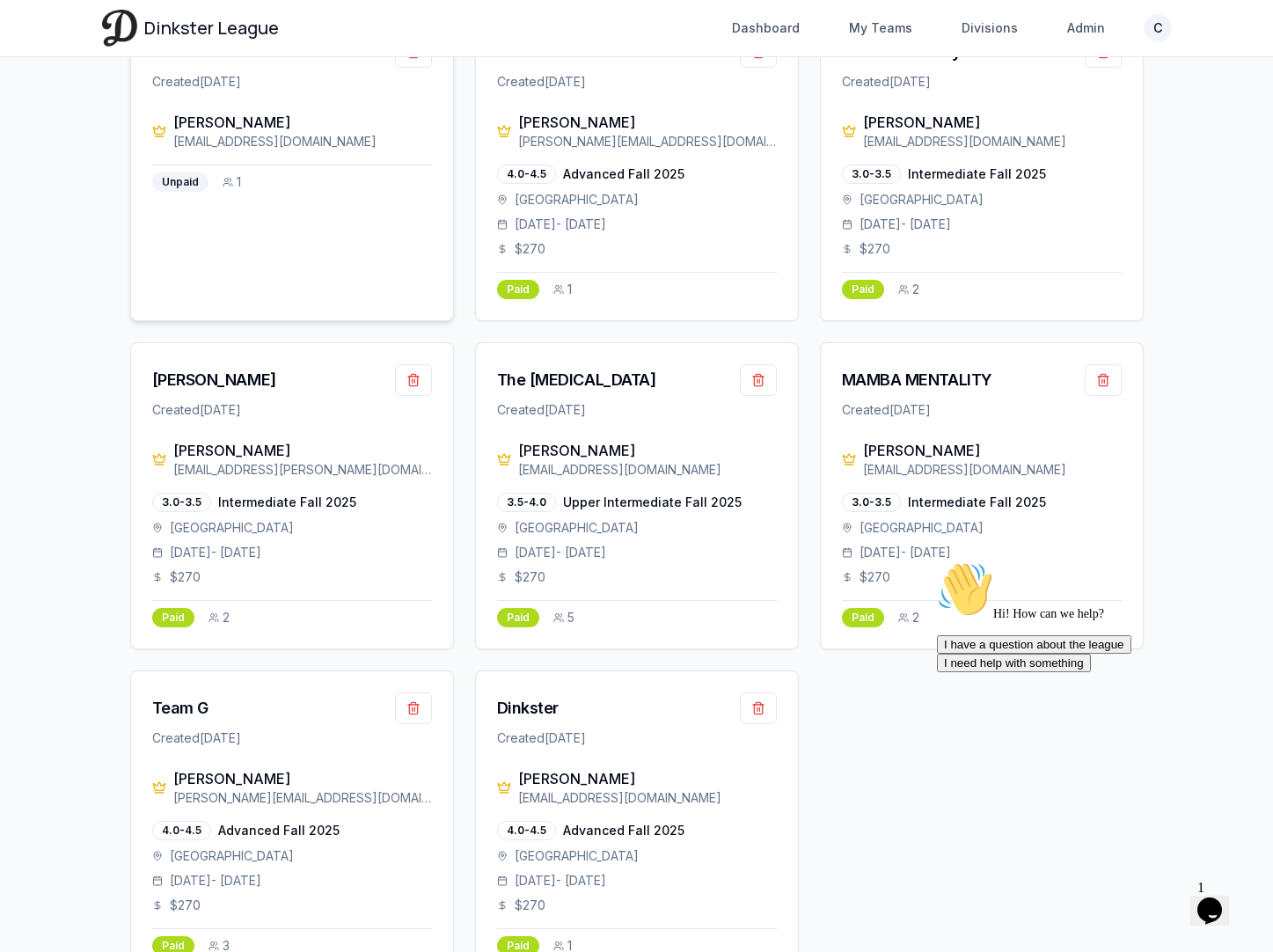
scroll to position [2940, 0]
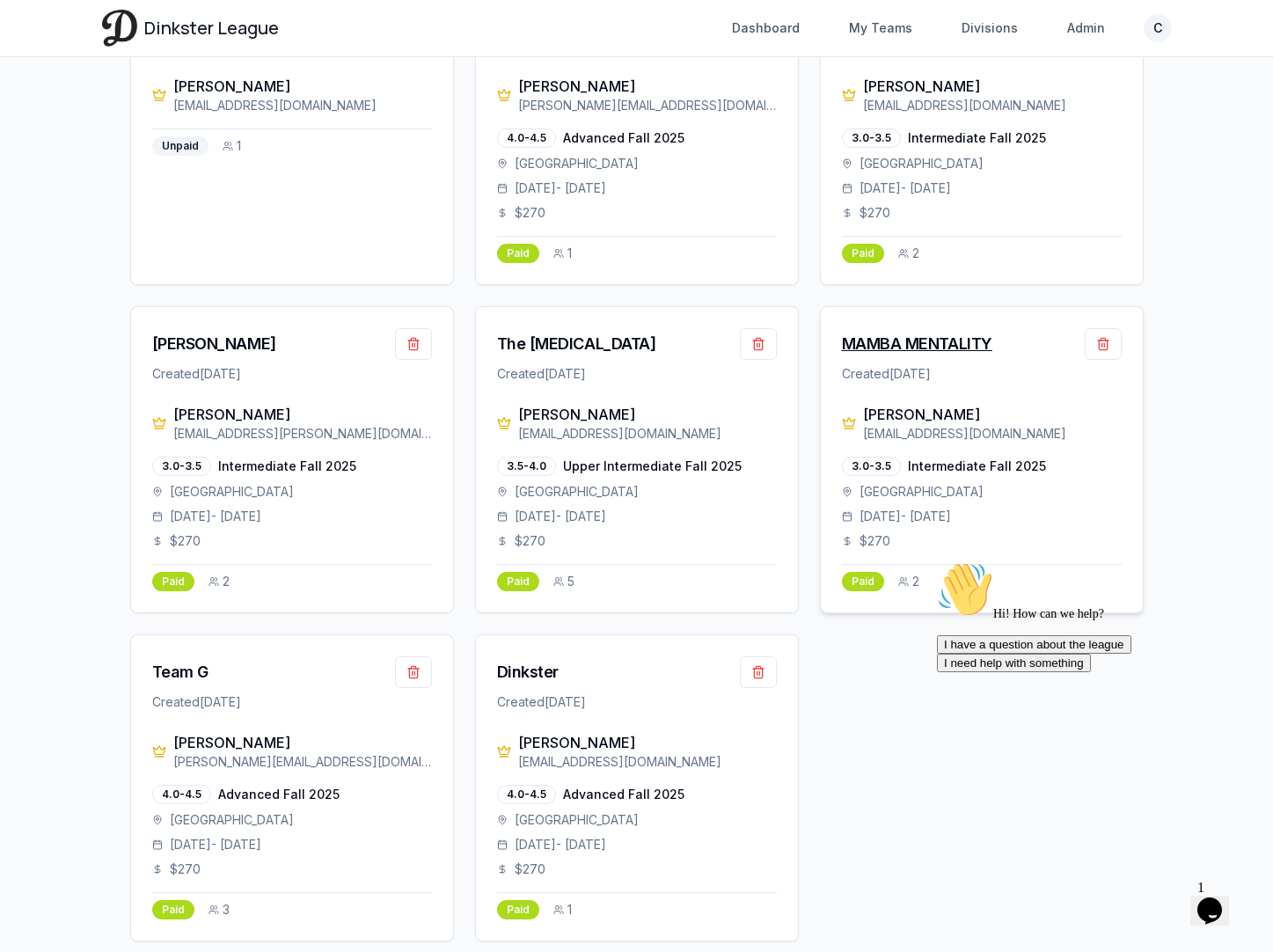
click at [913, 343] on div "MAMBA MENTALITY" at bounding box center [916, 344] width 150 height 25
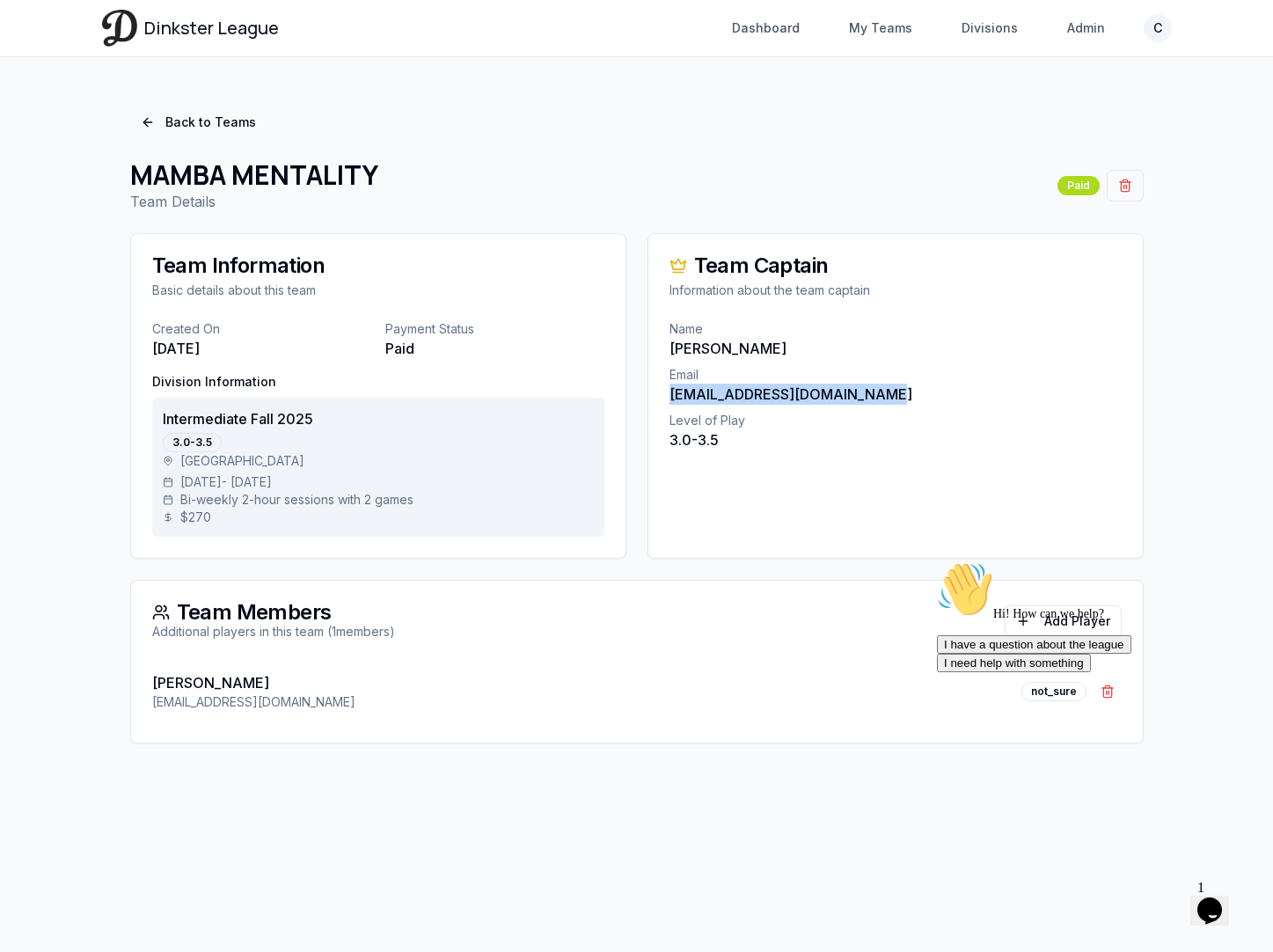
drag, startPoint x: 902, startPoint y: 390, endPoint x: 669, endPoint y: 401, distance: 233.3
click at [669, 401] on p "[EMAIL_ADDRESS][DOMAIN_NAME]" at bounding box center [895, 393] width 452 height 21
drag, startPoint x: 830, startPoint y: 349, endPoint x: 664, endPoint y: 348, distance: 166.0
click at [664, 348] on div "Name [PERSON_NAME] Email [PERSON_NAME][EMAIL_ADDRESS][DOMAIN_NAME] Level of Pla…" at bounding box center [895, 395] width 494 height 151
drag, startPoint x: 306, startPoint y: 701, endPoint x: 145, endPoint y: 679, distance: 162.5
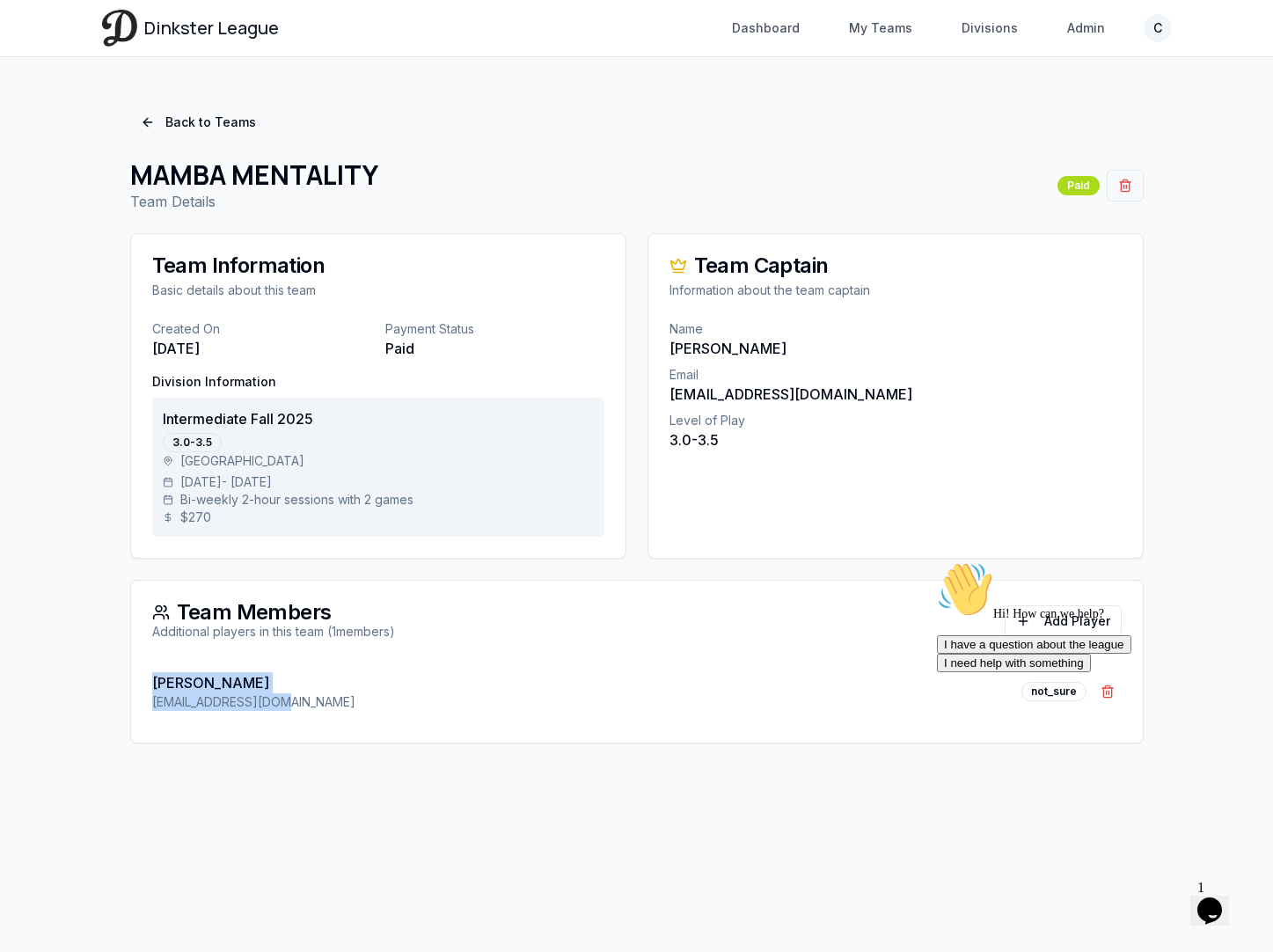
click at [145, 679] on div "[PERSON_NAME] [EMAIL_ADDRESS][DOMAIN_NAME] not_sure Remove [PERSON_NAME]" at bounding box center [636, 701] width 1011 height 80
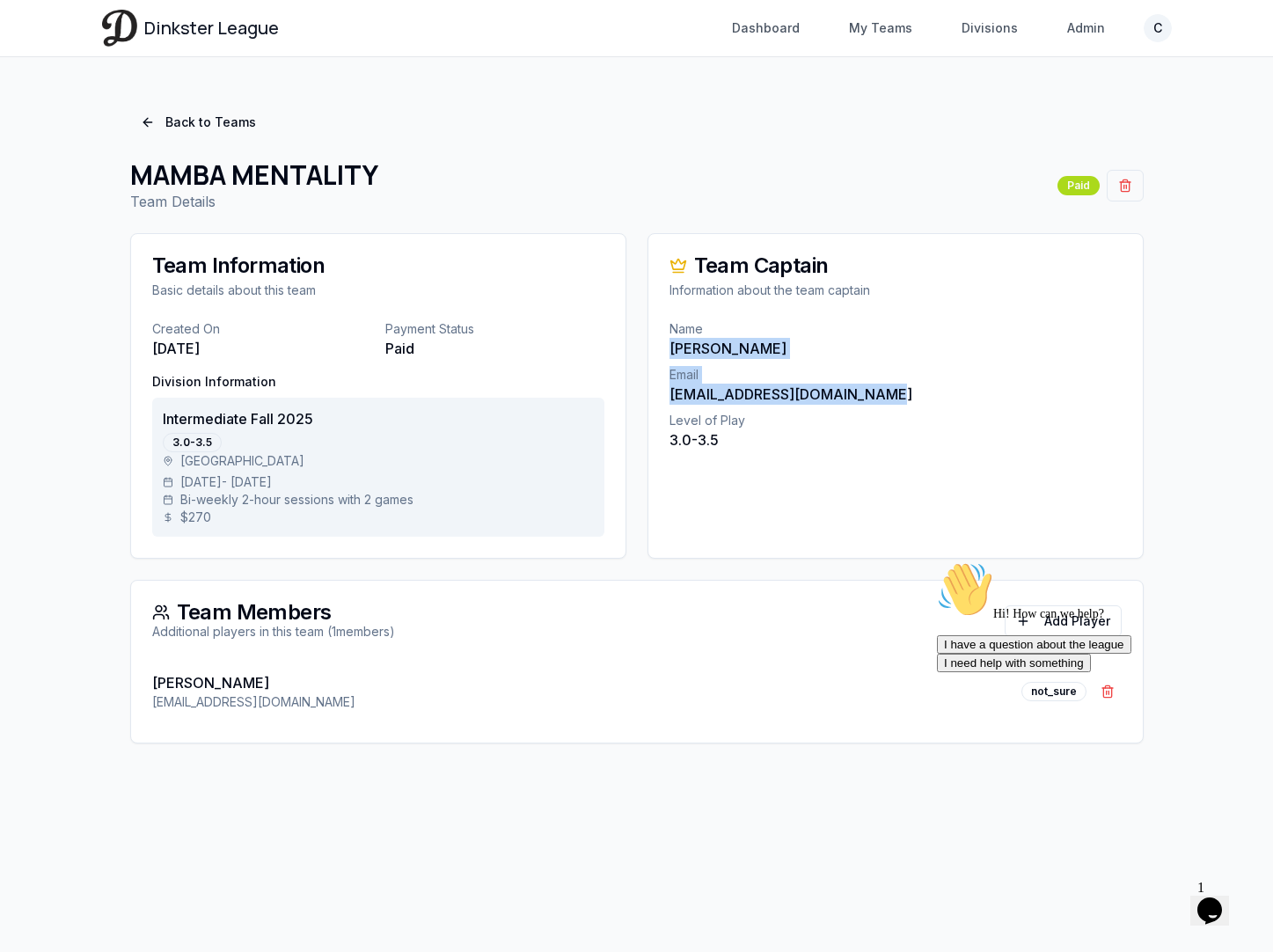
drag, startPoint x: 875, startPoint y: 398, endPoint x: 663, endPoint y: 353, distance: 216.7
click at [663, 353] on div "Name [PERSON_NAME] Email [PERSON_NAME][EMAIL_ADDRESS][DOMAIN_NAME] Level of Pla…" at bounding box center [895, 395] width 494 height 151
